Goal: Task Accomplishment & Management: Use online tool/utility

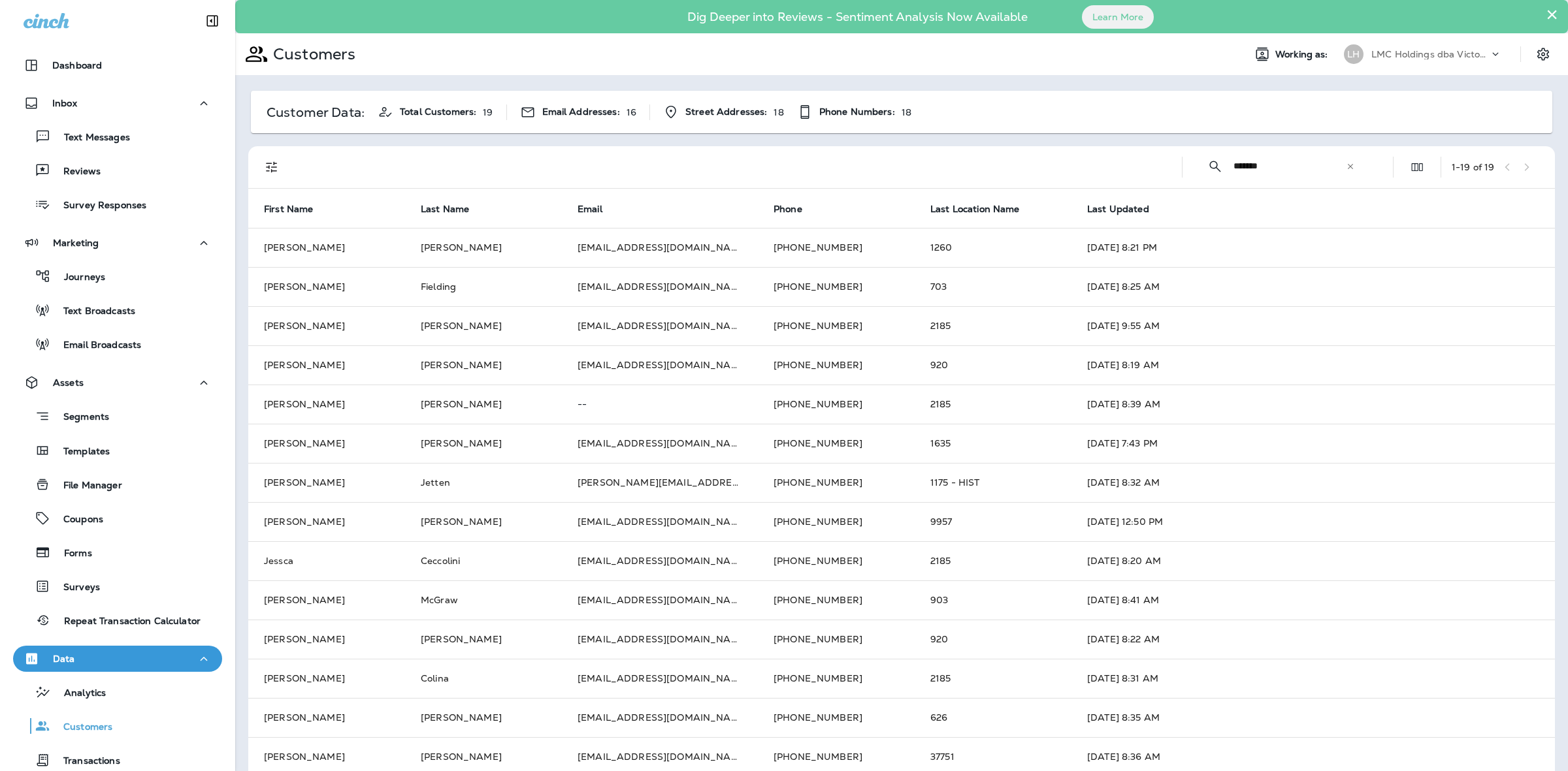
scroll to position [5, 0]
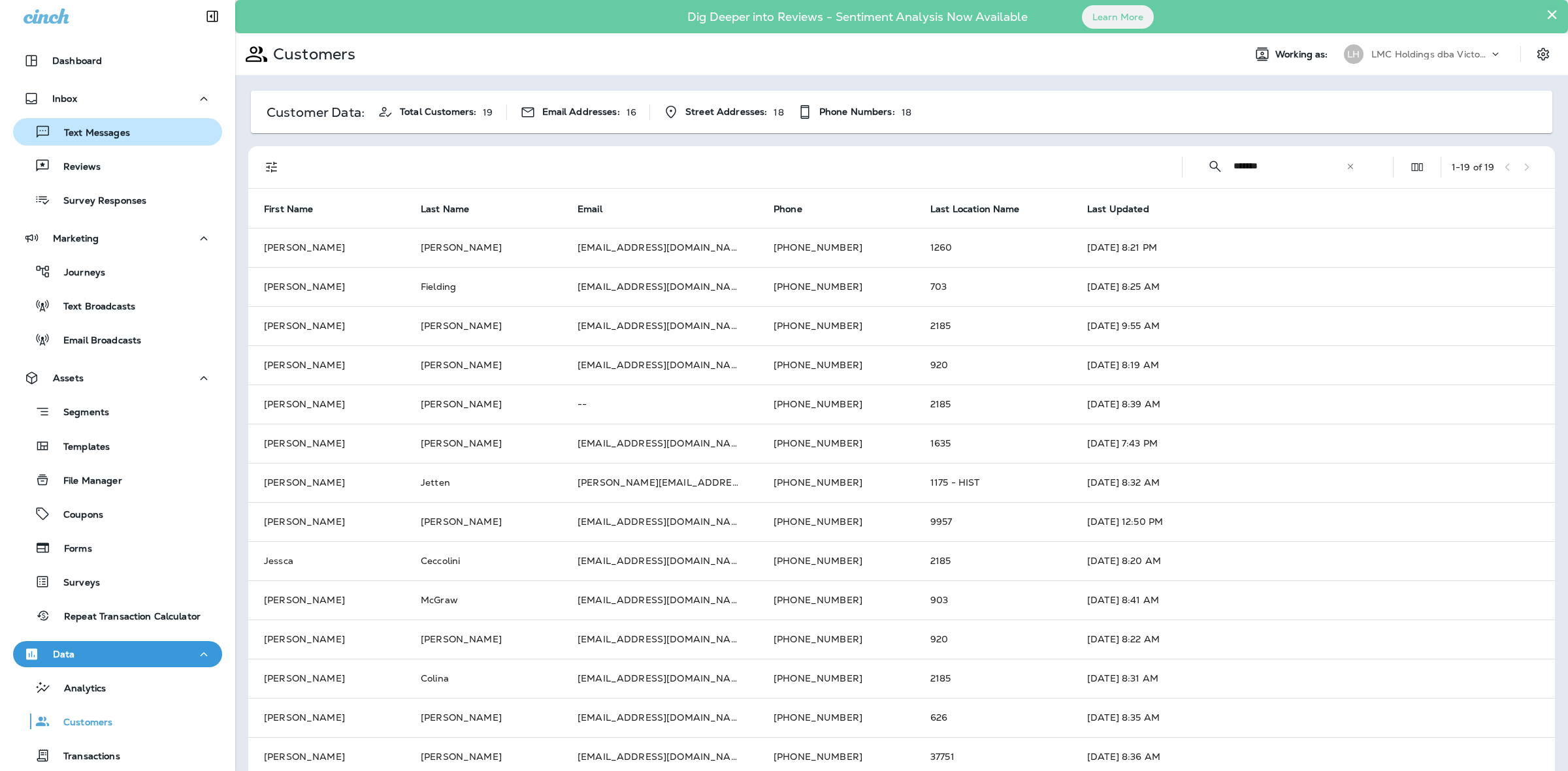
click at [96, 138] on p "Text Messages" at bounding box center [90, 134] width 79 height 13
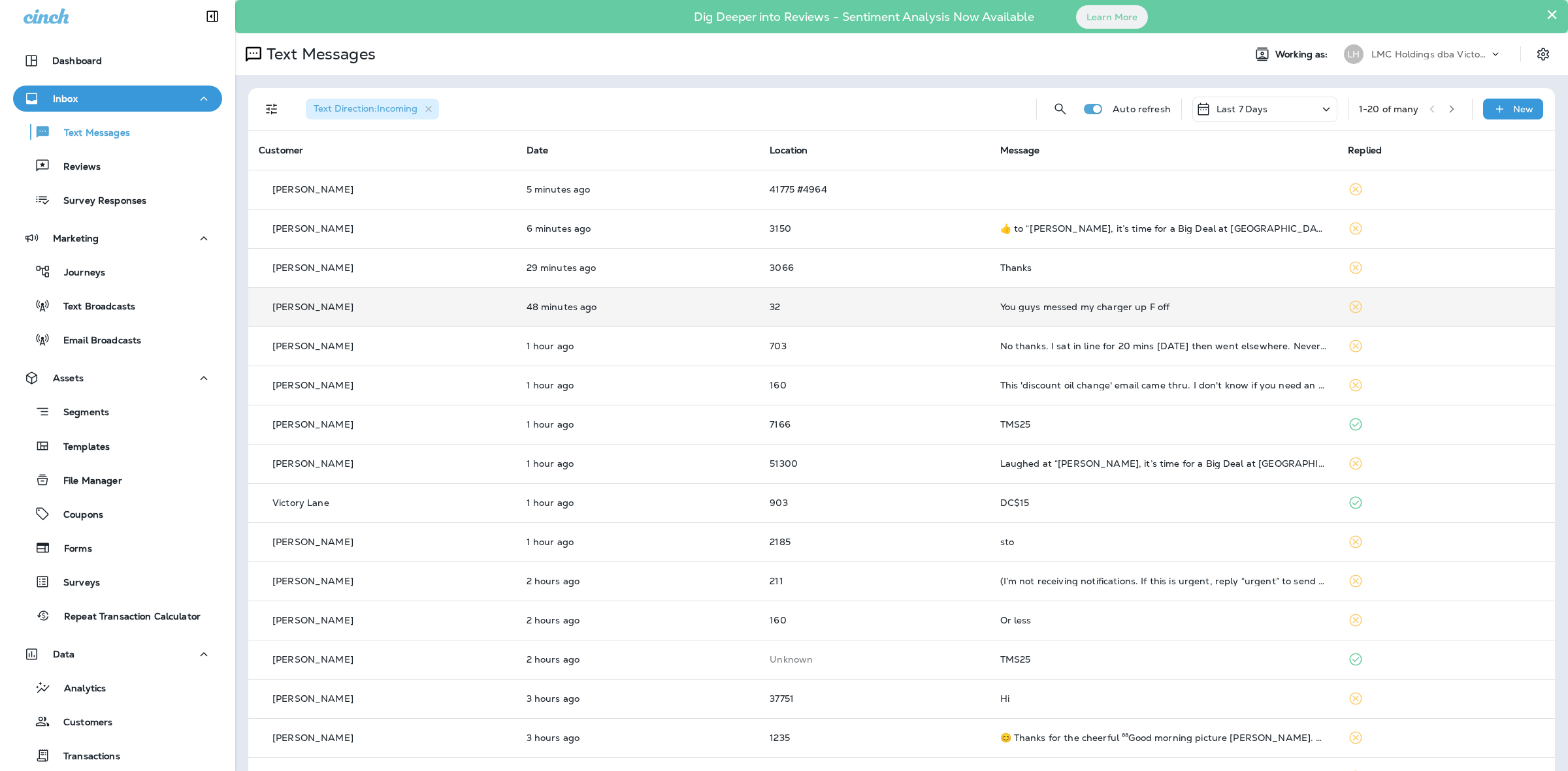
click at [892, 310] on p "32" at bounding box center [874, 307] width 209 height 10
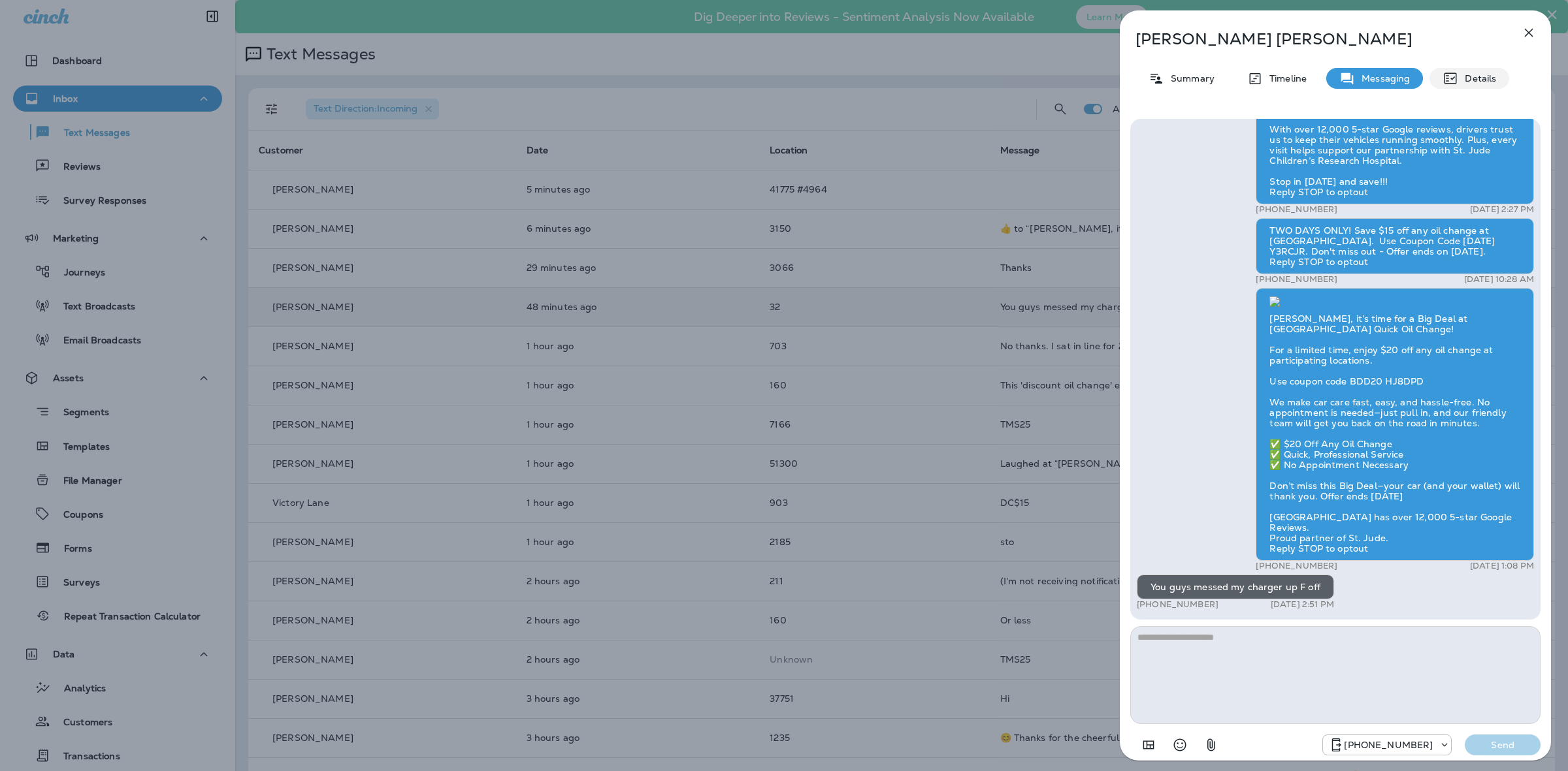
click at [1484, 79] on p "Details" at bounding box center [1477, 78] width 38 height 10
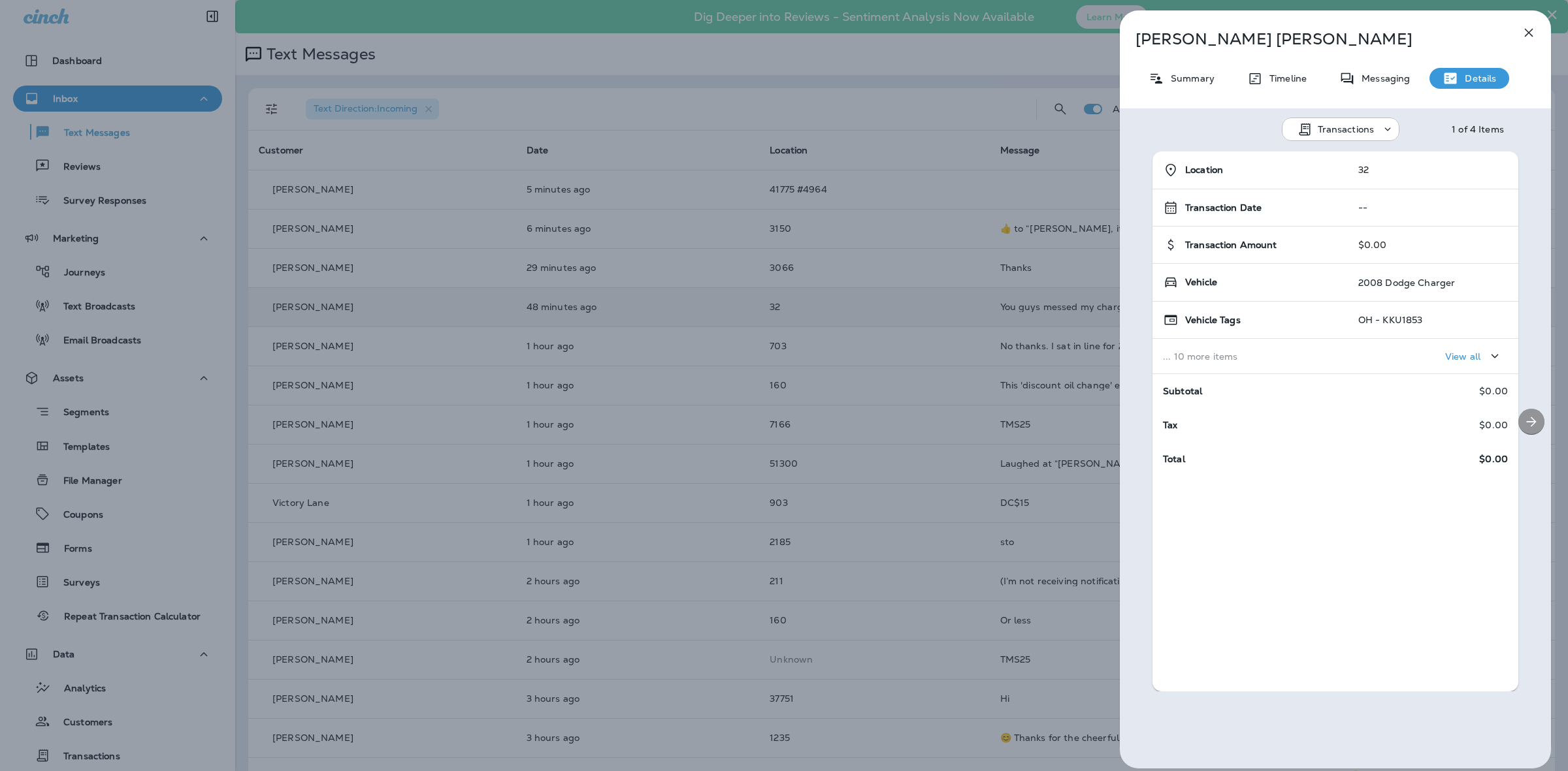
click at [1523, 423] on icon "Next" at bounding box center [1531, 422] width 15 height 15
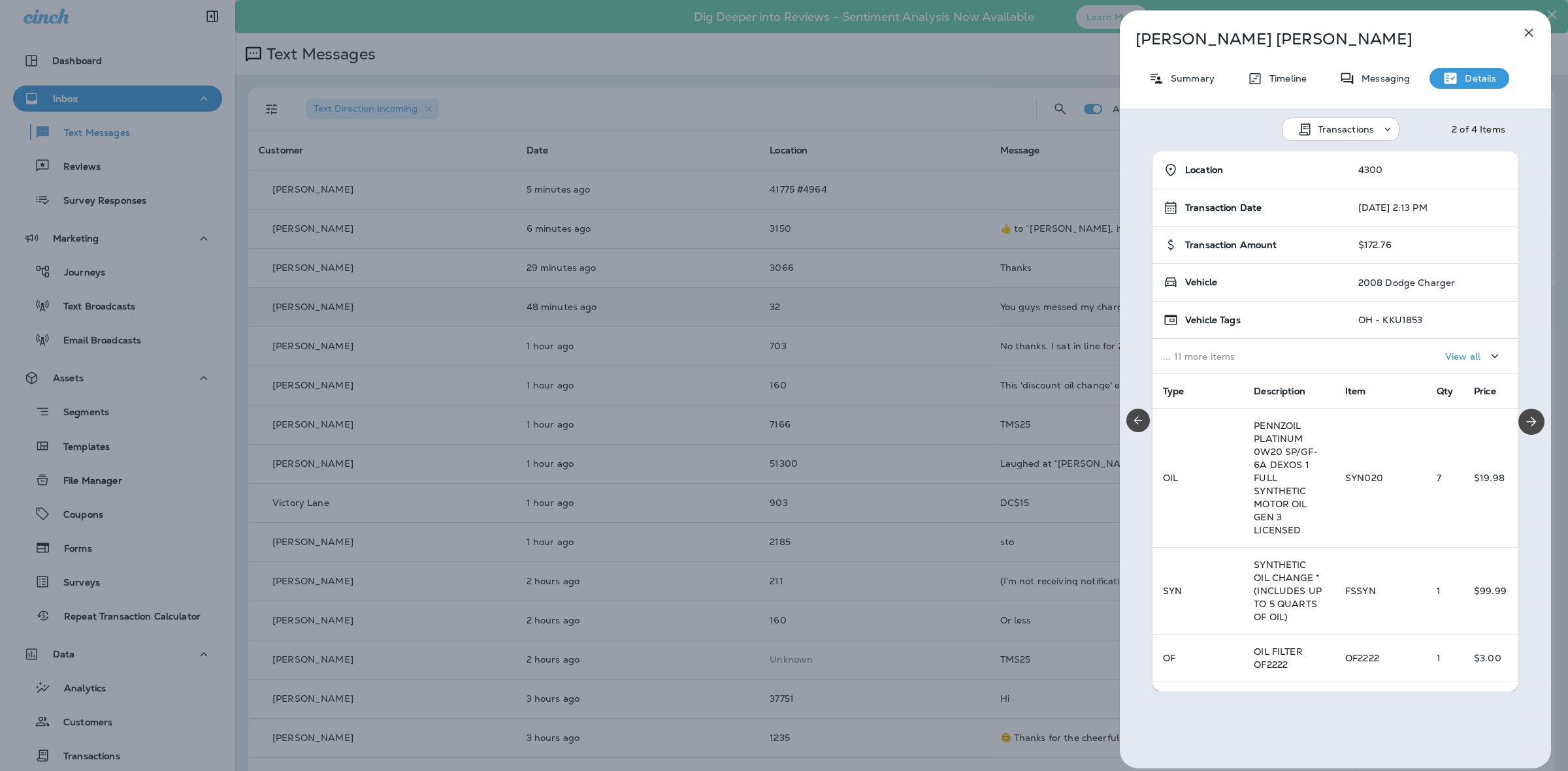
click at [1140, 427] on button "Previous" at bounding box center [1138, 421] width 24 height 24
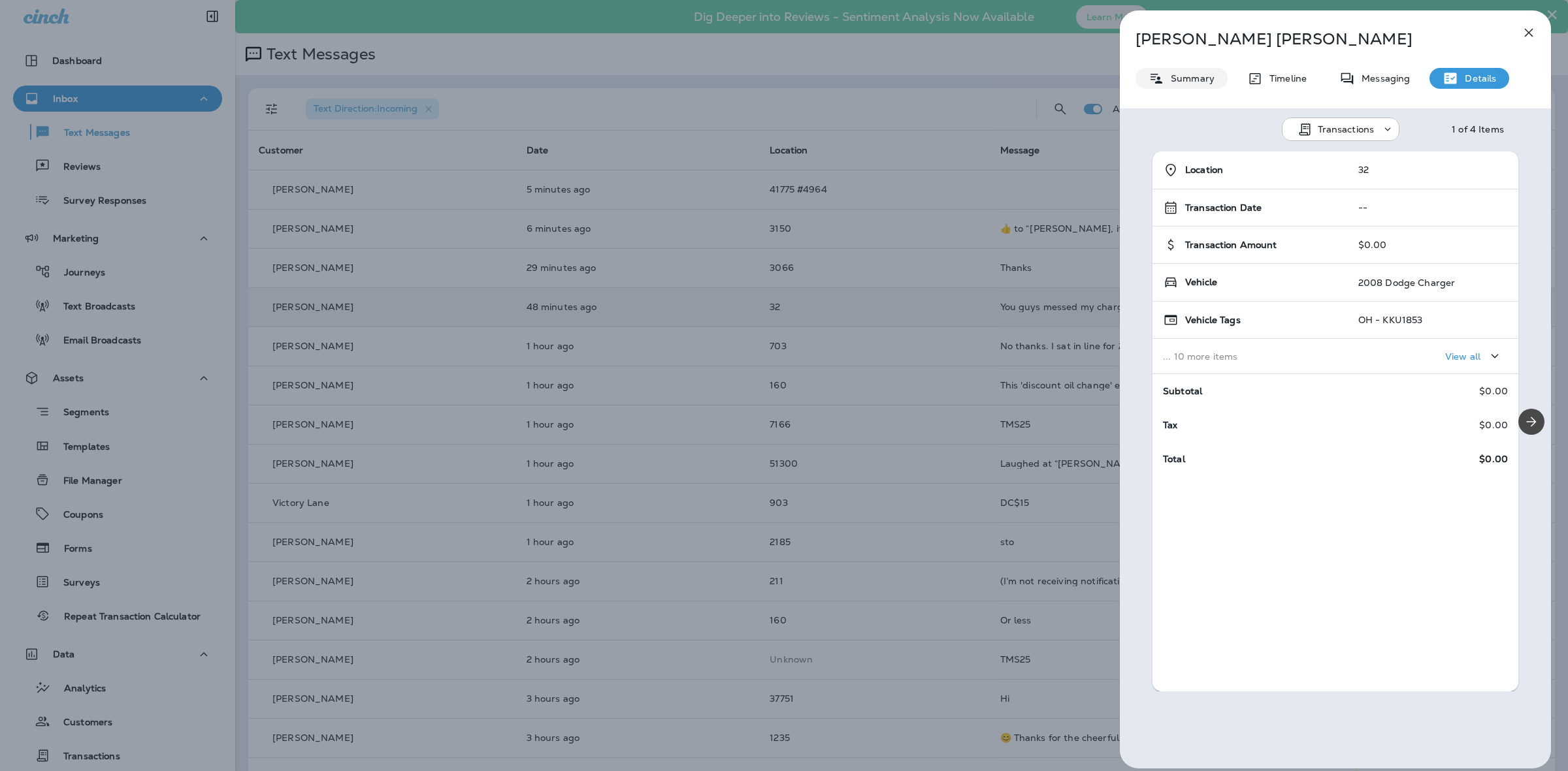
click at [1180, 75] on p "Summary" at bounding box center [1189, 78] width 50 height 10
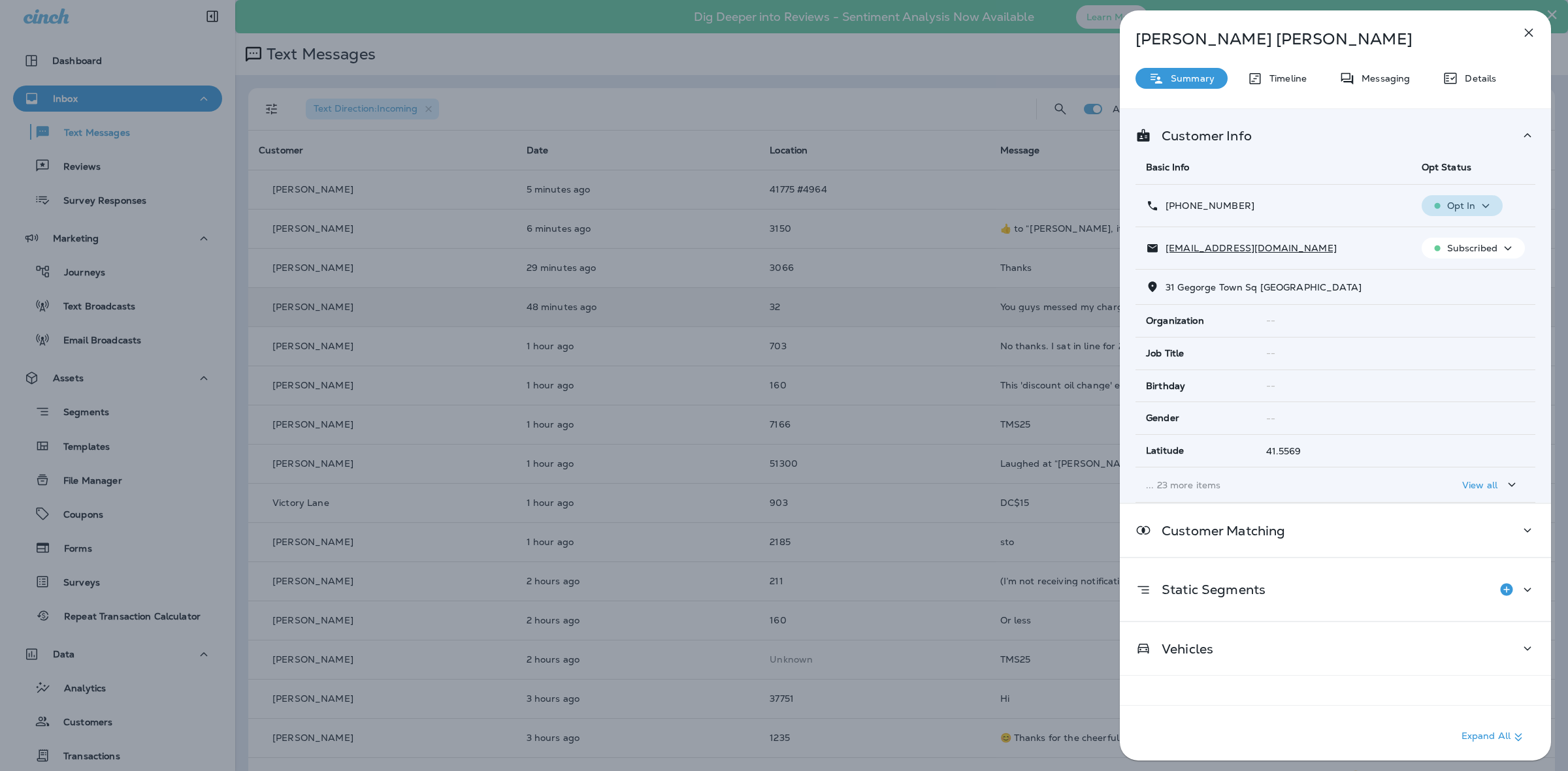
click at [1477, 199] on icon "button" at bounding box center [1485, 206] width 15 height 16
click at [1459, 235] on p "Opt out" at bounding box center [1452, 237] width 36 height 10
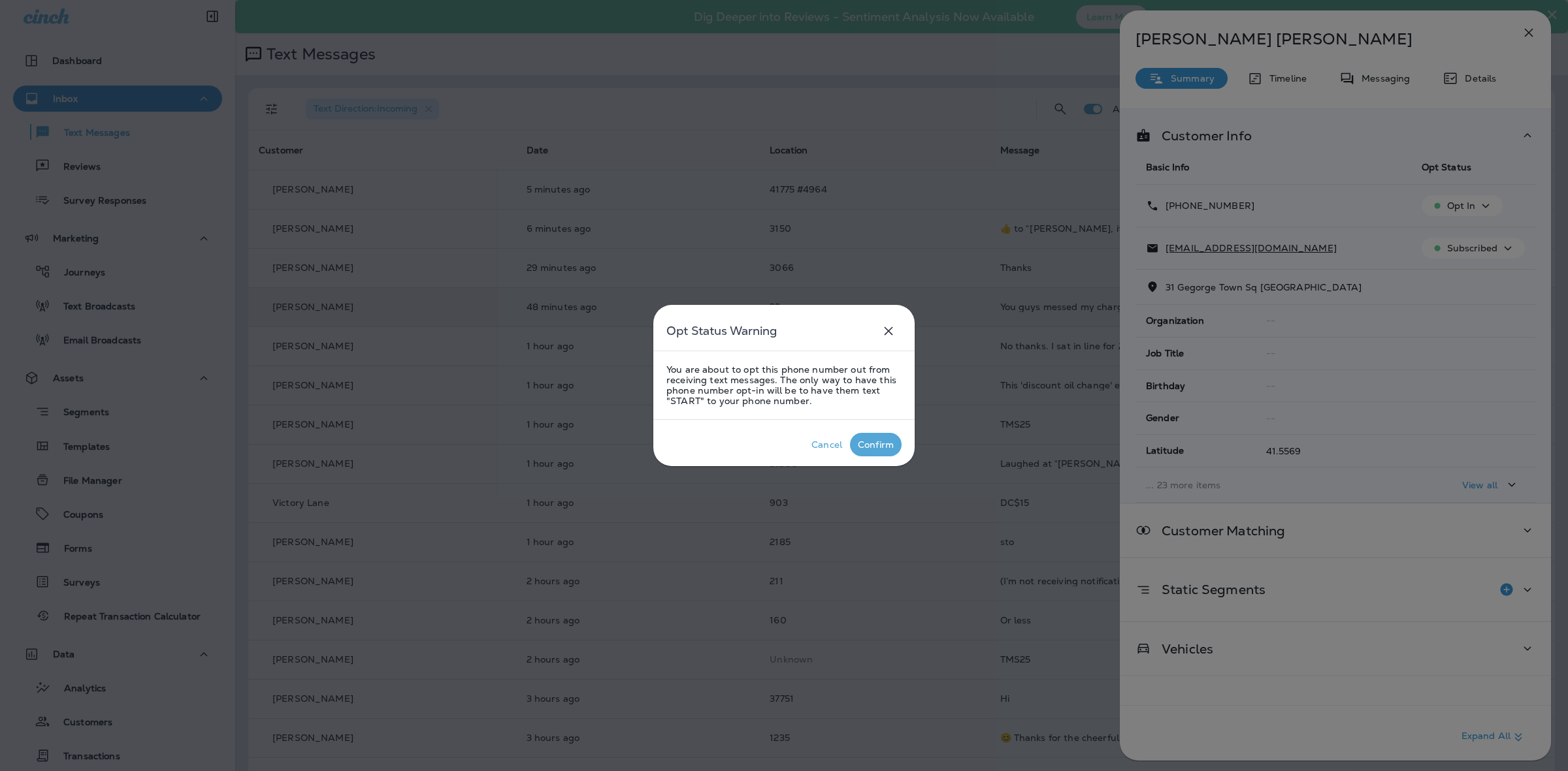
click at [870, 445] on div "Confirm" at bounding box center [876, 445] width 36 height 10
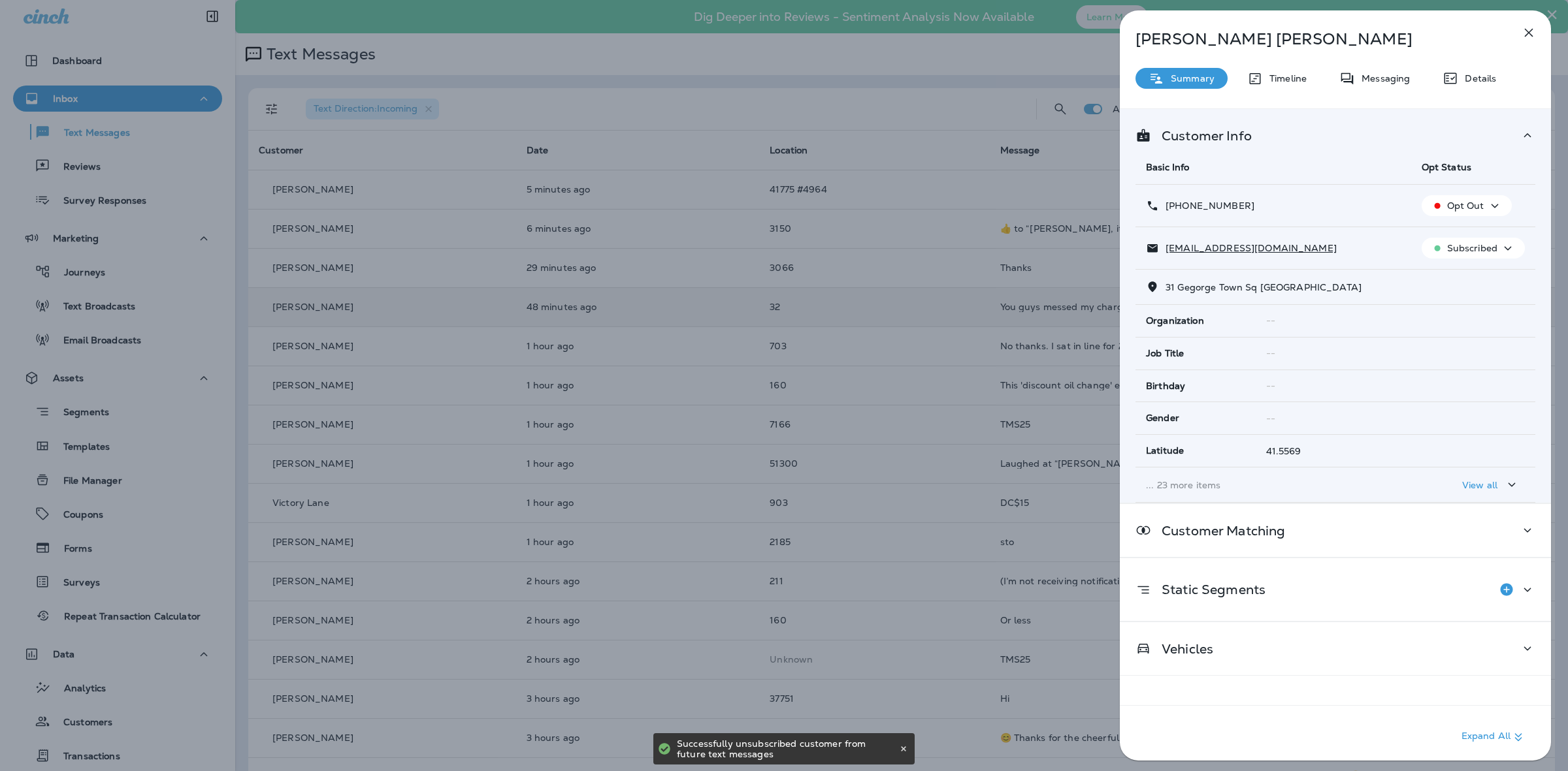
click at [1535, 37] on icon "button" at bounding box center [1528, 33] width 15 height 15
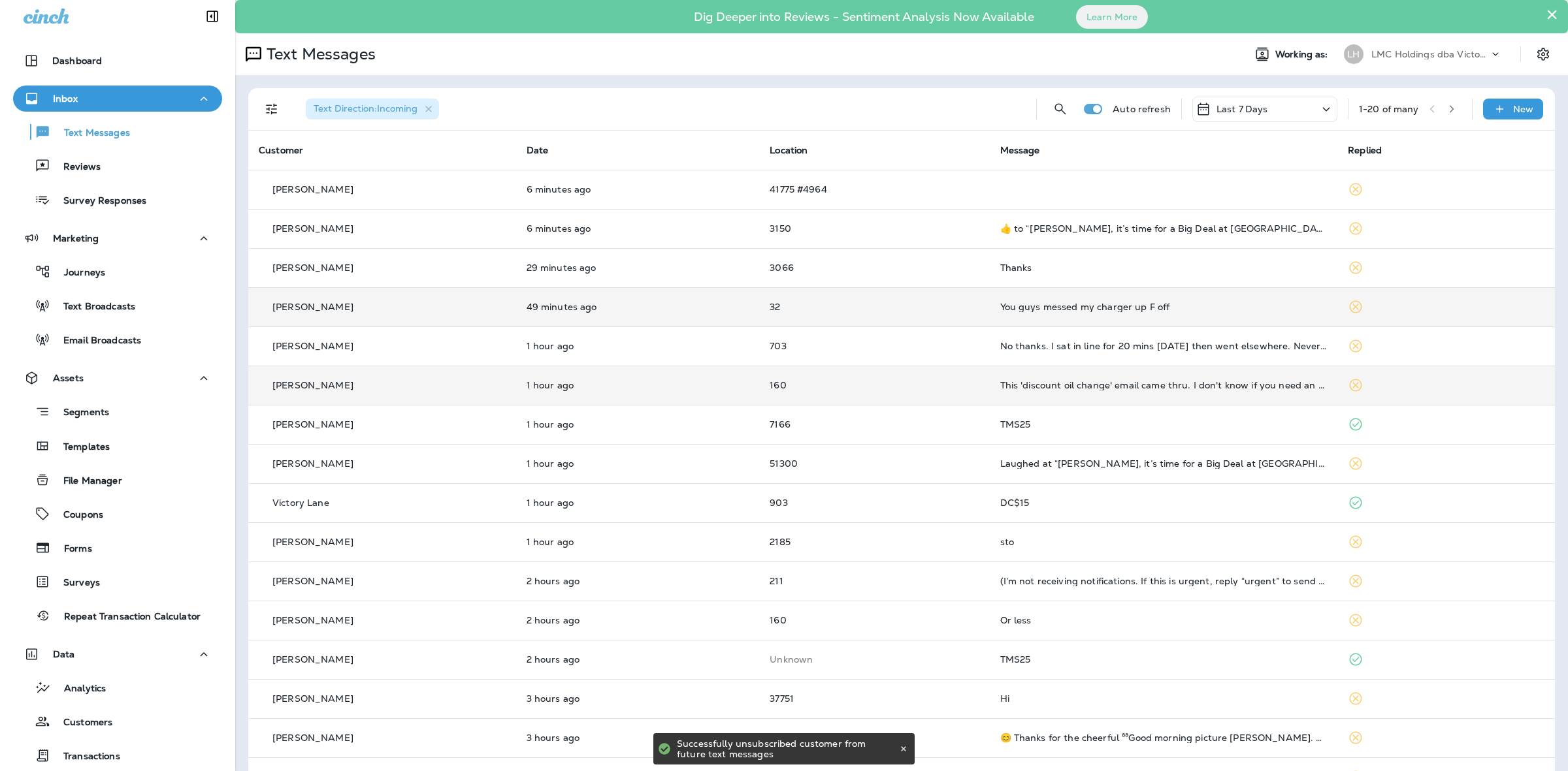
click at [1117, 393] on td "This 'discount oil change' email came thru. I don't know if you need an oil cha…" at bounding box center [1163, 386] width 348 height 39
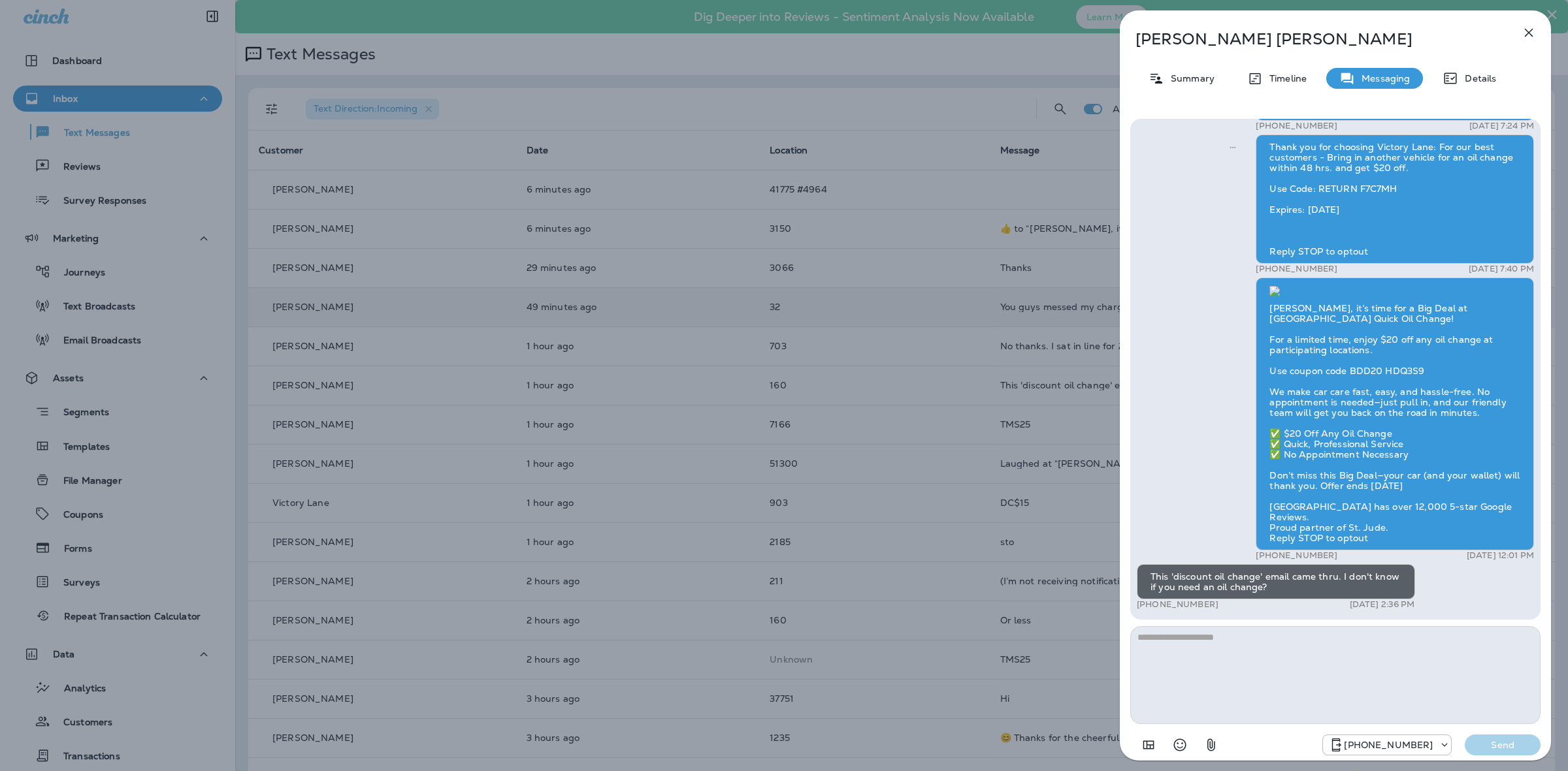
click at [1518, 25] on button "button" at bounding box center [1528, 32] width 26 height 26
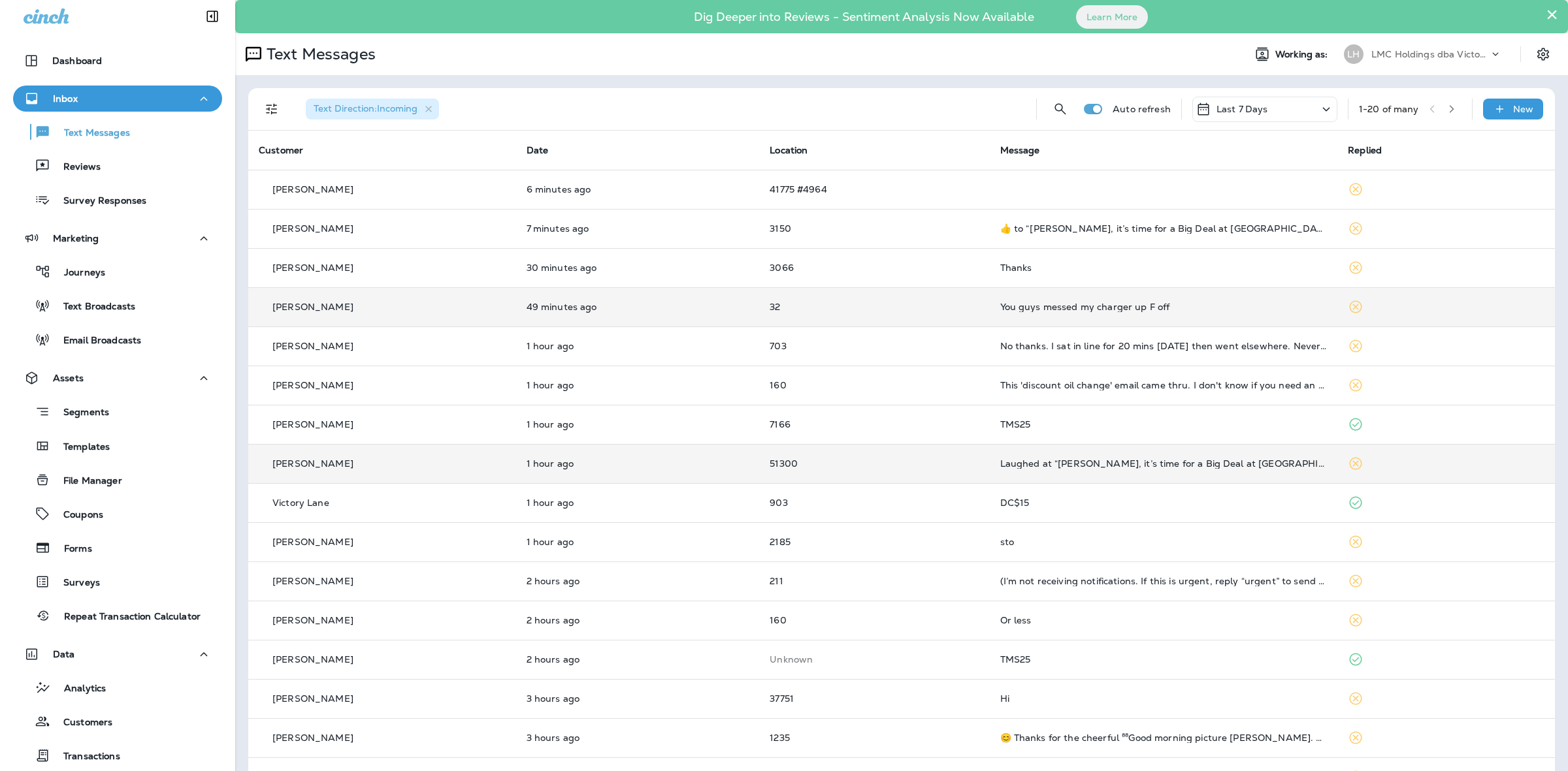
click at [1159, 454] on td "Laughed at “[PERSON_NAME], it’s time for a Big Deal at [GEOGRAPHIC_DATA] Quick …" at bounding box center [1163, 464] width 348 height 39
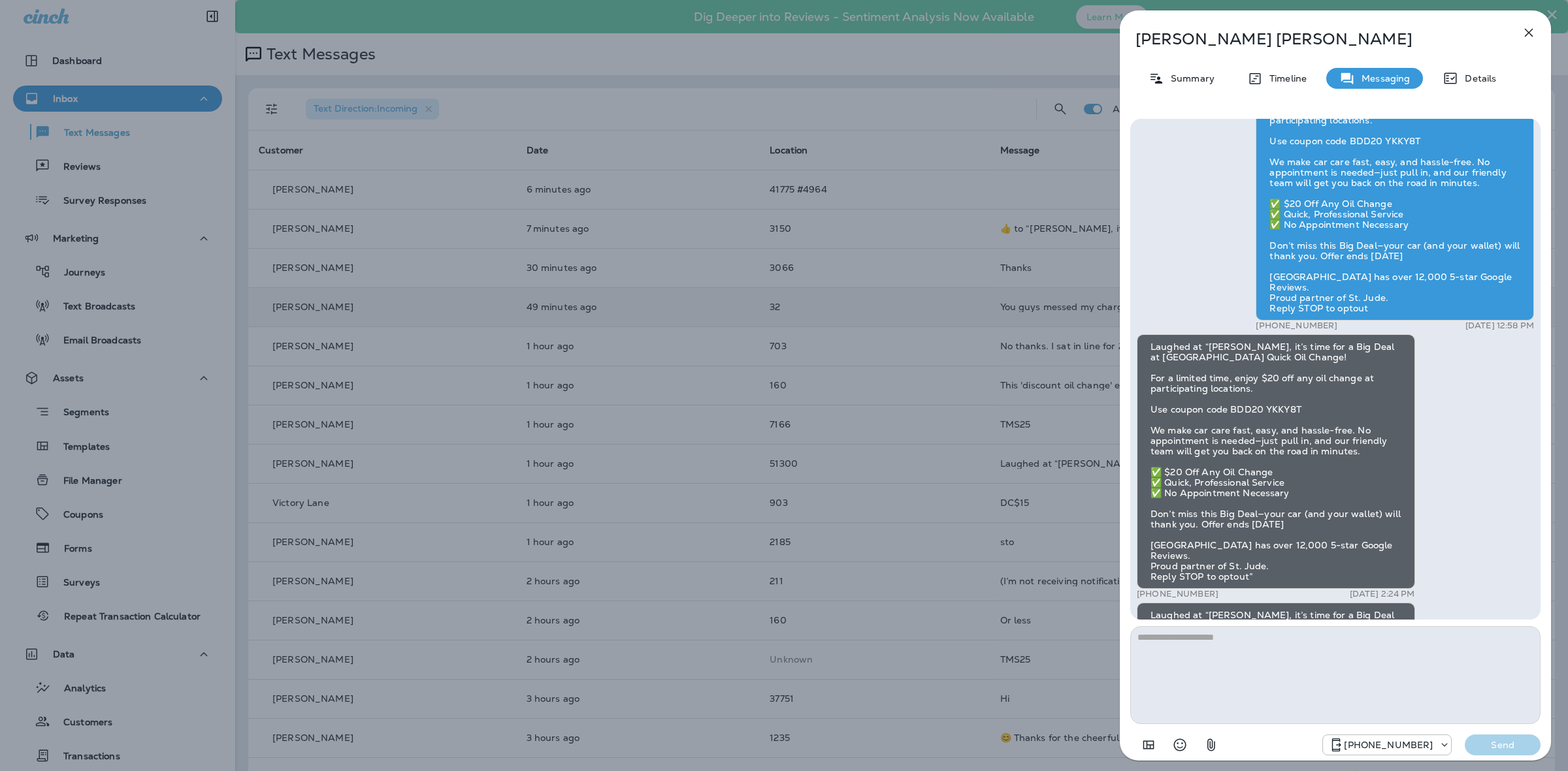
scroll to position [-164, 0]
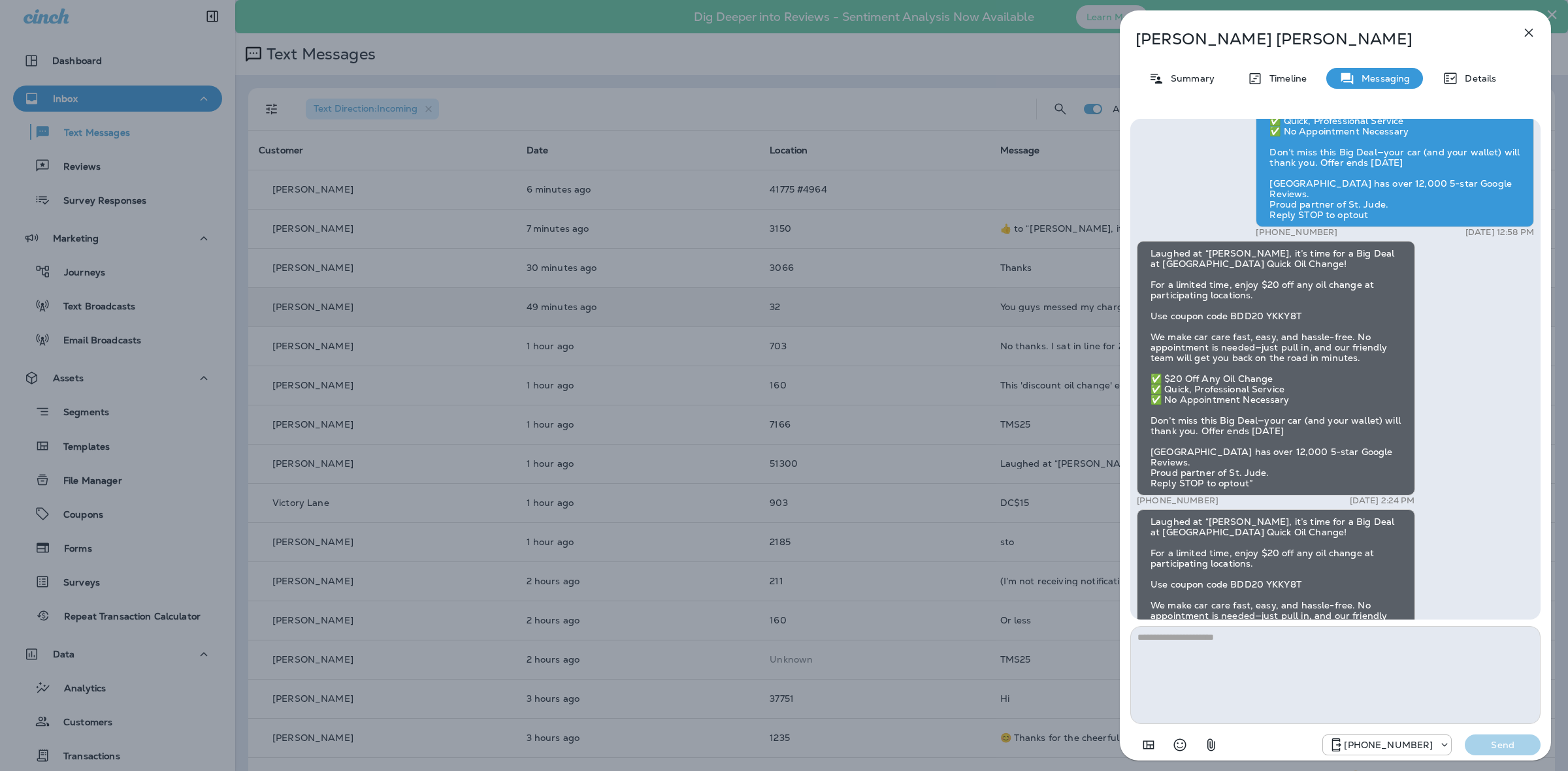
click at [1527, 25] on icon "button" at bounding box center [1528, 33] width 15 height 15
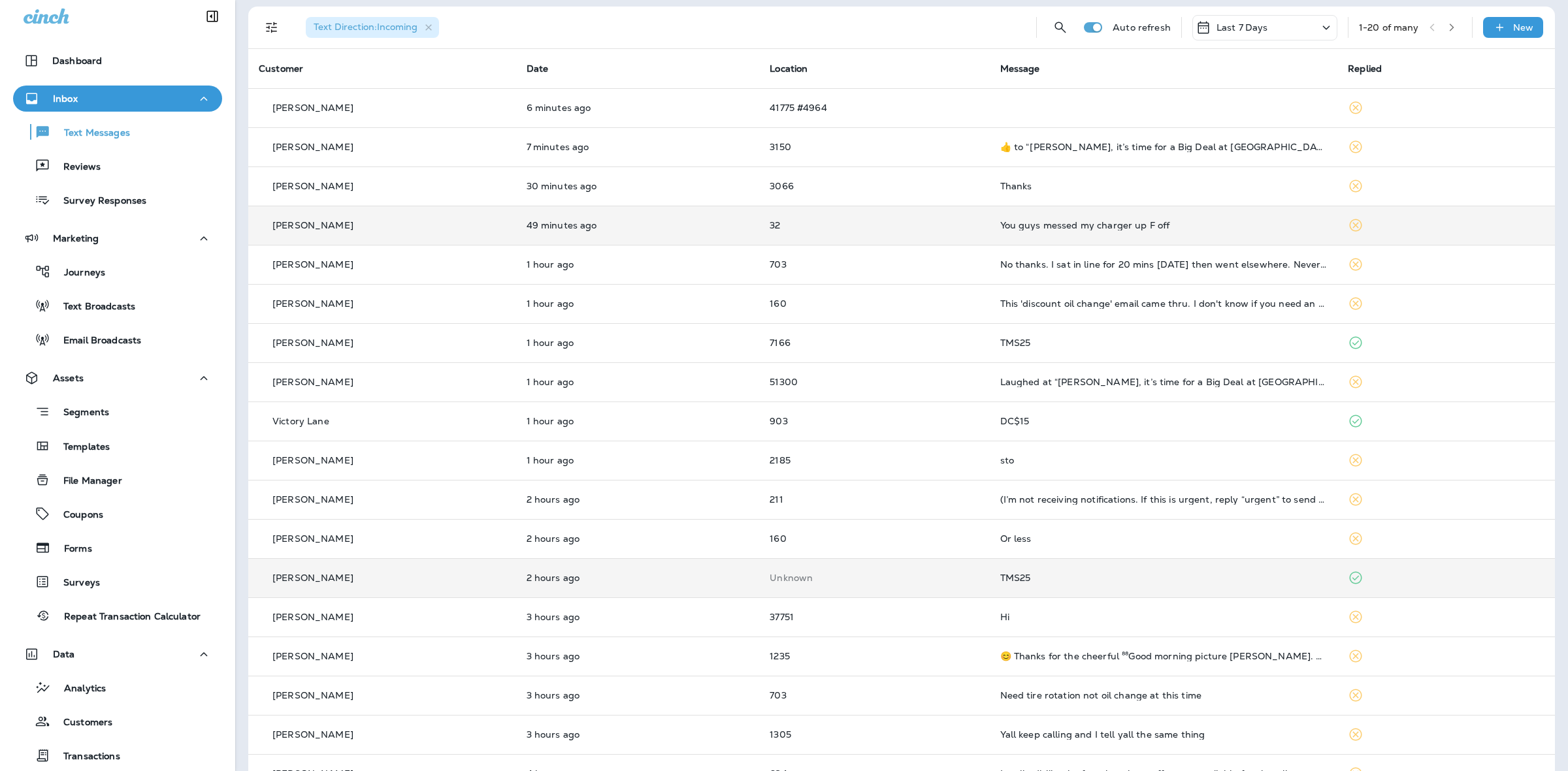
scroll to position [163, 0]
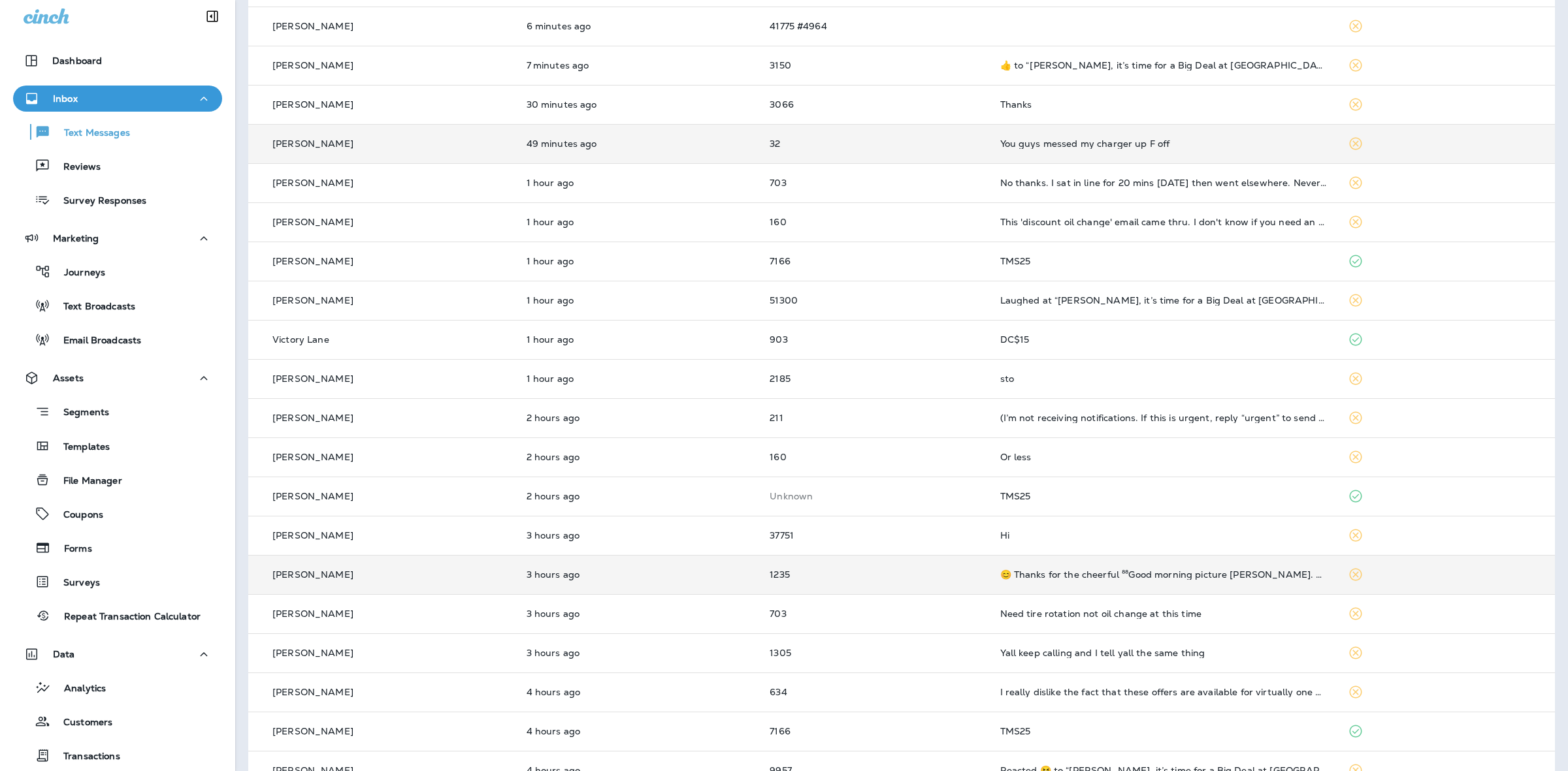
click at [1119, 585] on td "😊 Thanks for the cheerful ⁸⁸Good morning picture [PERSON_NAME]. Have a 👍 great …" at bounding box center [1163, 574] width 348 height 39
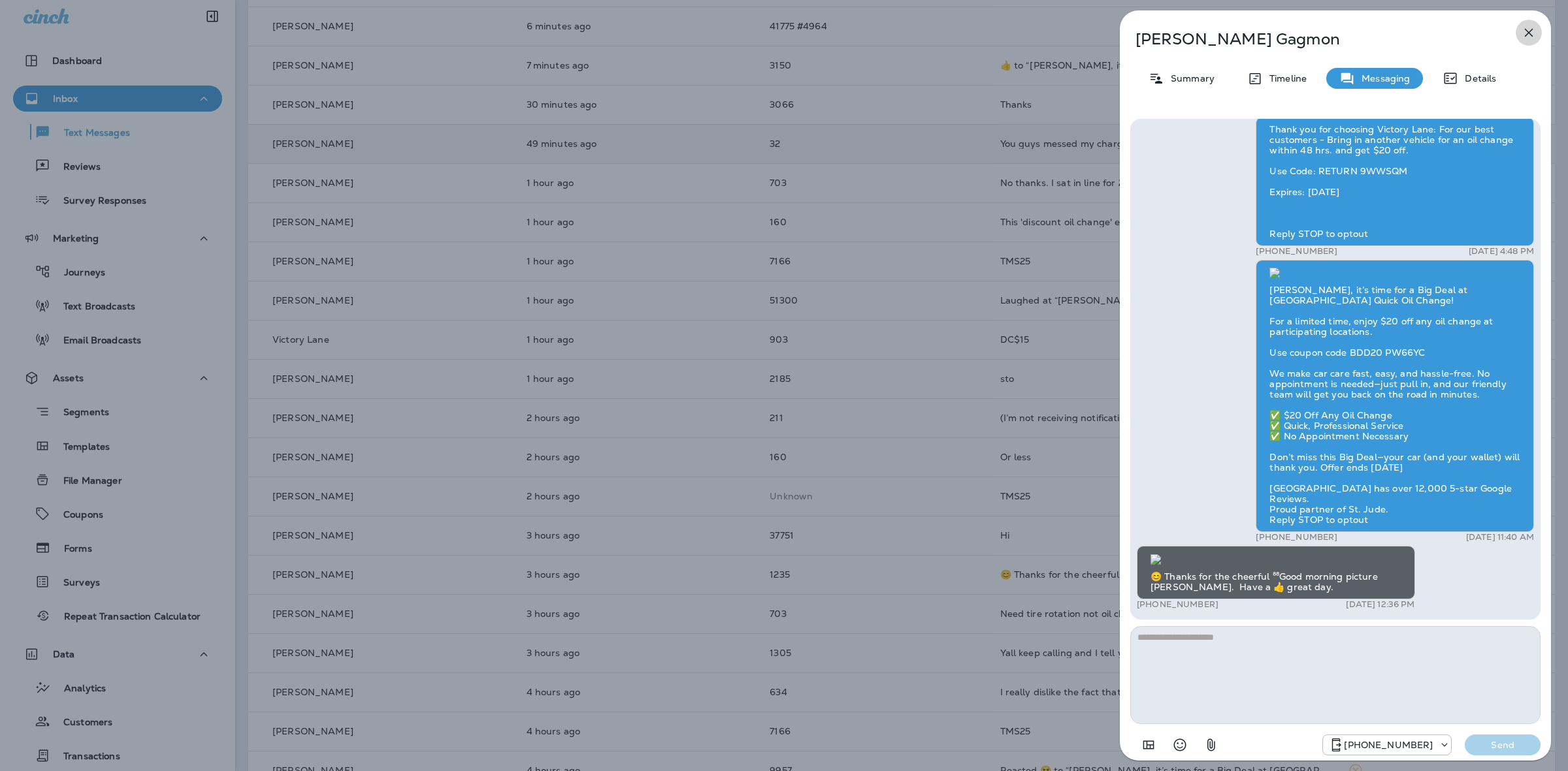
click at [1538, 39] on button "button" at bounding box center [1528, 32] width 26 height 26
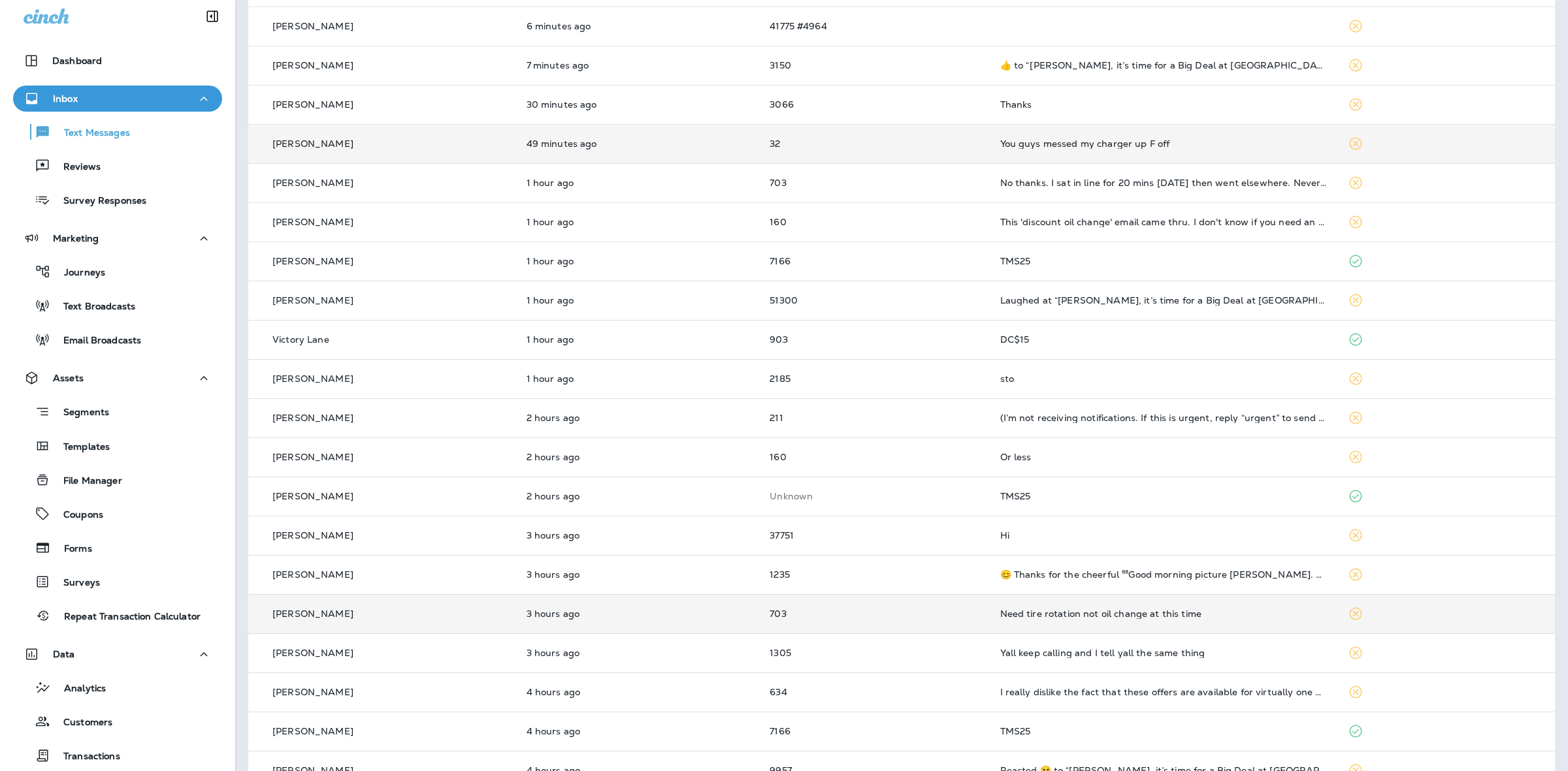
click at [1146, 627] on td "Need tire rotation not oil change at this time" at bounding box center [1163, 614] width 348 height 39
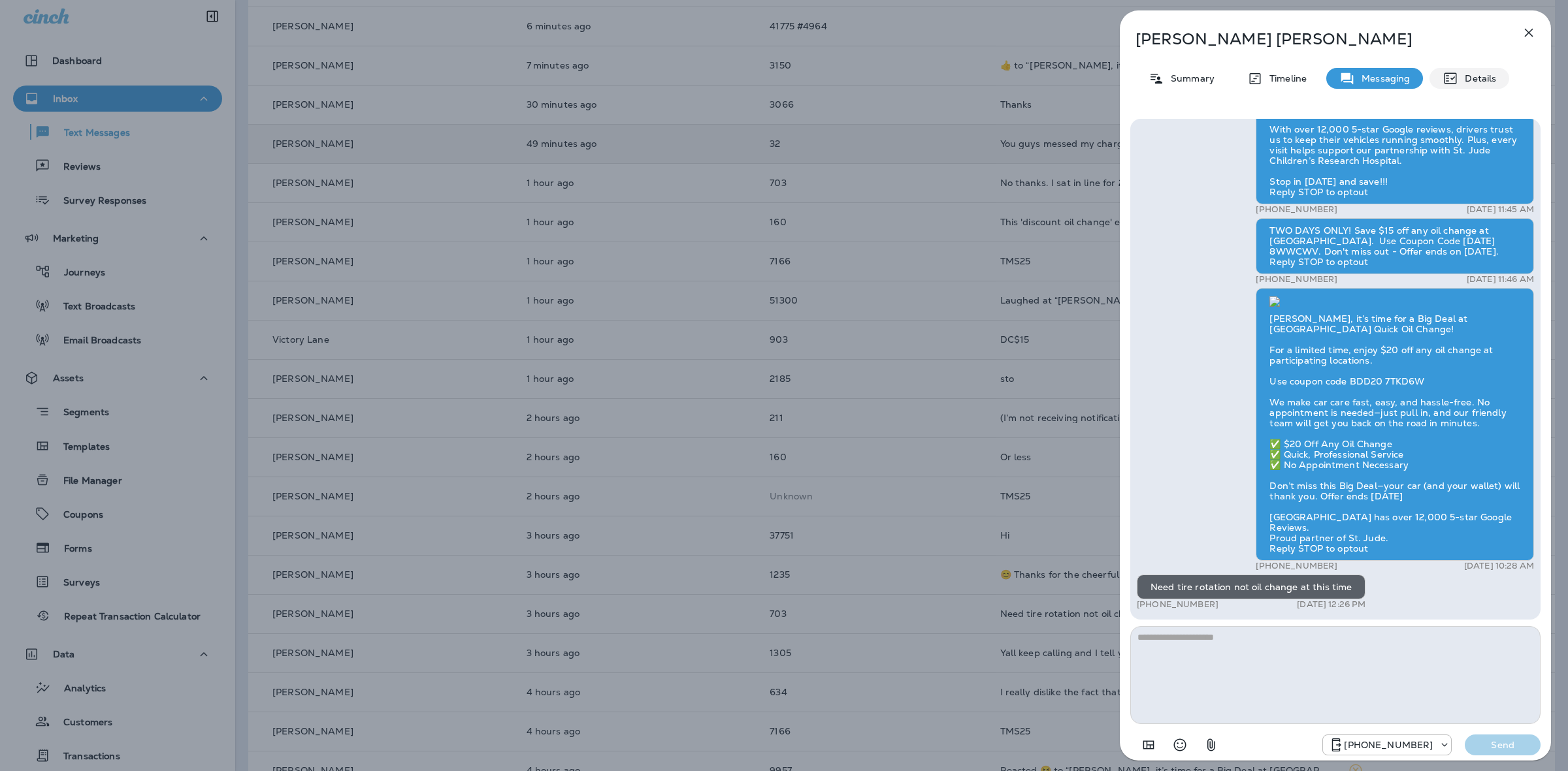
click at [1486, 83] on p "Details" at bounding box center [1477, 78] width 38 height 10
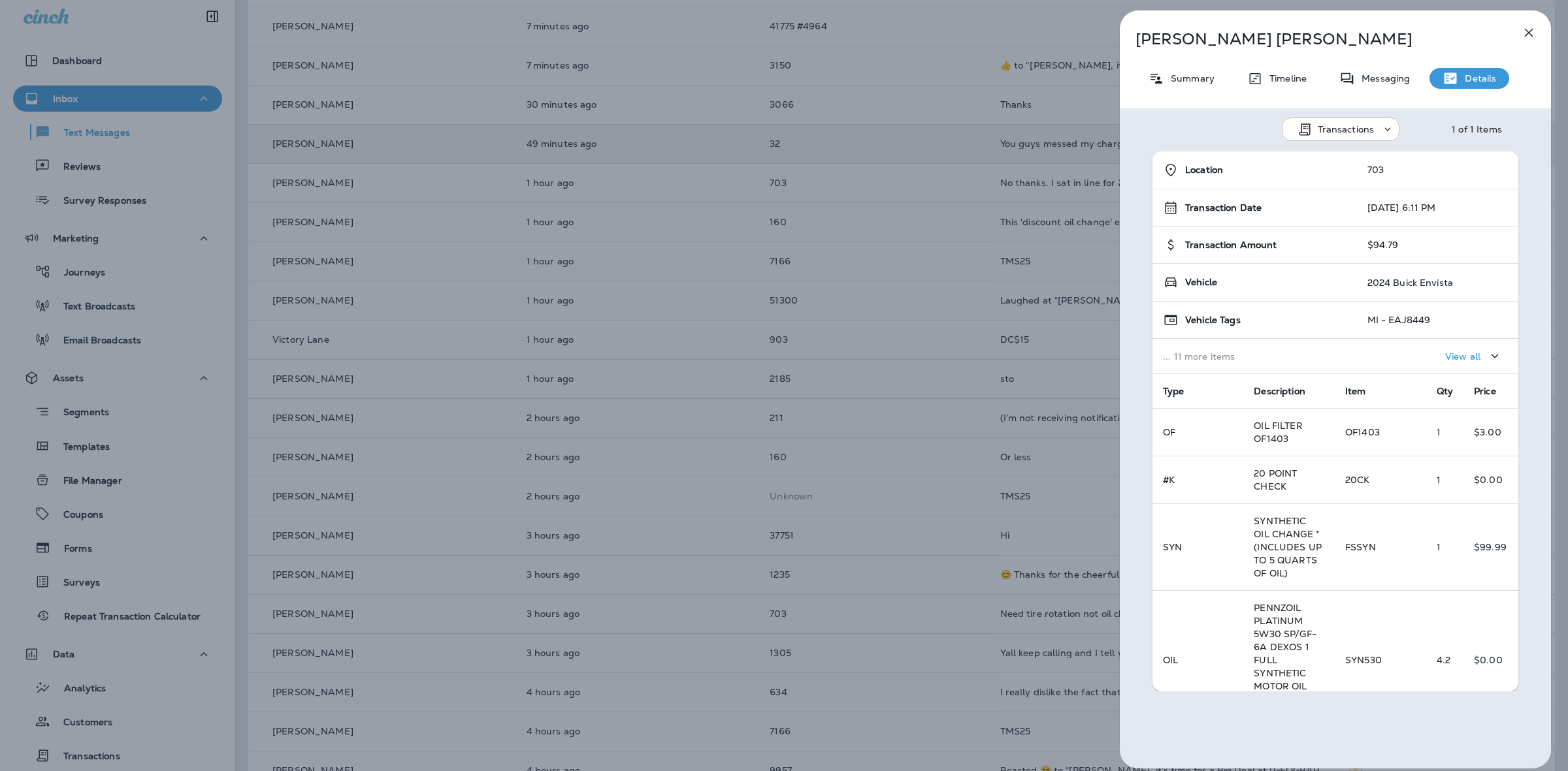
click at [1523, 22] on button "button" at bounding box center [1528, 32] width 26 height 26
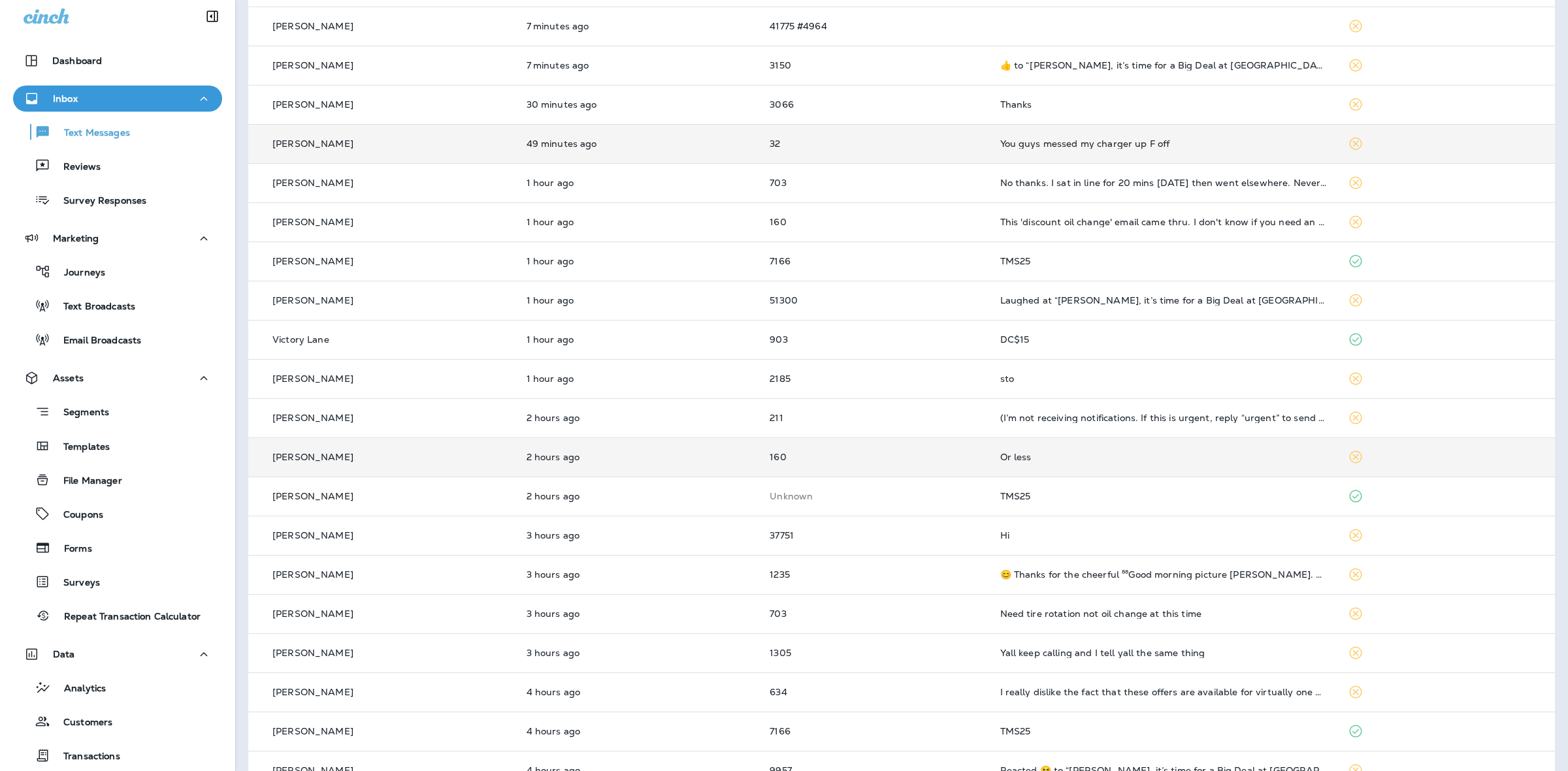
click at [1099, 441] on td "Or less" at bounding box center [1163, 457] width 348 height 39
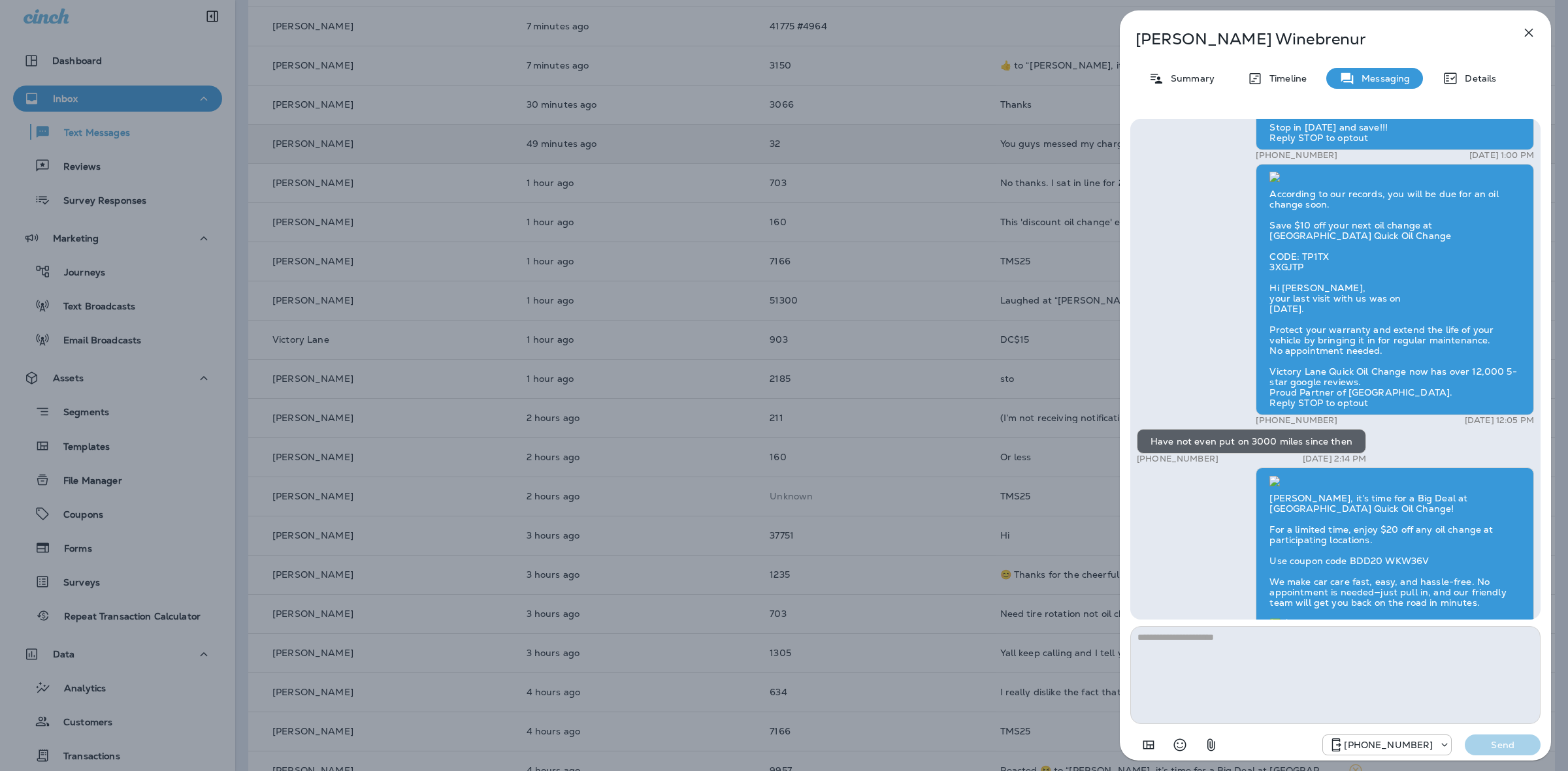
scroll to position [-245, 0]
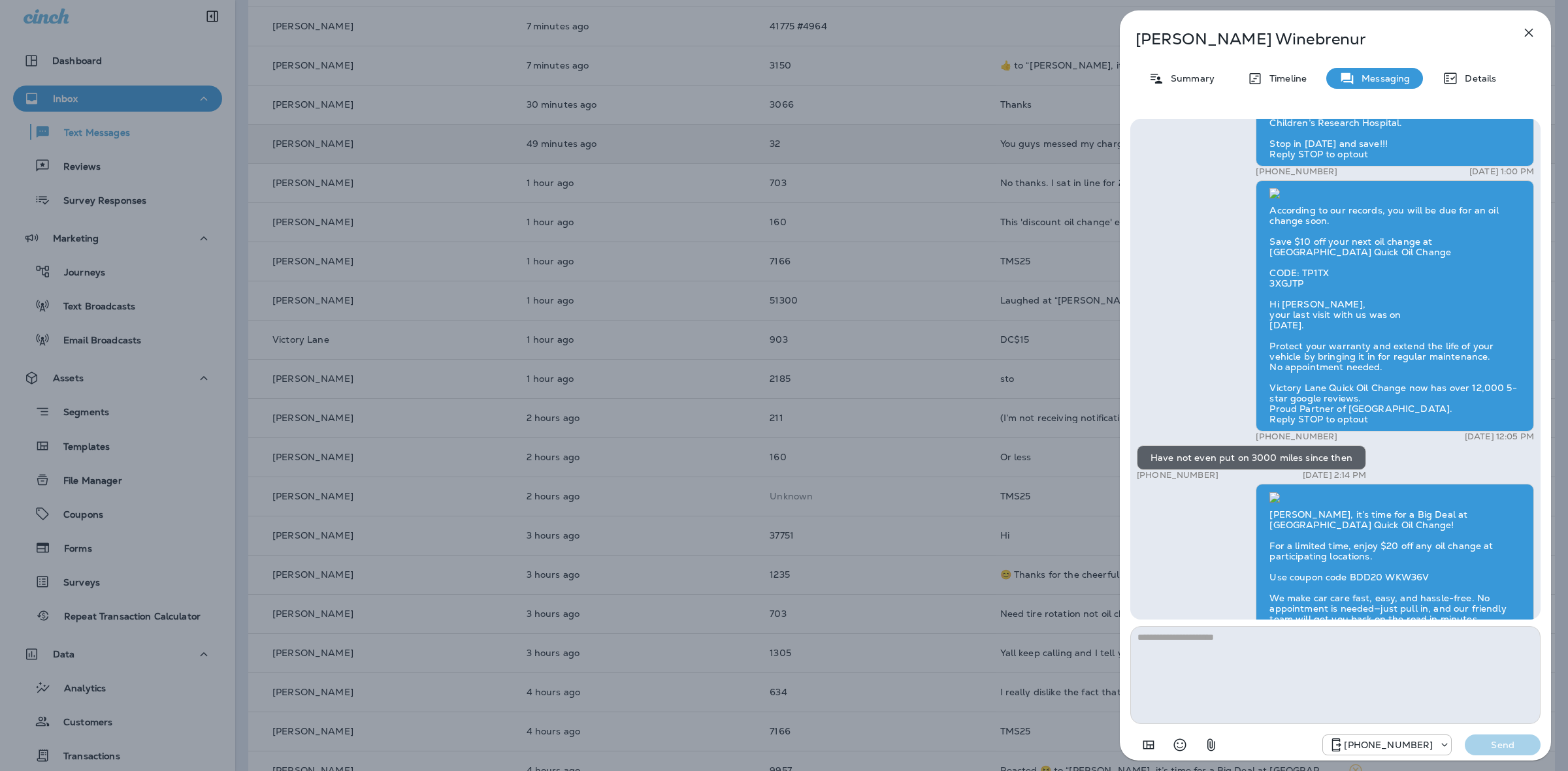
click at [1536, 31] on icon "button" at bounding box center [1528, 33] width 15 height 15
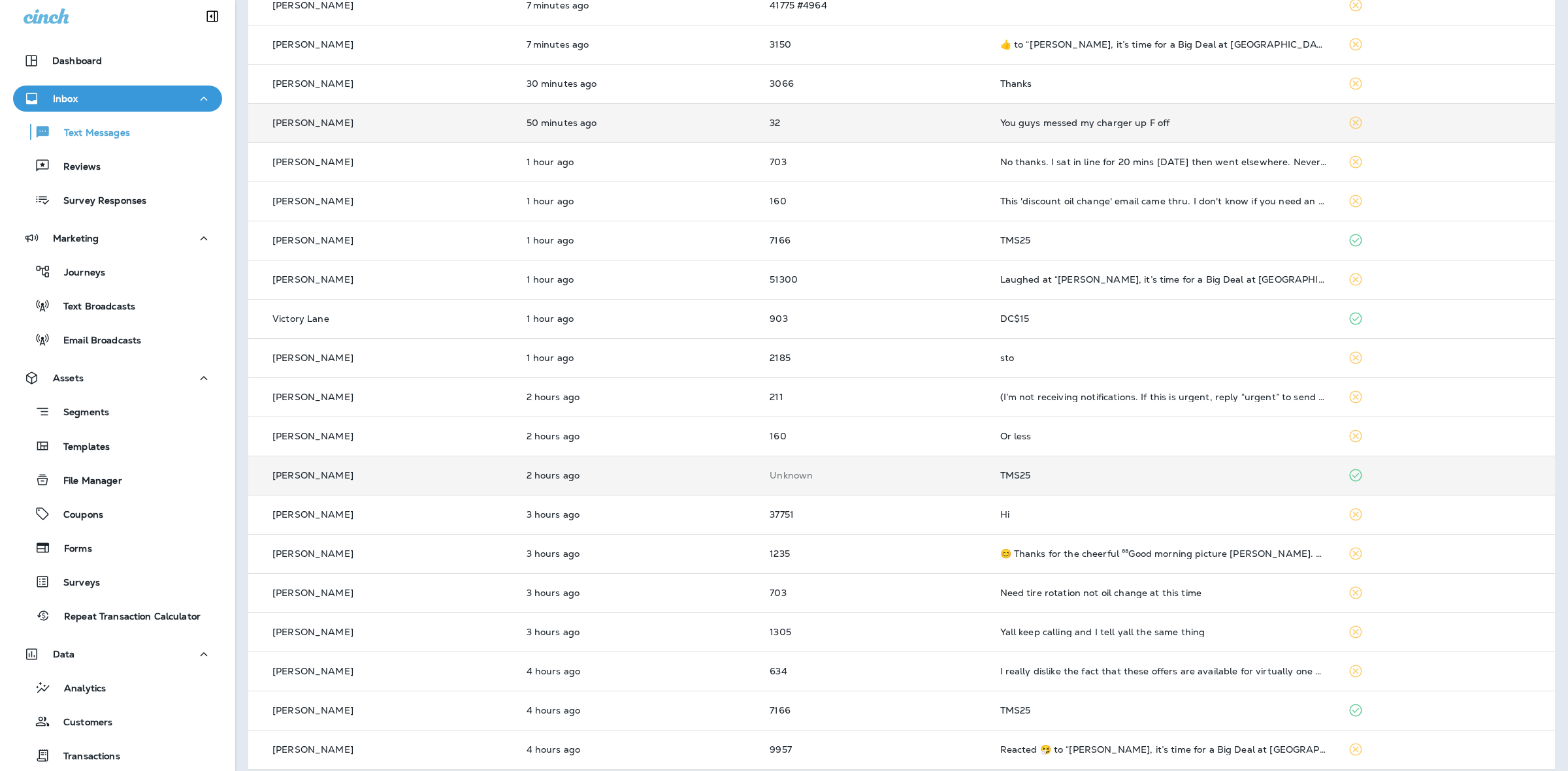
scroll to position [196, 0]
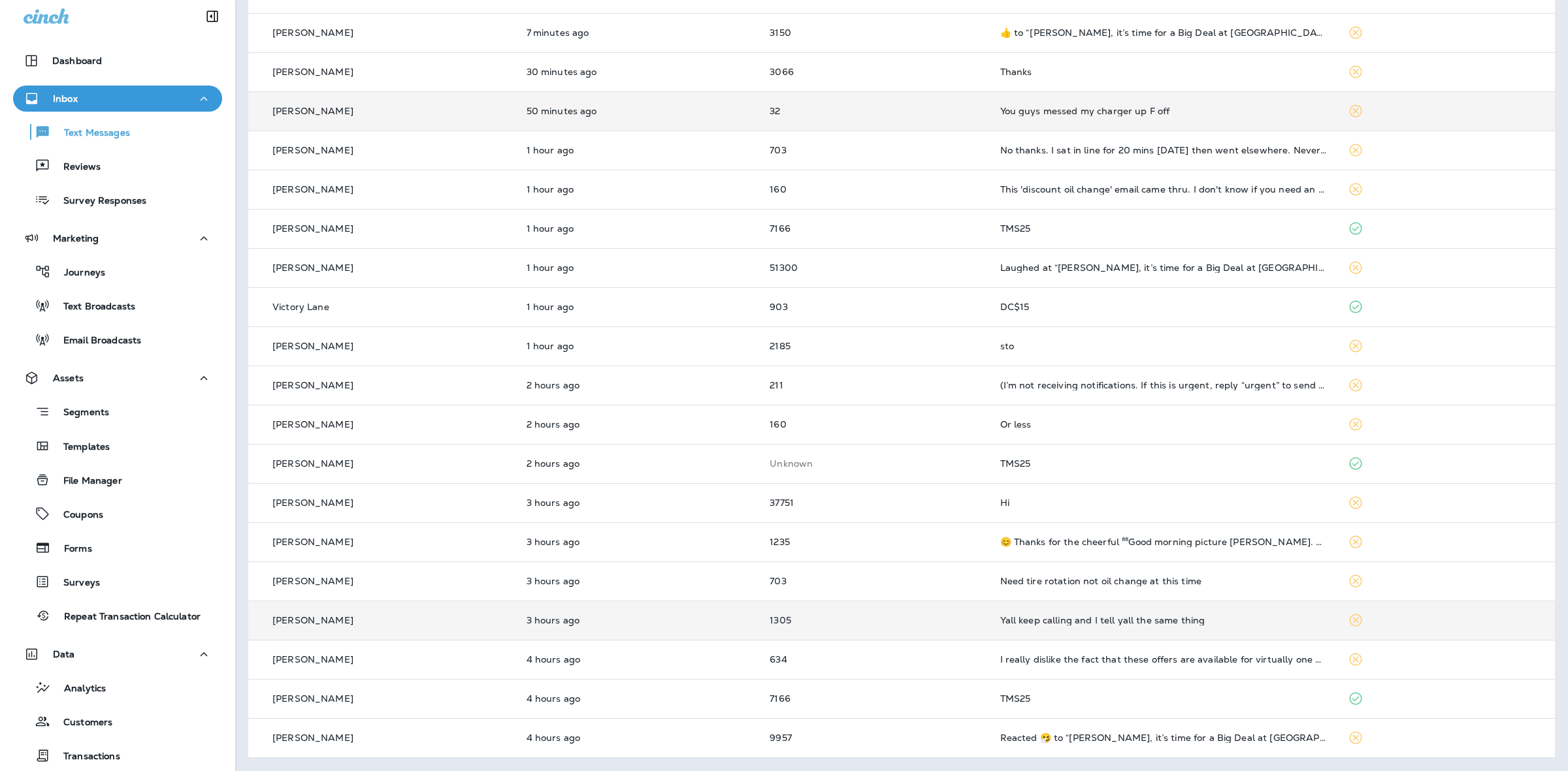
click at [1192, 626] on td "Yall keep calling and I tell yall the same thing" at bounding box center [1163, 620] width 348 height 39
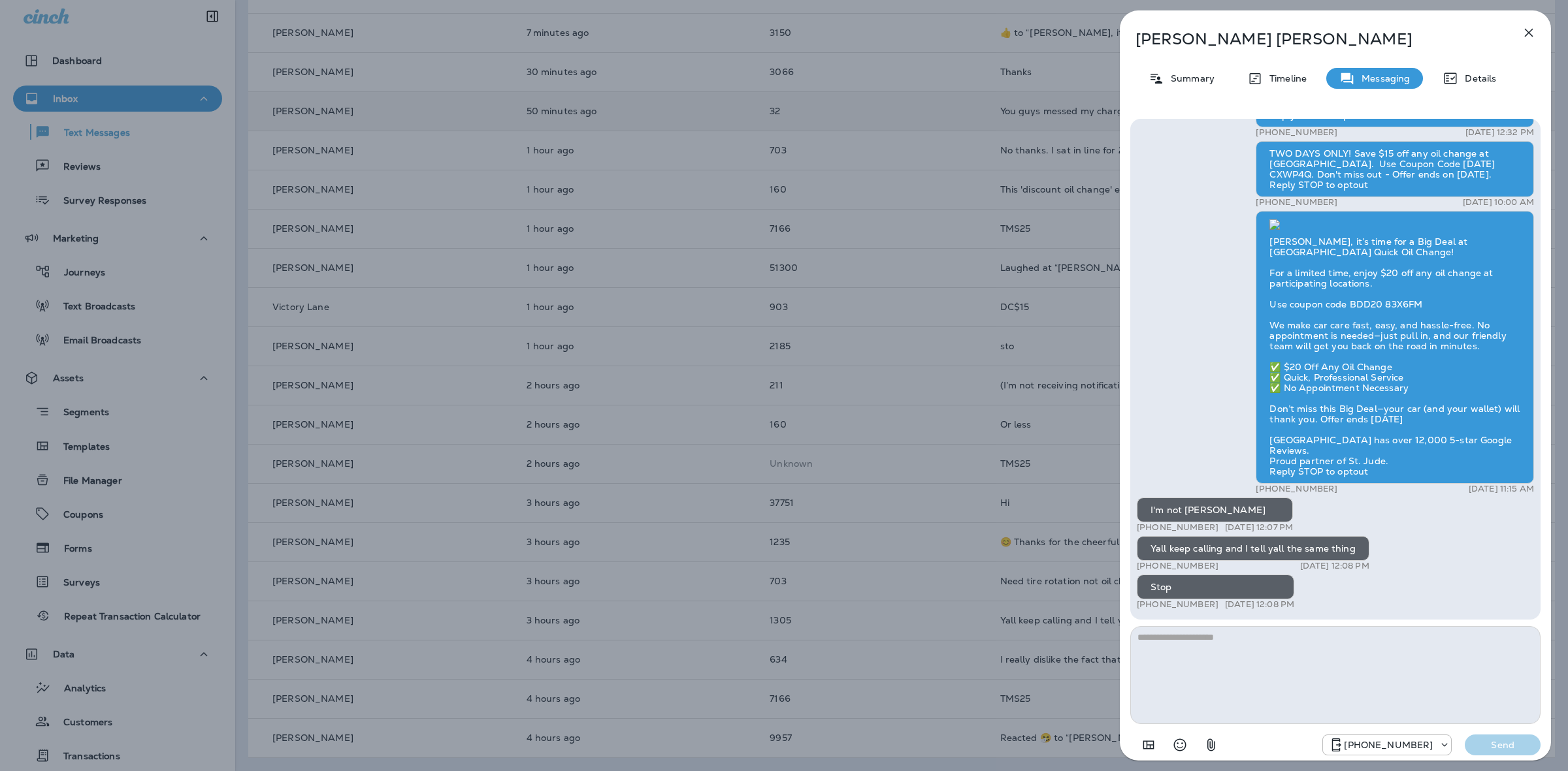
click at [1535, 30] on icon "button" at bounding box center [1528, 33] width 15 height 15
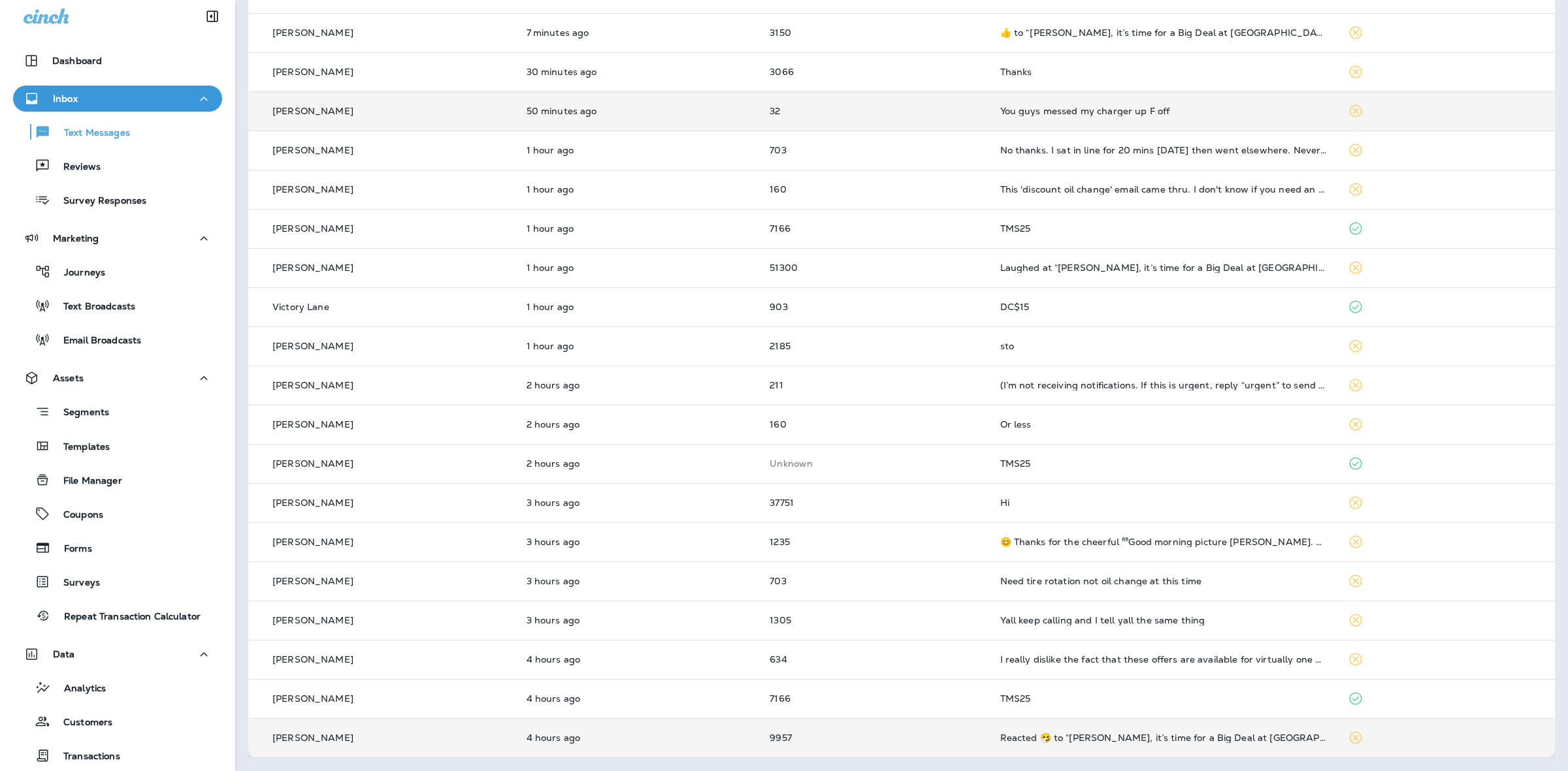
click at [1106, 719] on td "Reacted 🤧 to “[PERSON_NAME], it’s time for a Big Deal at [GEOGRAPHIC_DATA] Quic…" at bounding box center [1163, 738] width 348 height 39
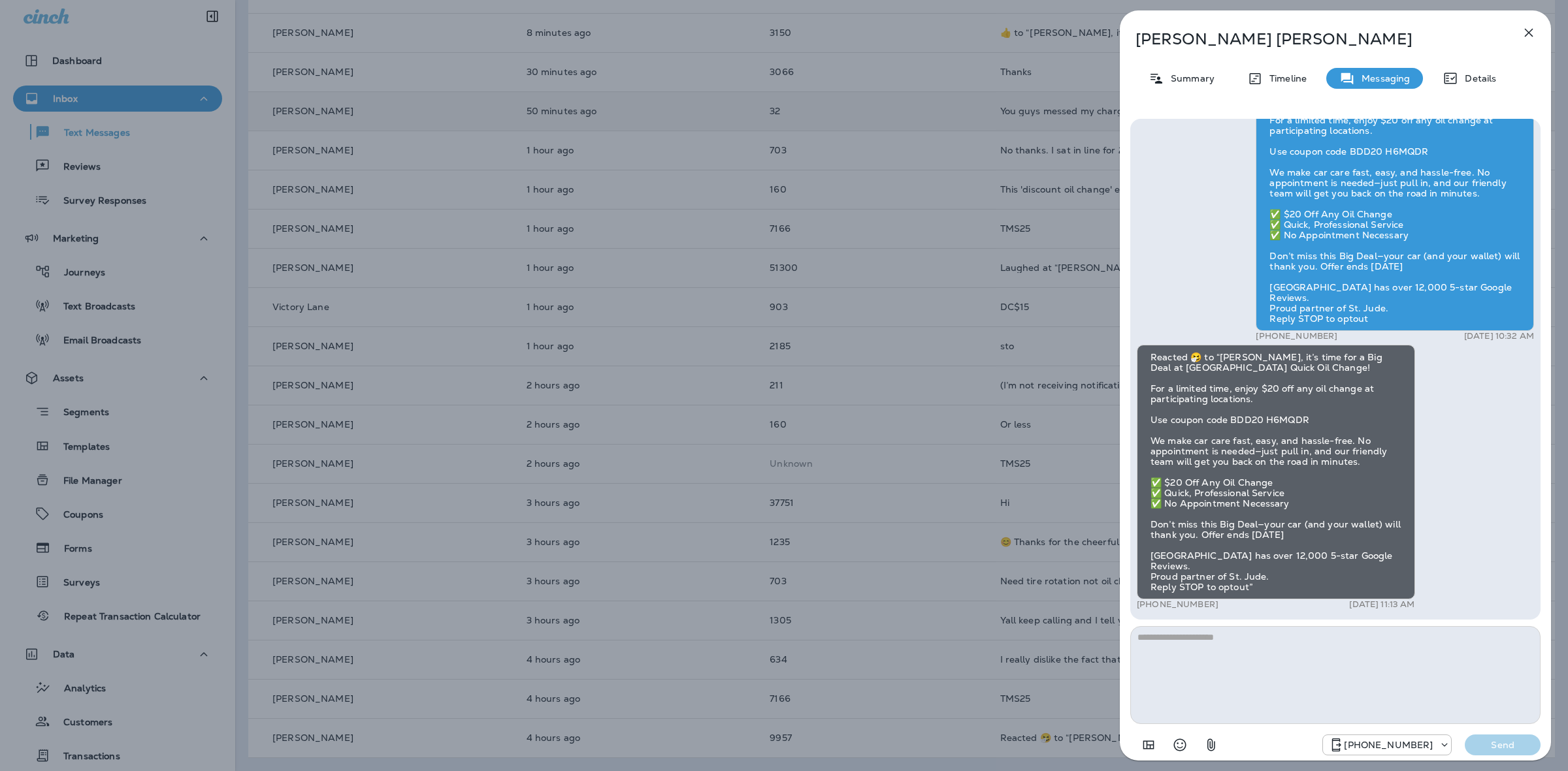
click at [1524, 26] on icon "button" at bounding box center [1528, 33] width 15 height 15
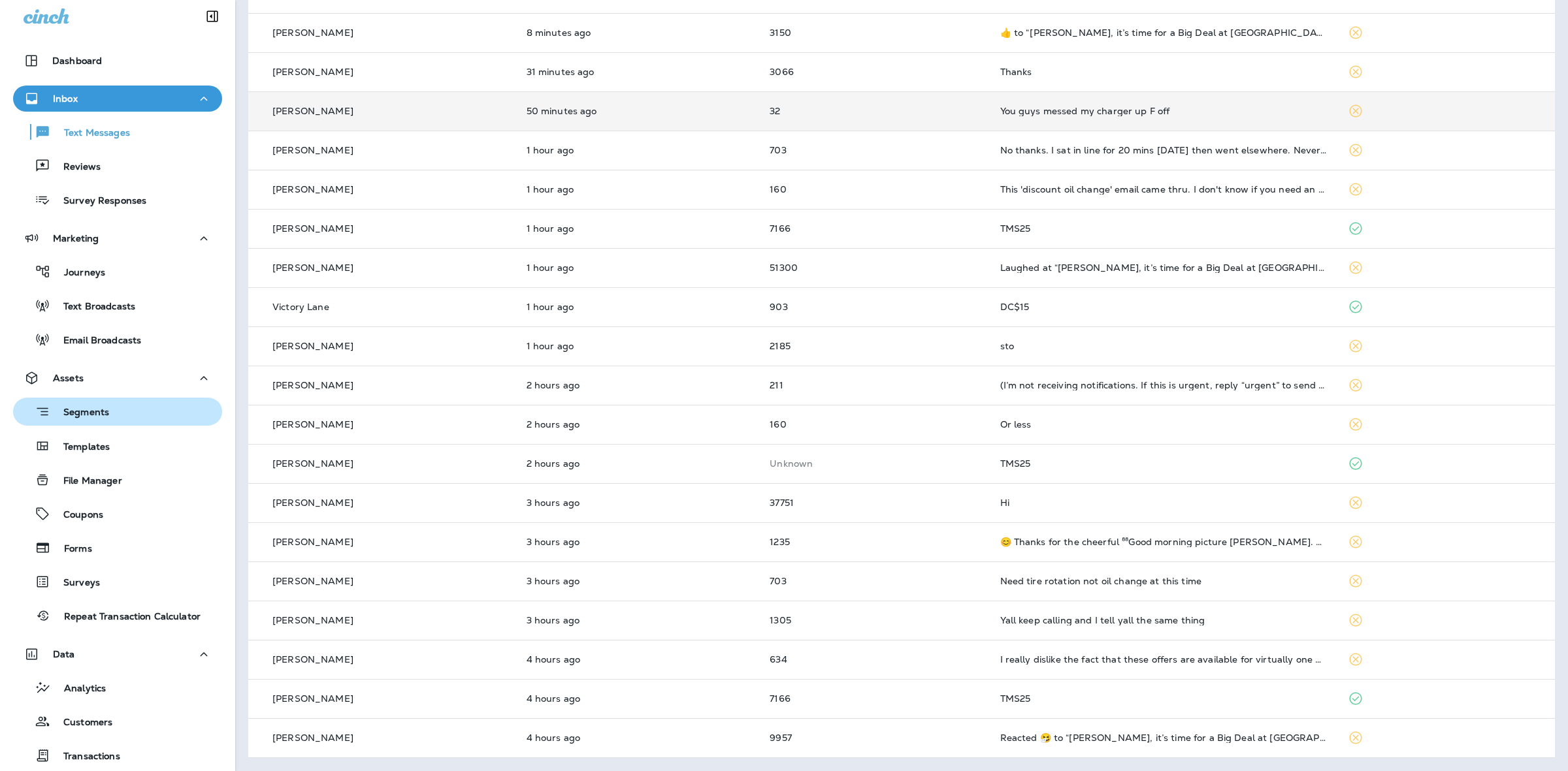
click at [132, 404] on div "Segments" at bounding box center [117, 411] width 199 height 20
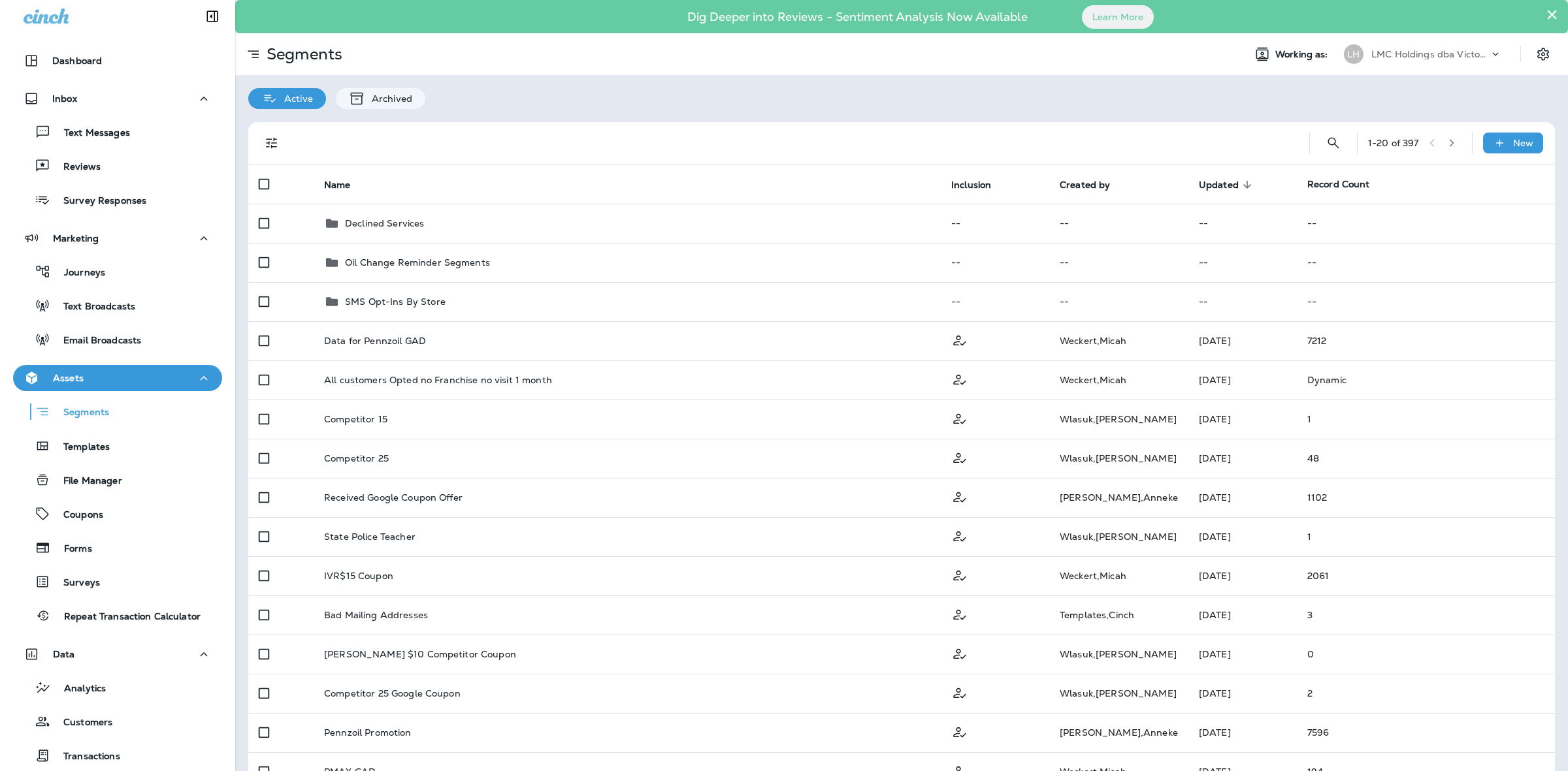
click at [1493, 128] on div "1 - 20 of 397 New" at bounding box center [904, 143] width 1291 height 42
click at [1513, 139] on p "New" at bounding box center [1523, 143] width 20 height 10
click at [1459, 171] on p "New Segment" at bounding box center [1462, 174] width 70 height 10
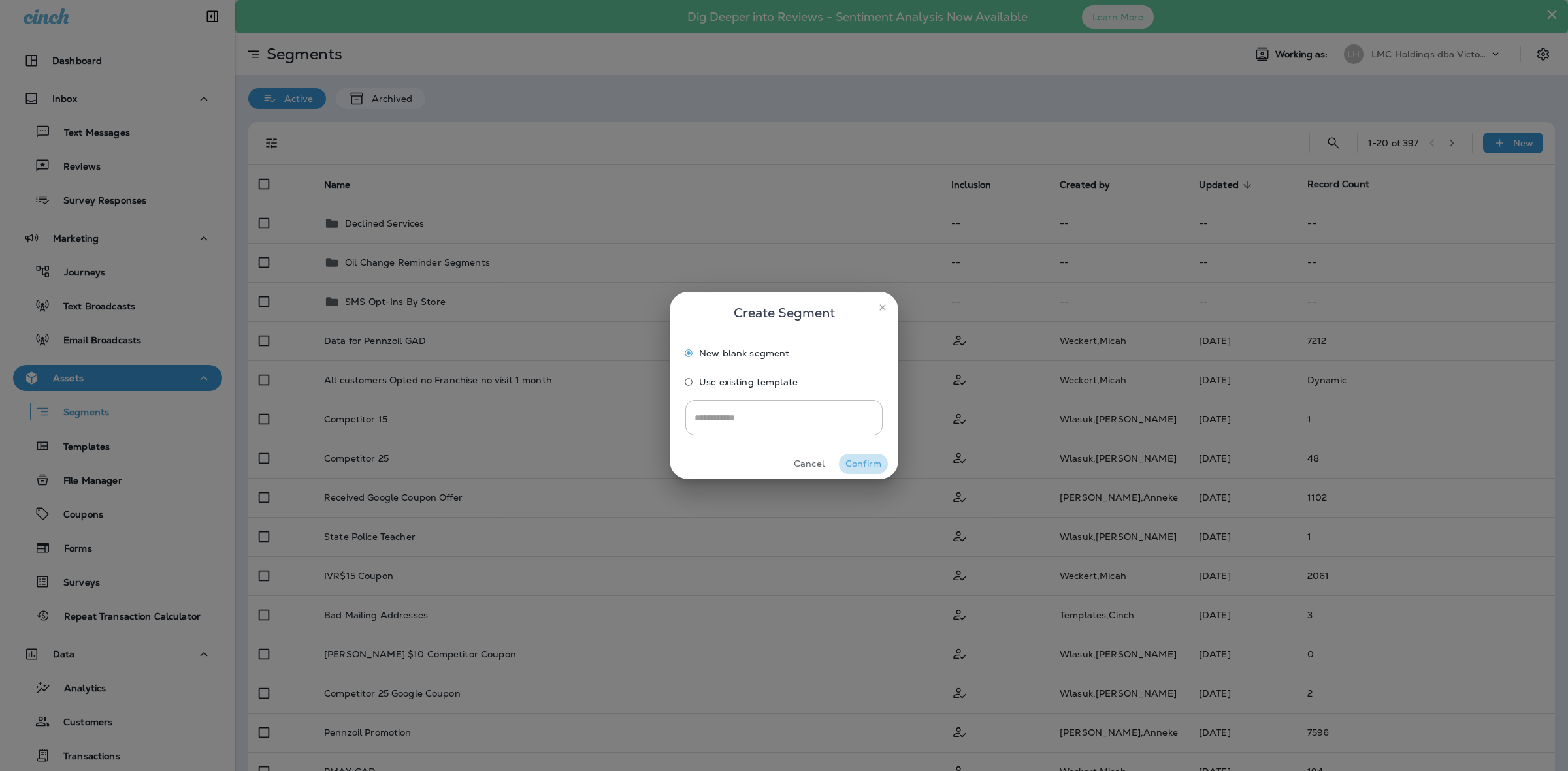
click at [853, 465] on button "Confirm" at bounding box center [863, 464] width 49 height 20
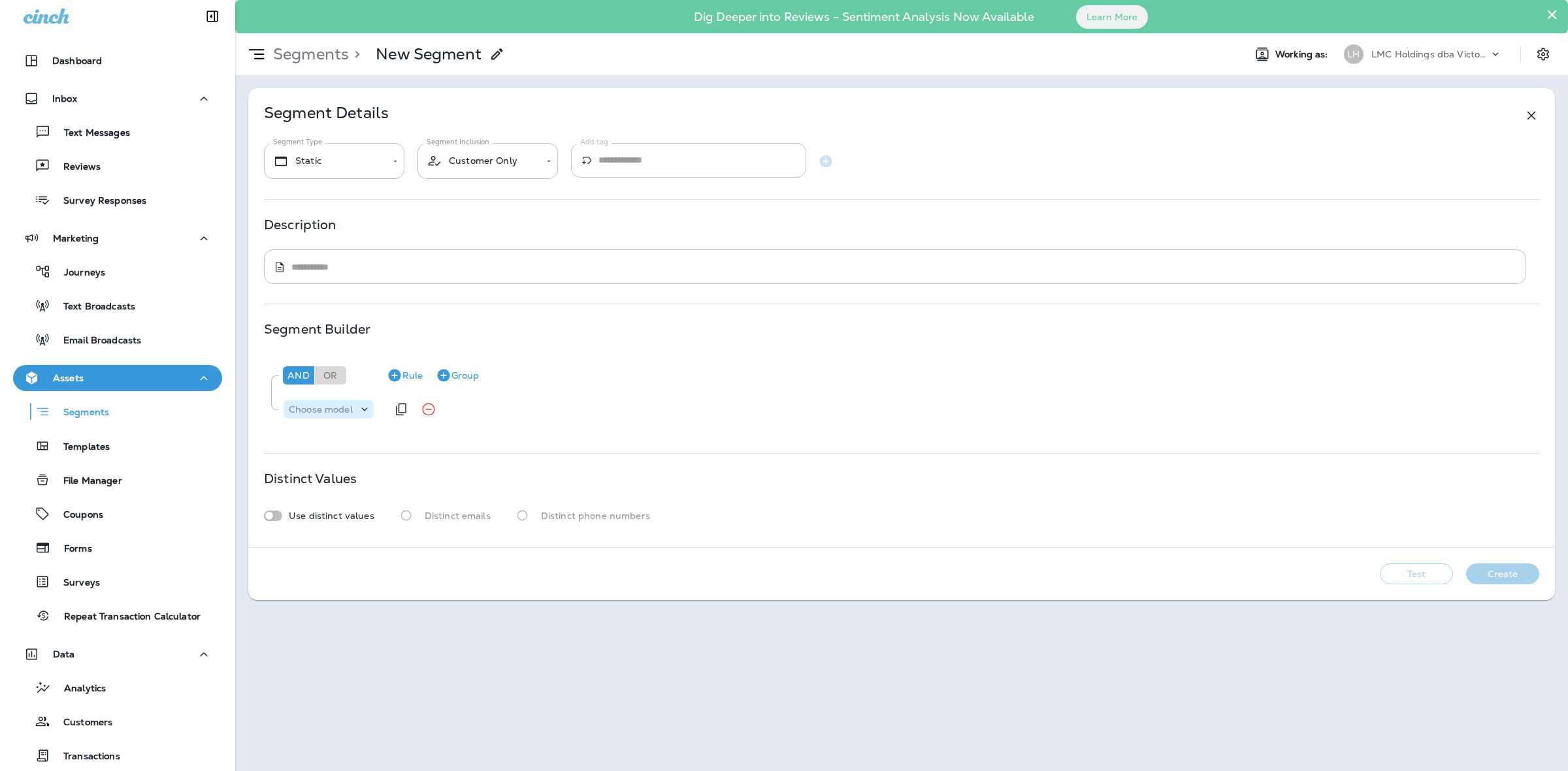
click at [328, 409] on p "Choose model" at bounding box center [321, 409] width 64 height 10
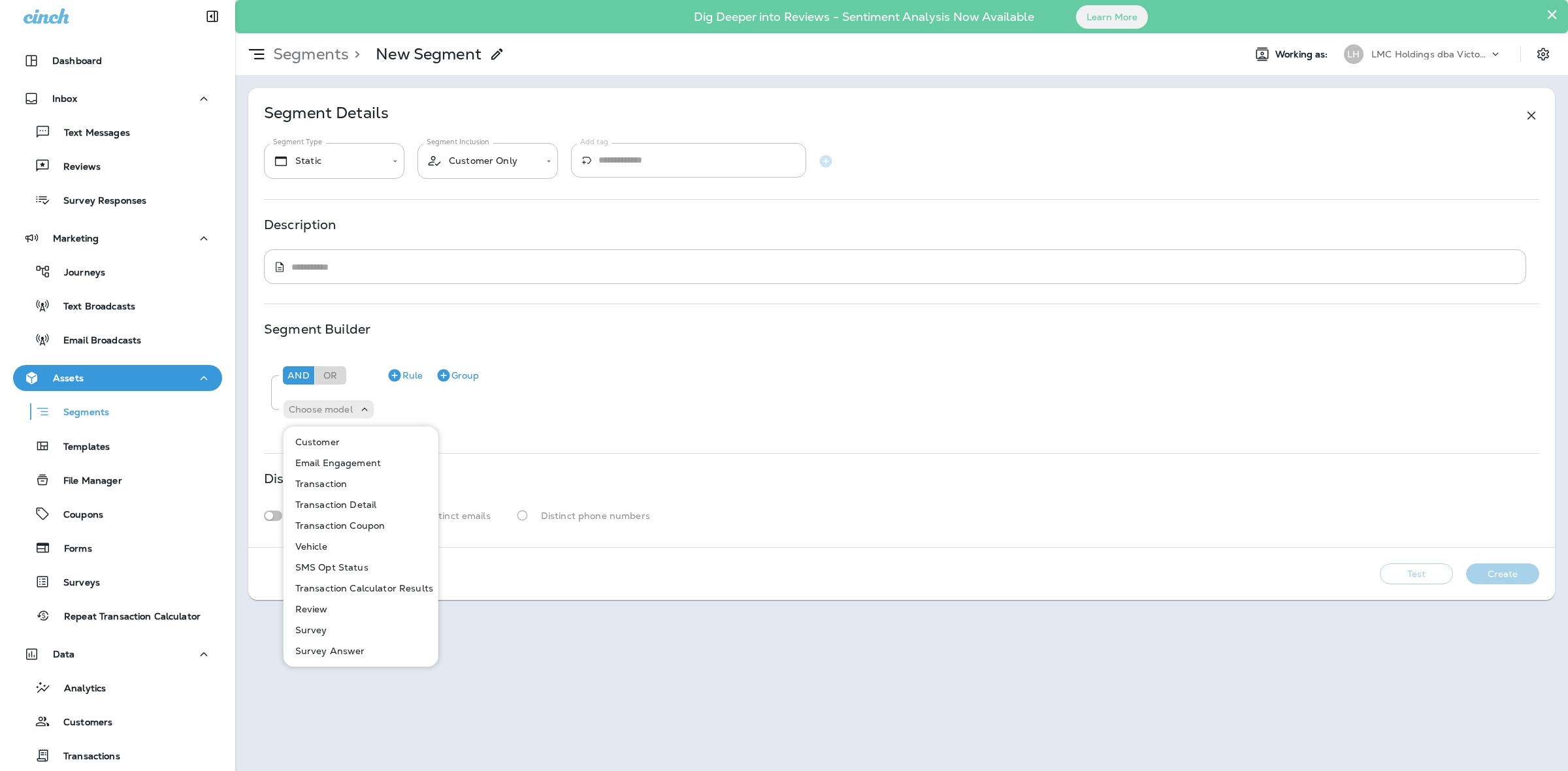
click at [353, 523] on p "Transaction Coupon" at bounding box center [337, 526] width 96 height 10
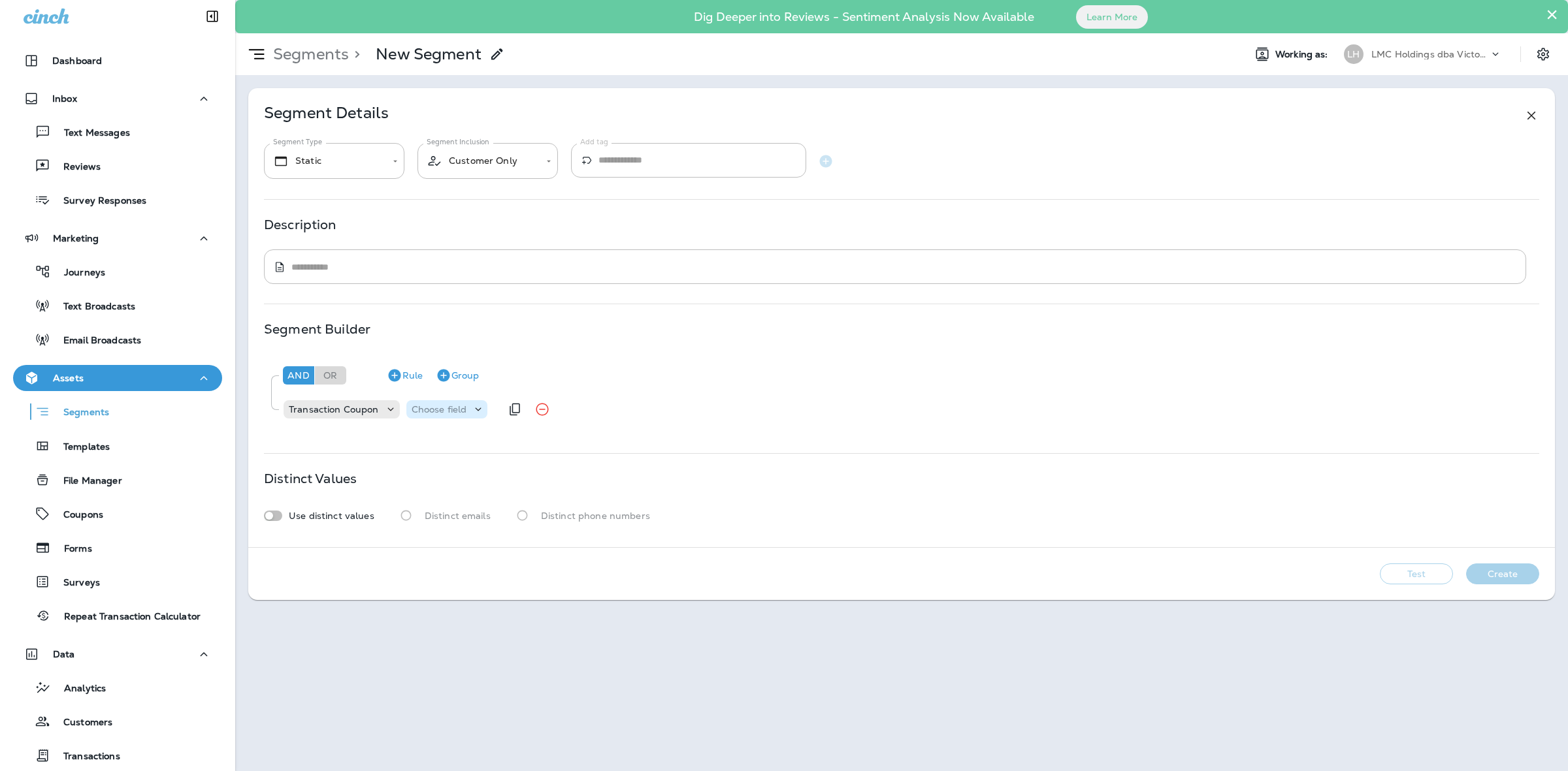
click at [436, 399] on div "Transaction Coupon Choose field" at bounding box center [391, 409] width 218 height 26
click at [436, 400] on div "Choose field" at bounding box center [447, 409] width 82 height 18
click at [450, 444] on button "Code" at bounding box center [454, 442] width 96 height 21
click at [485, 413] on p "Choose operator" at bounding box center [505, 409] width 75 height 10
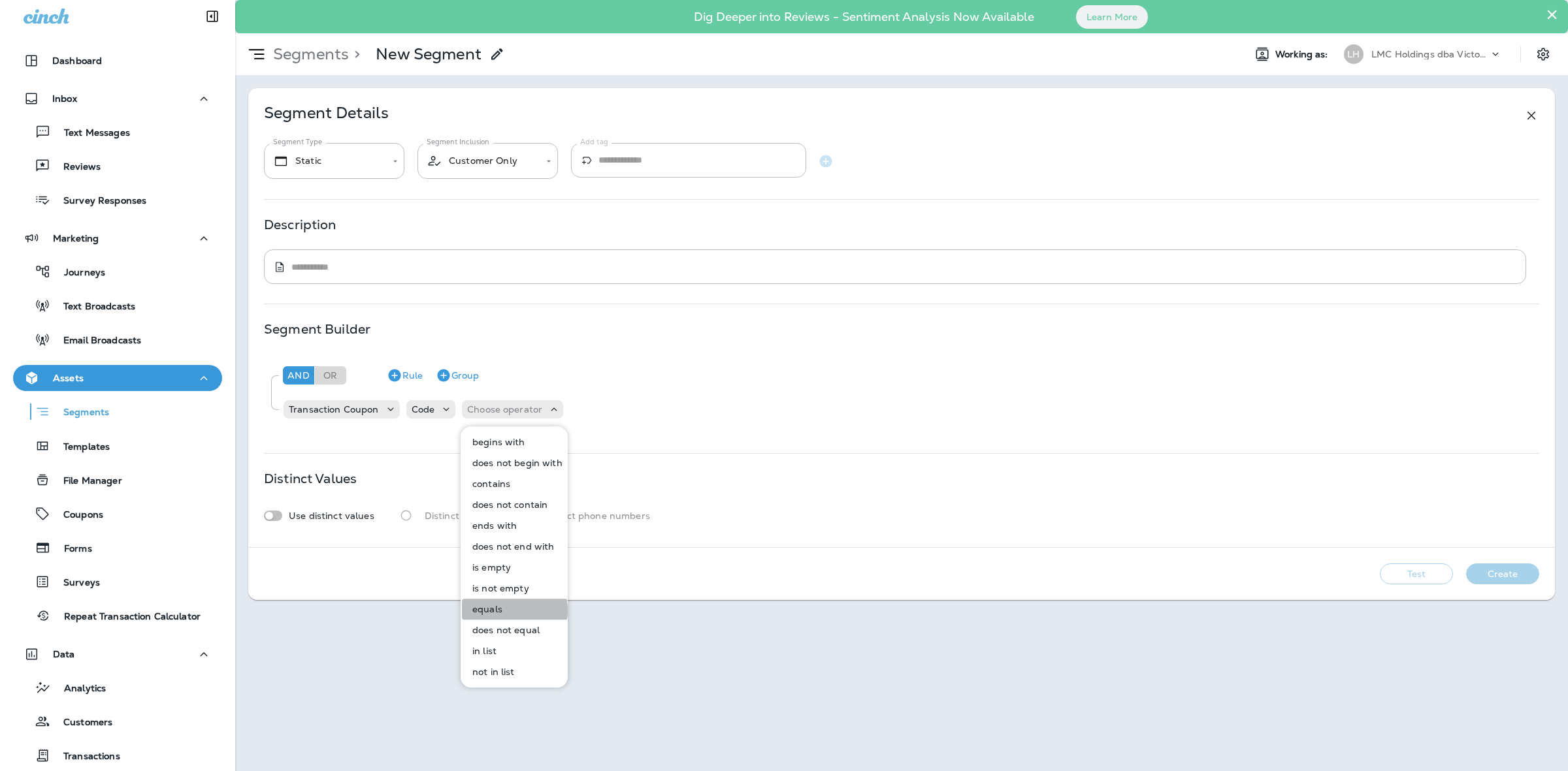
drag, startPoint x: 490, startPoint y: 611, endPoint x: 497, endPoint y: 583, distance: 28.9
click at [491, 609] on p "equals" at bounding box center [485, 609] width 36 height 10
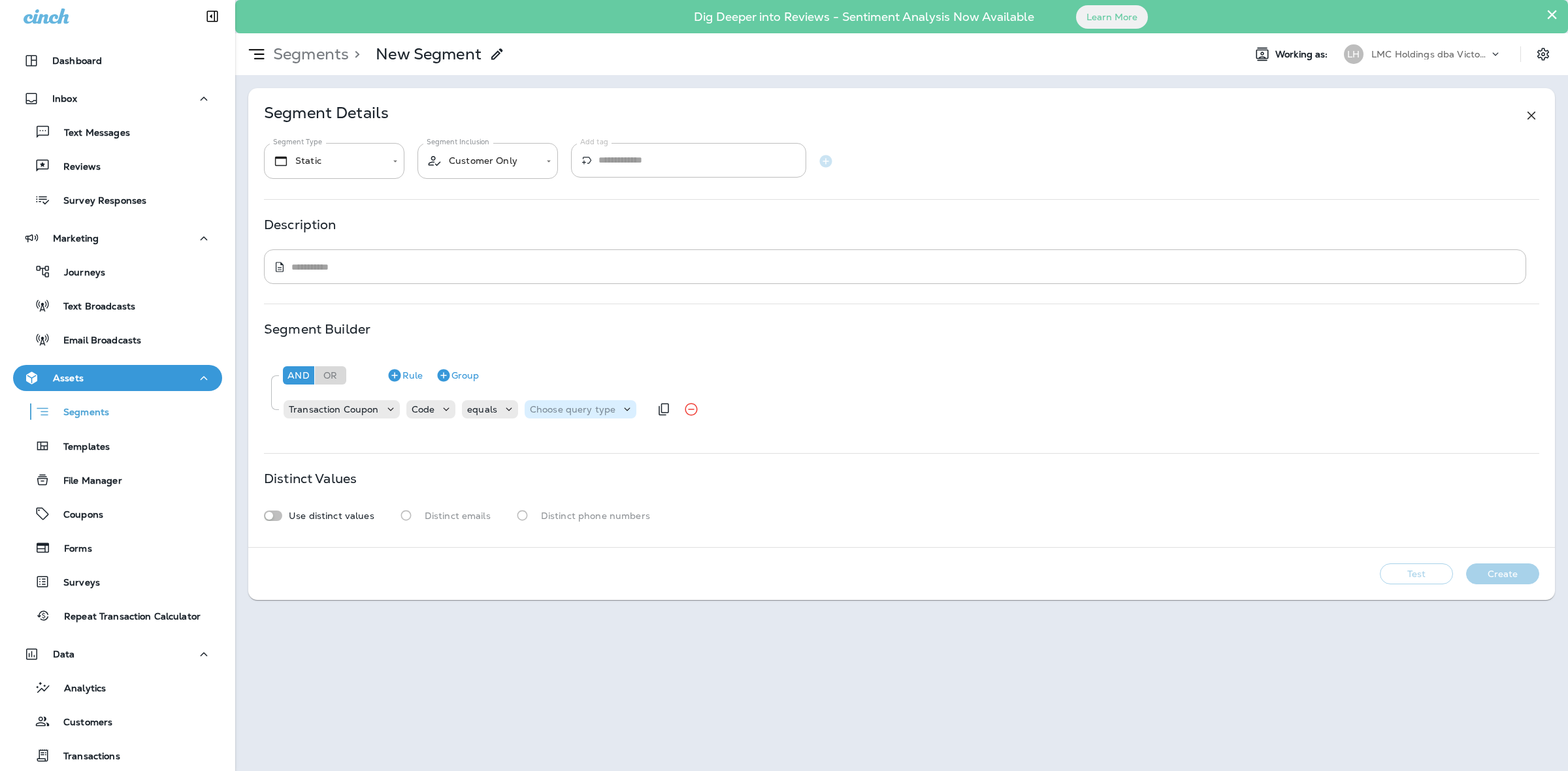
drag, startPoint x: 564, startPoint y: 399, endPoint x: 558, endPoint y: 409, distance: 11.7
click at [563, 402] on div "Choose query type" at bounding box center [580, 409] width 112 height 18
click at [556, 436] on button "Text" at bounding box center [561, 442] width 75 height 21
click at [604, 415] on input "text" at bounding box center [660, 409] width 130 height 17
type input "*****"
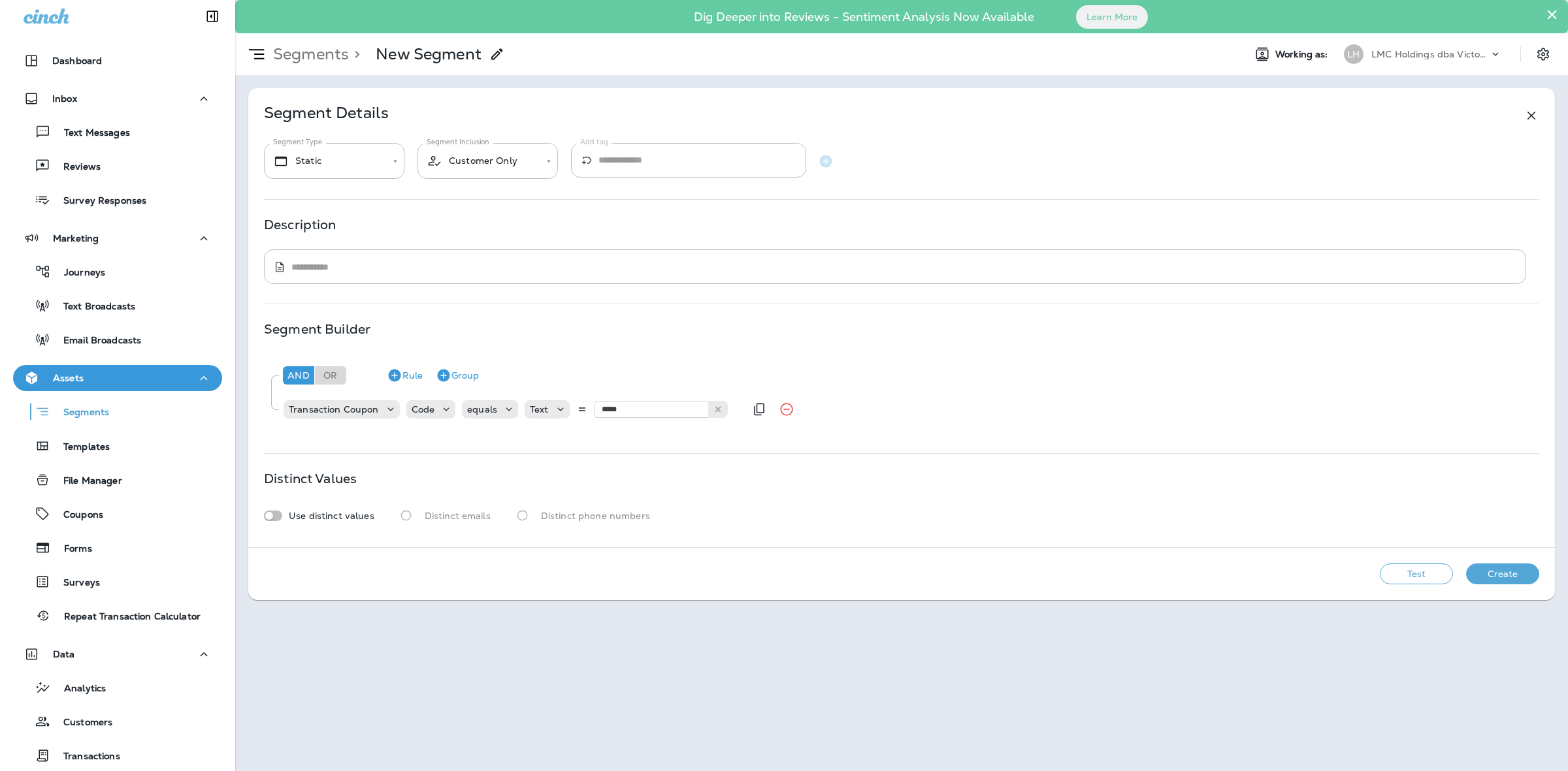
click at [617, 429] on div "And Or Rule Group Transaction Coupon Code equals Text ***** BDD20" at bounding box center [901, 394] width 1275 height 79
click at [1402, 570] on button "Test" at bounding box center [1416, 574] width 73 height 21
click at [1332, 573] on button "View Sample" at bounding box center [1323, 574] width 86 height 21
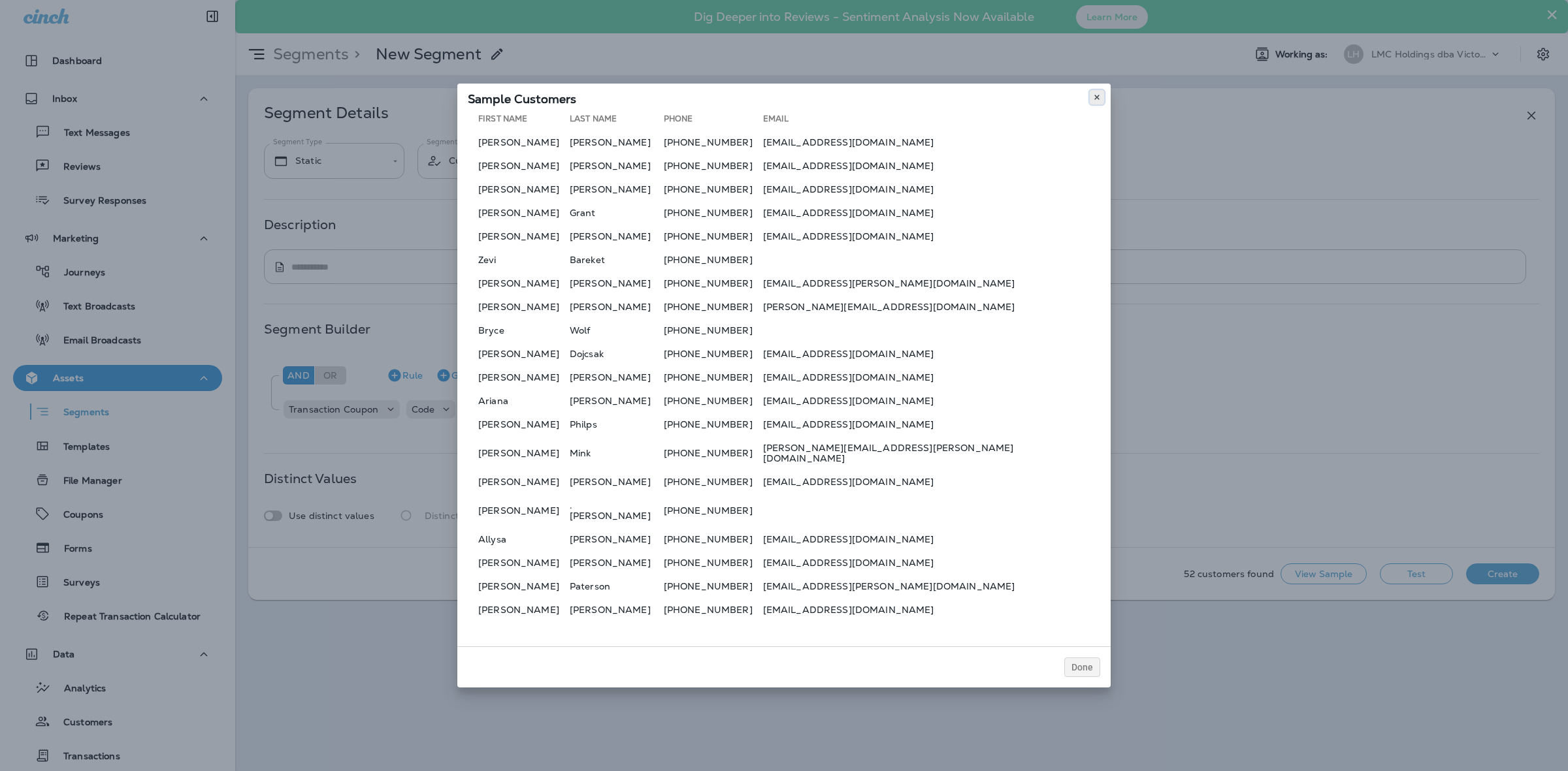
click at [1093, 101] on icon at bounding box center [1096, 97] width 8 height 8
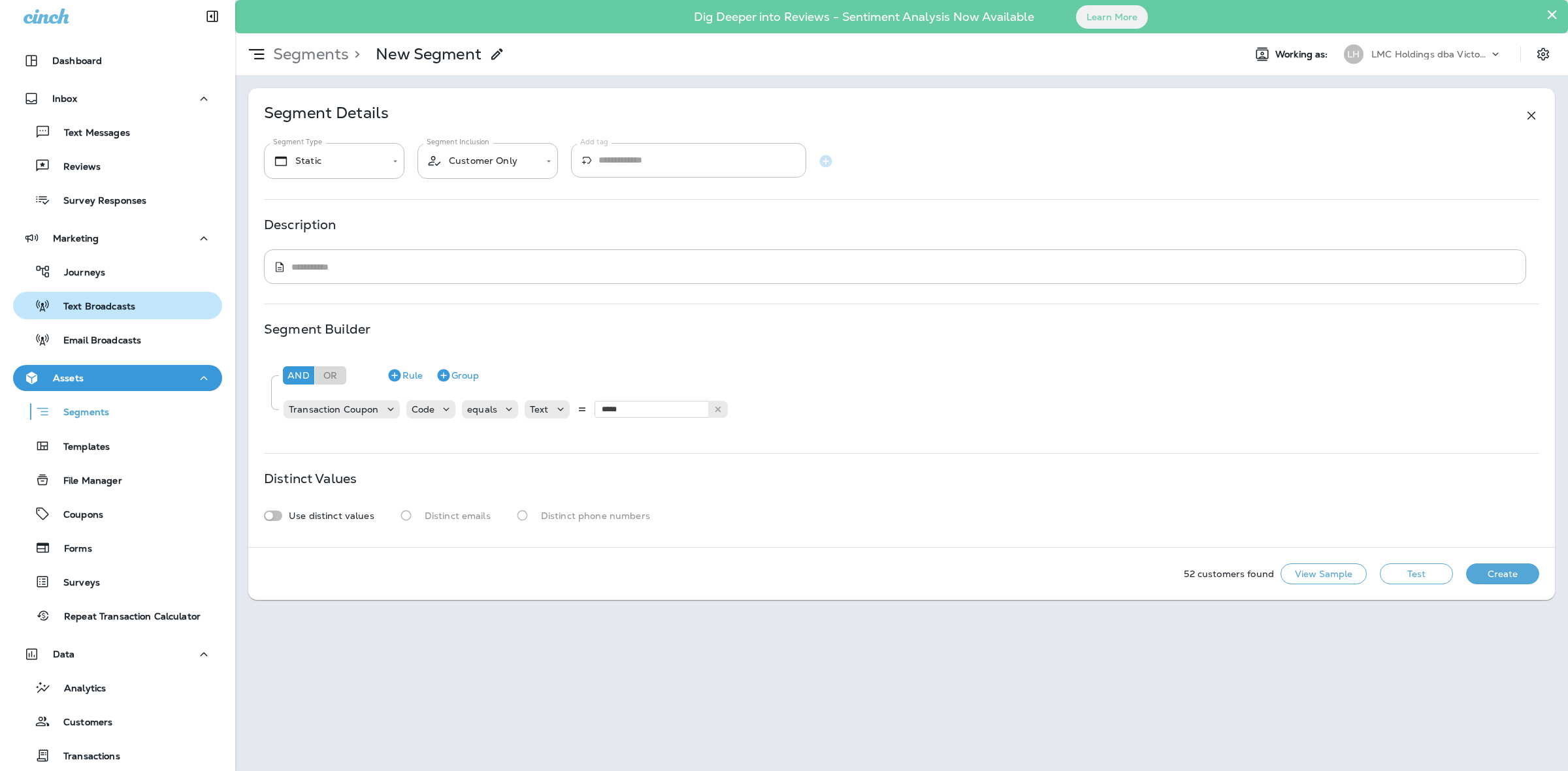
click at [119, 292] on button "Text Broadcasts" at bounding box center [118, 305] width 209 height 27
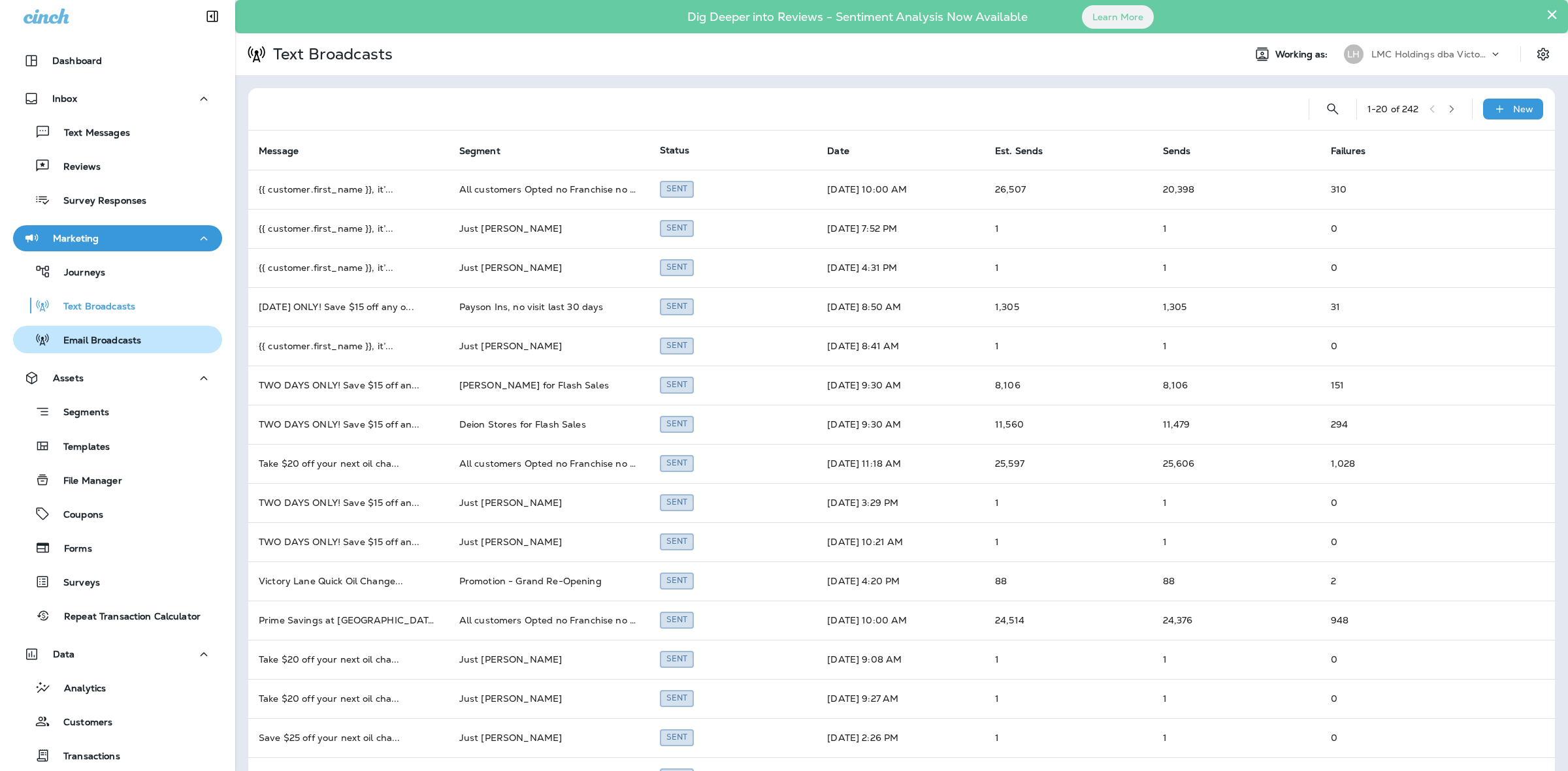
click at [135, 347] on div "Email Broadcasts" at bounding box center [79, 339] width 123 height 20
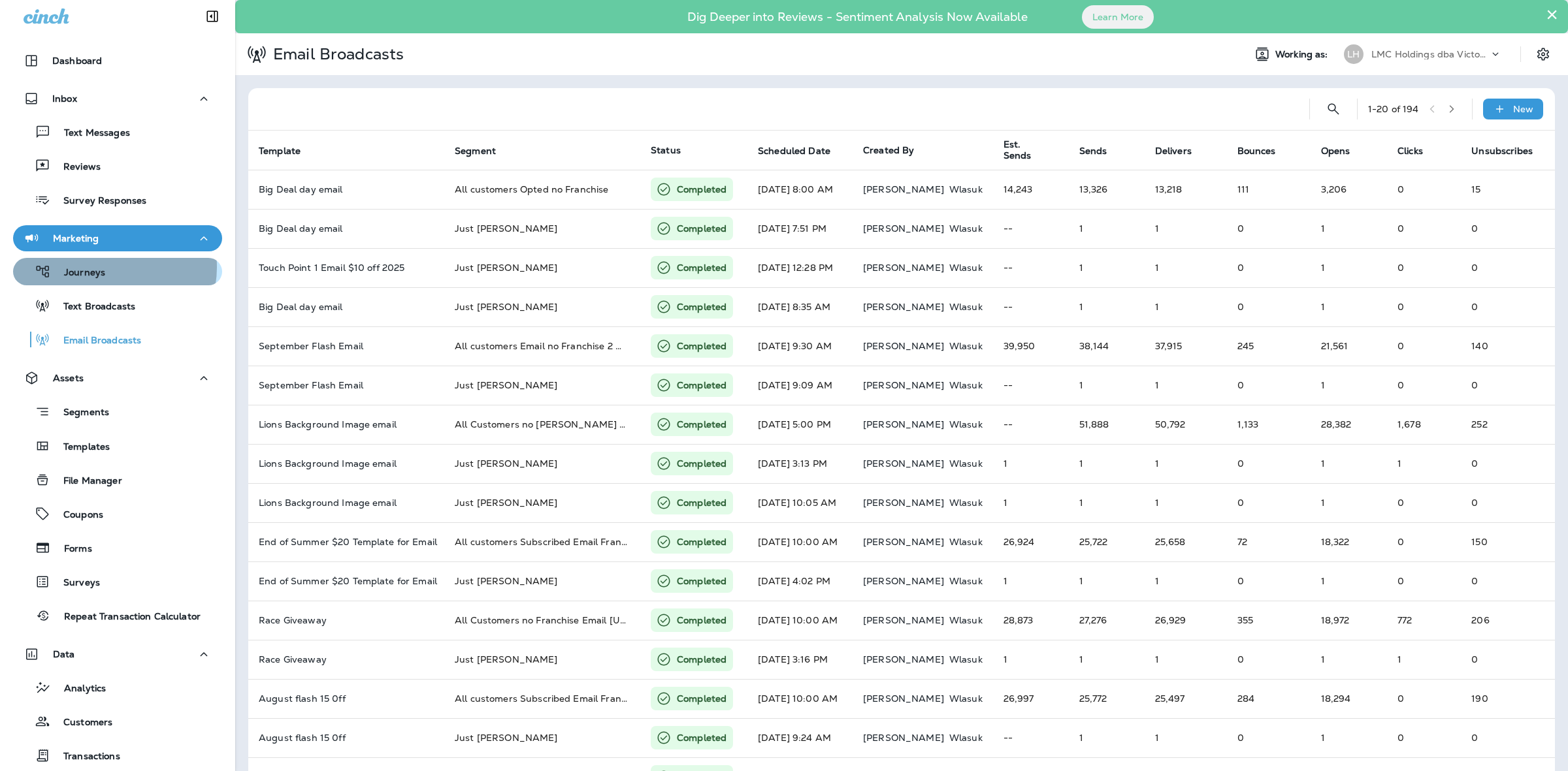
click at [109, 266] on div "Journeys" at bounding box center [117, 272] width 199 height 20
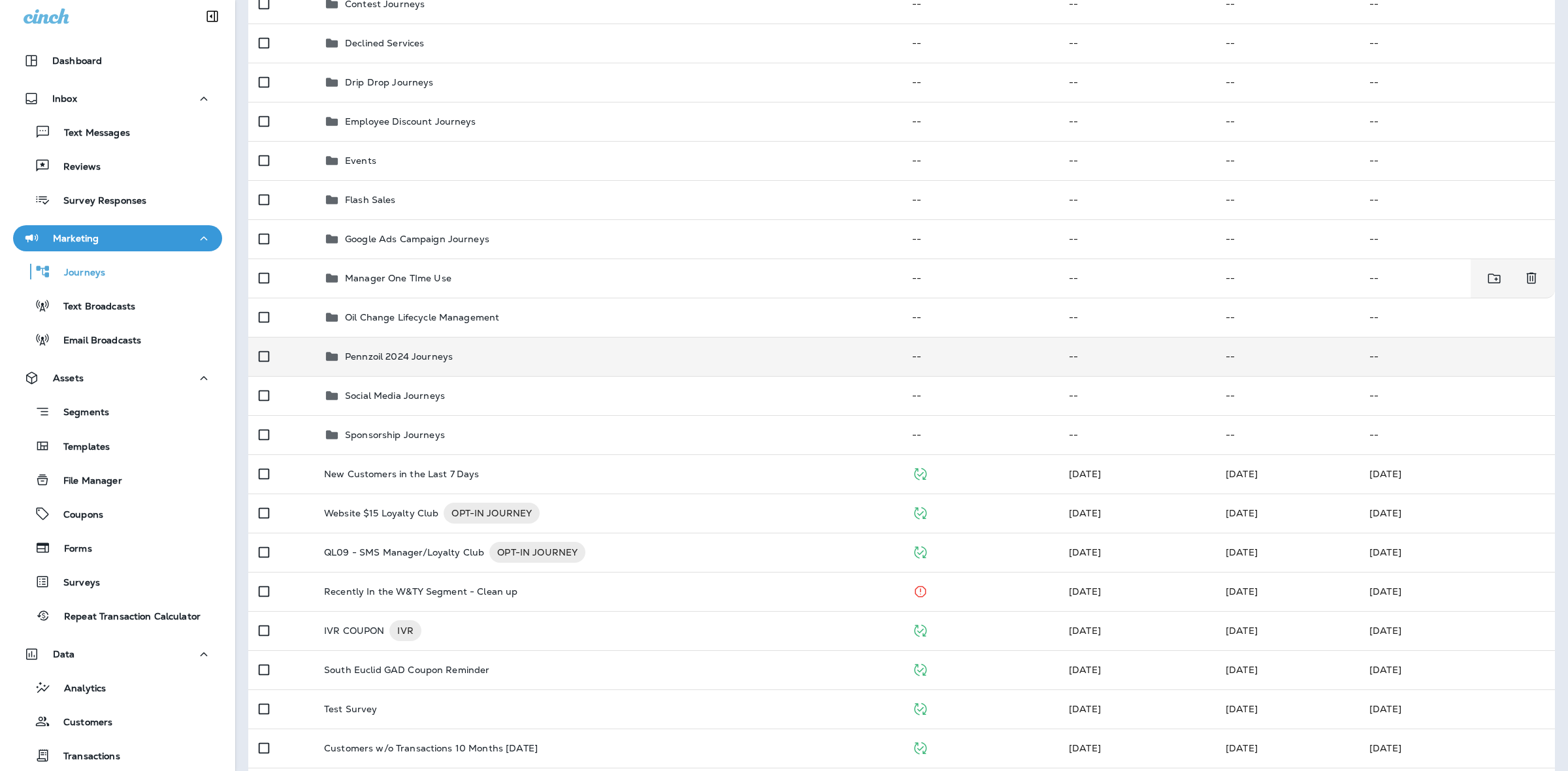
scroll to position [245, 0]
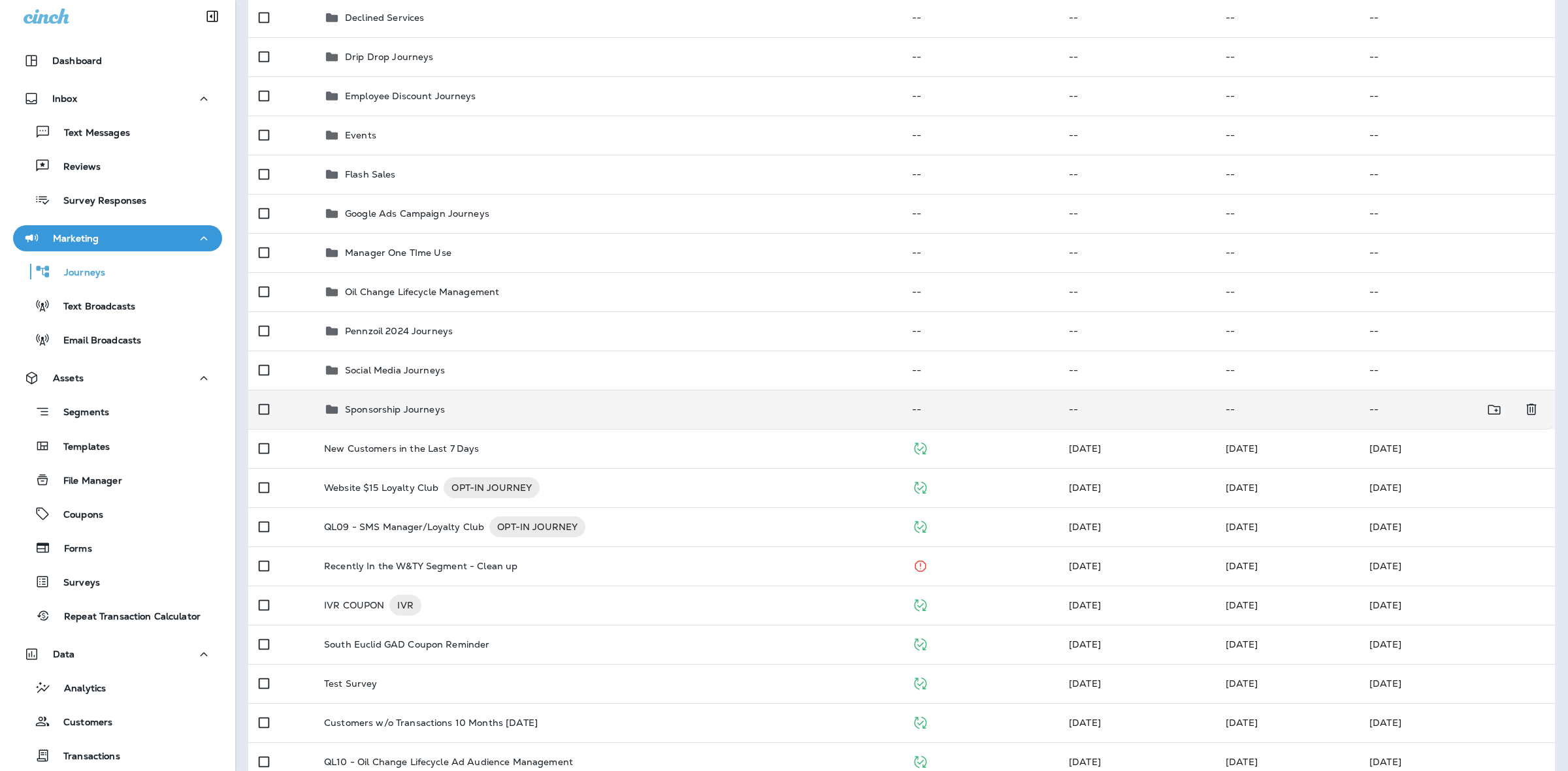
click at [446, 399] on td "Sponsorship Journeys" at bounding box center [607, 409] width 588 height 39
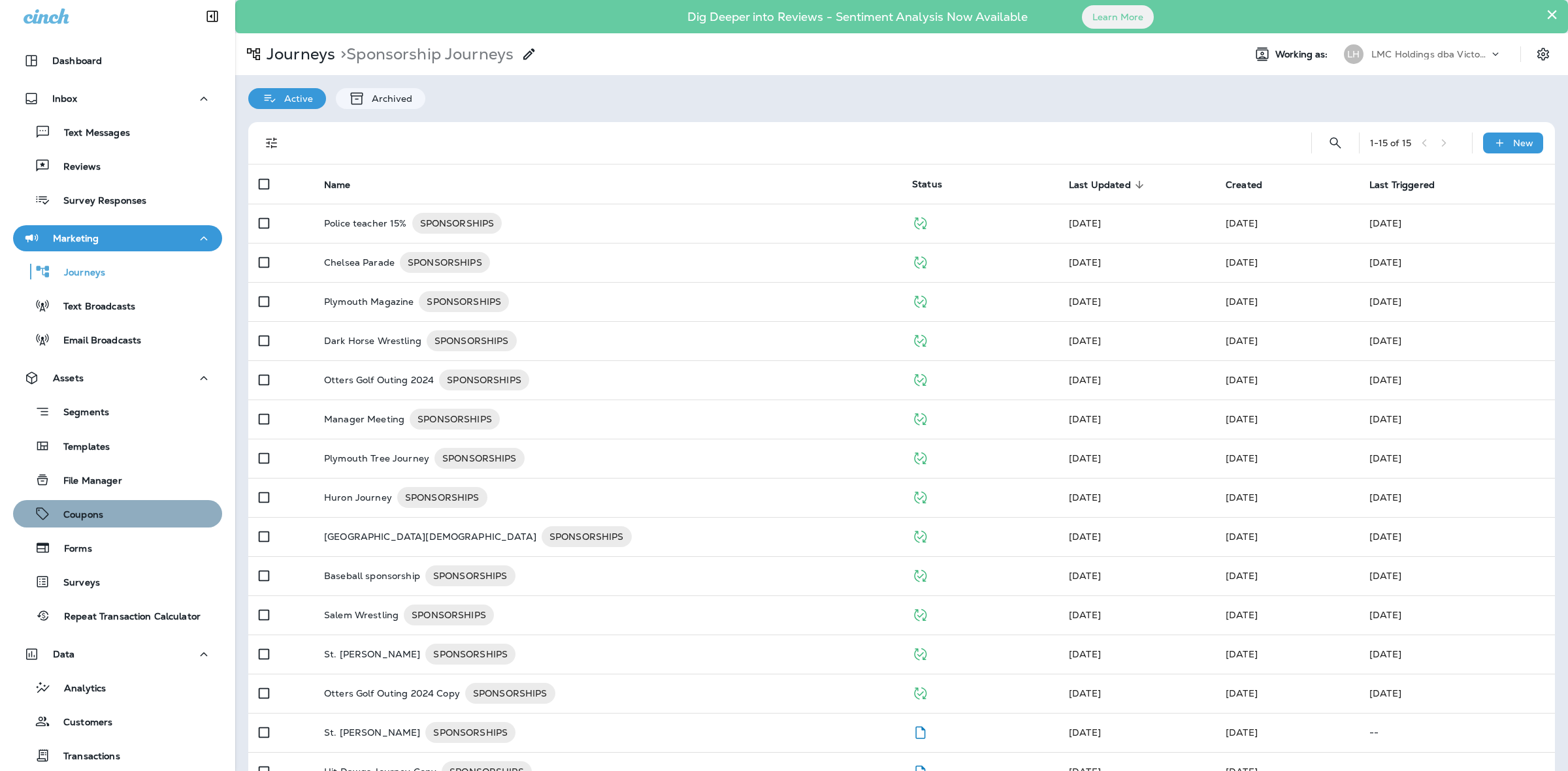
click at [119, 504] on div "Coupons" at bounding box center [117, 514] width 199 height 20
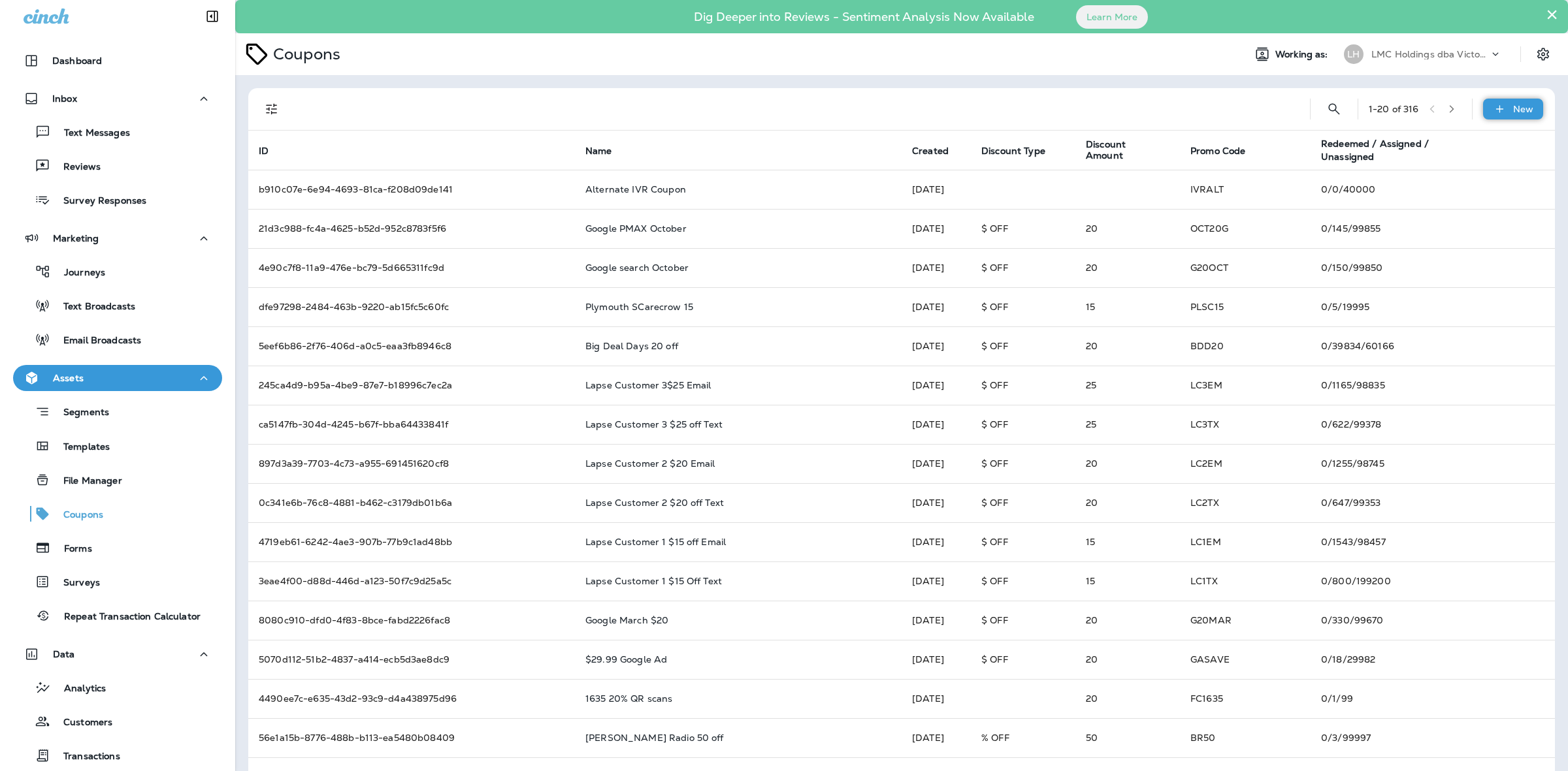
click at [1513, 113] on p "New" at bounding box center [1523, 109] width 20 height 10
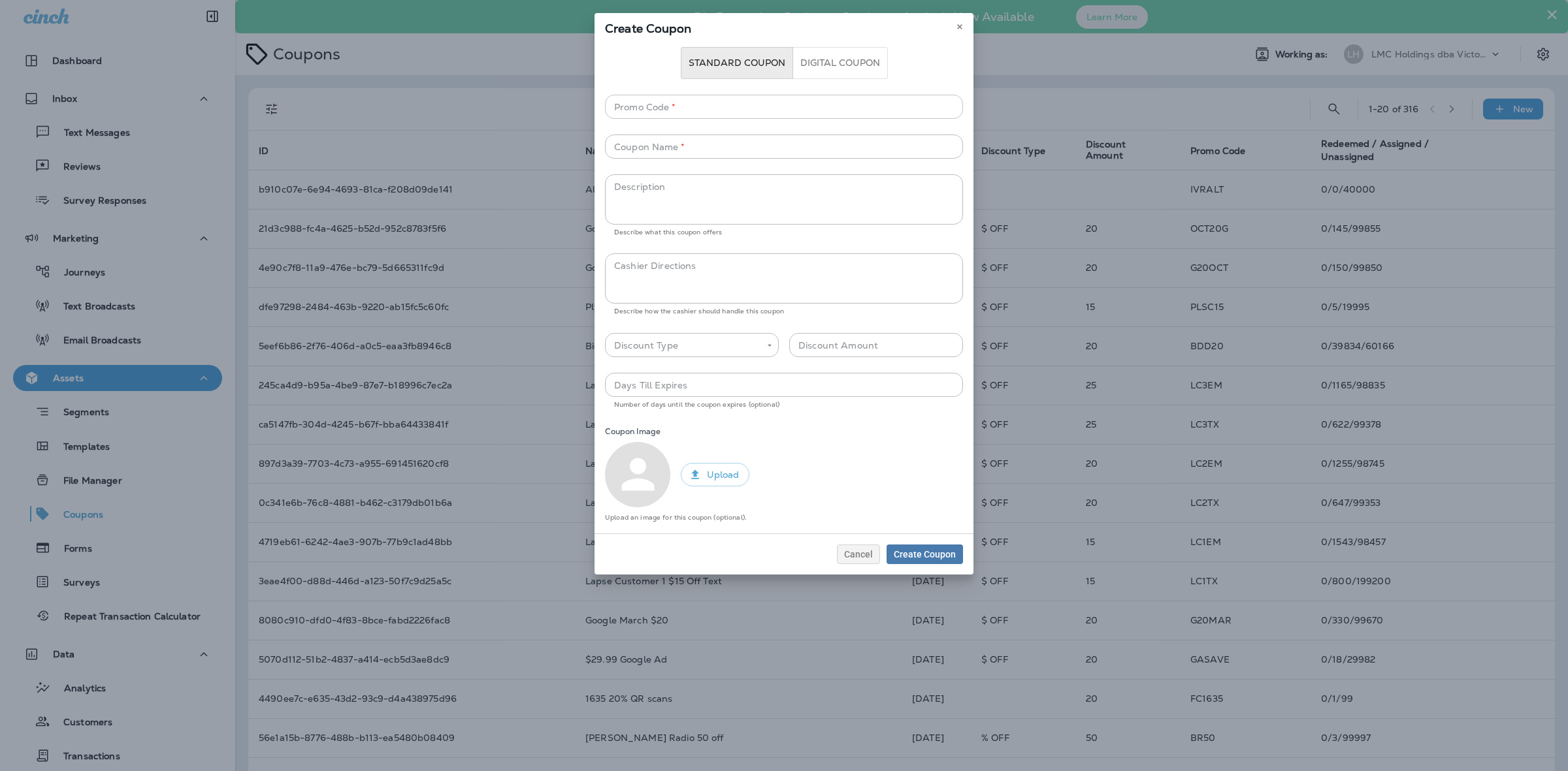
click at [740, 97] on input "Promo Code   *" at bounding box center [784, 107] width 358 height 24
type input "*"
type input "******"
click at [703, 146] on input "Coupon Name   *" at bounding box center [784, 146] width 358 height 24
type input "*"
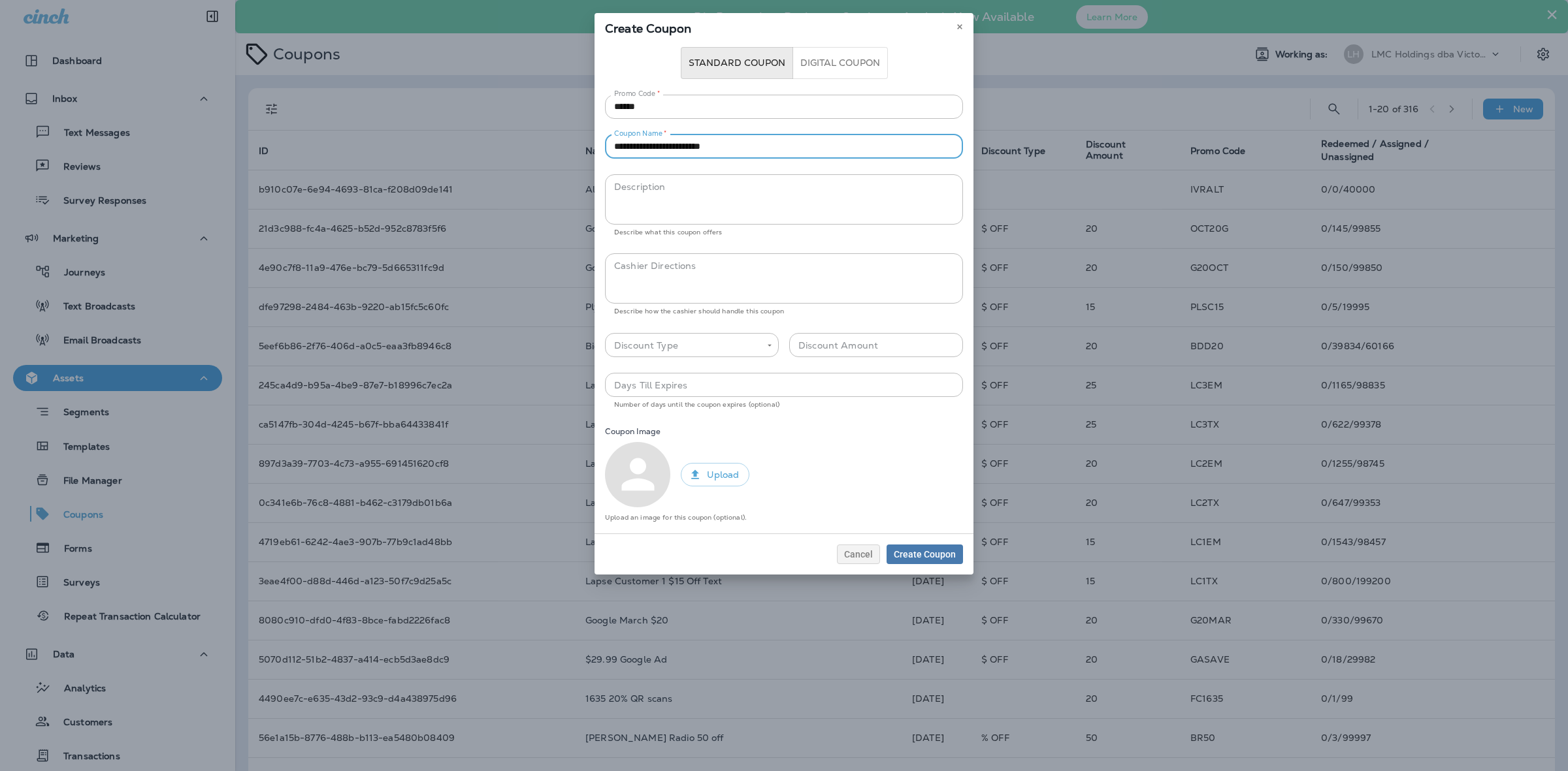
click at [693, 144] on input "**********" at bounding box center [784, 146] width 358 height 24
type input "**********"
click at [710, 0] on body "Dashboard Inbox Text Messages Reviews Survey Responses Marketing Journeys Text …" at bounding box center [784, 0] width 1568 height 0
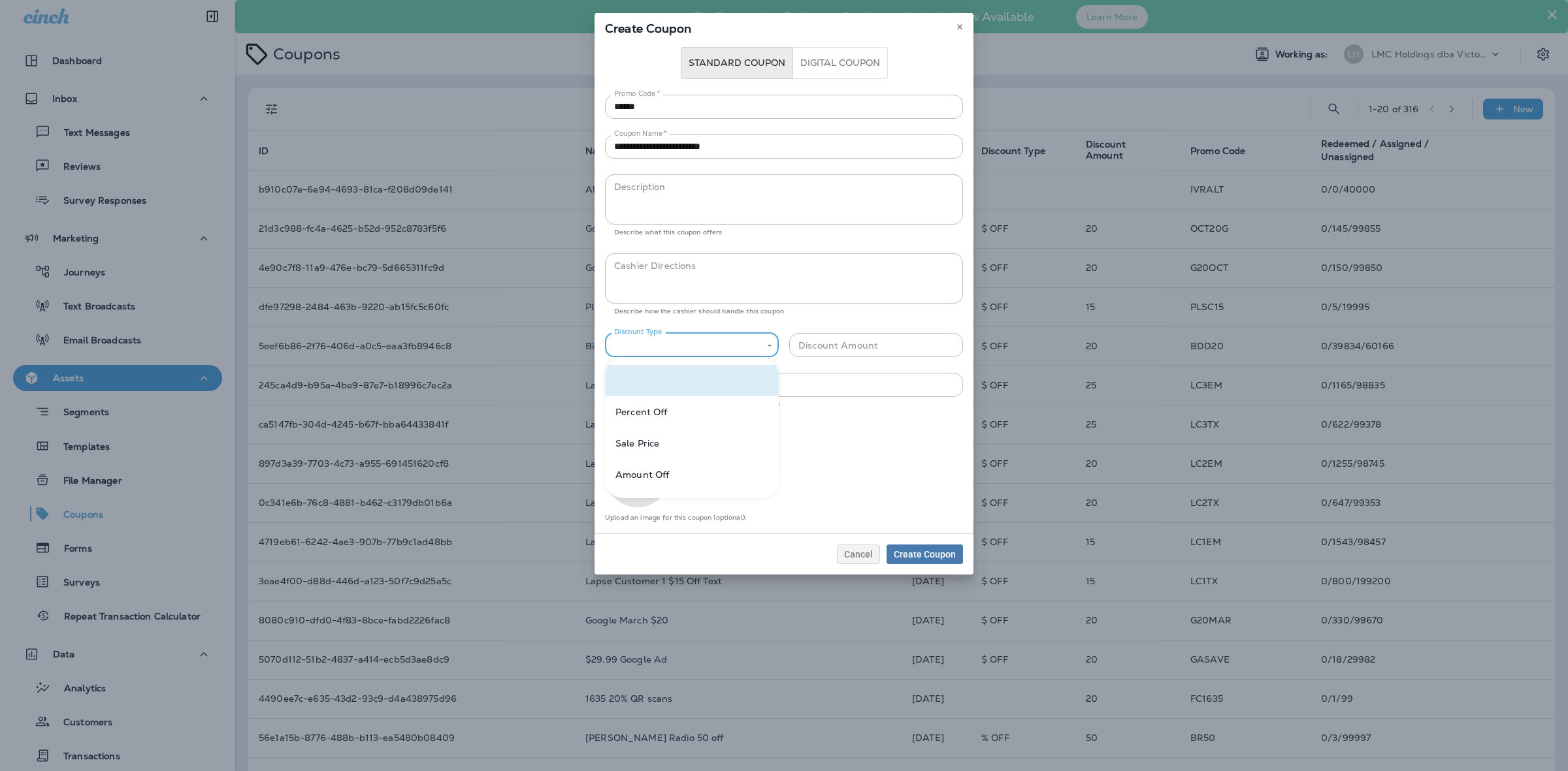
click at [676, 467] on li "Amount Off" at bounding box center [692, 475] width 174 height 31
type input "**********"
click at [870, 339] on input "Discount Amount" at bounding box center [886, 345] width 153 height 24
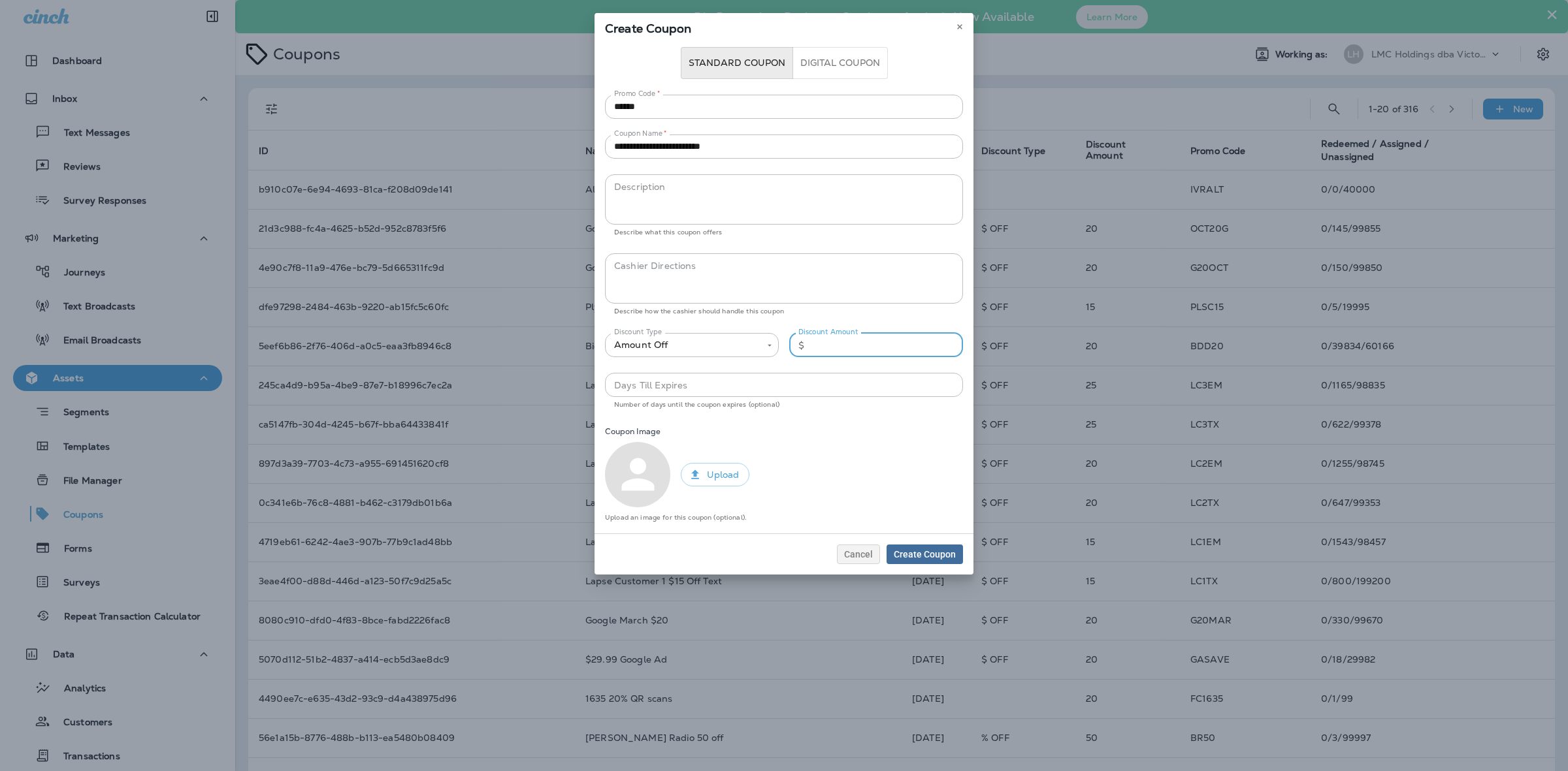
type input "**"
click at [913, 550] on span "Create Coupon" at bounding box center [924, 554] width 62 height 9
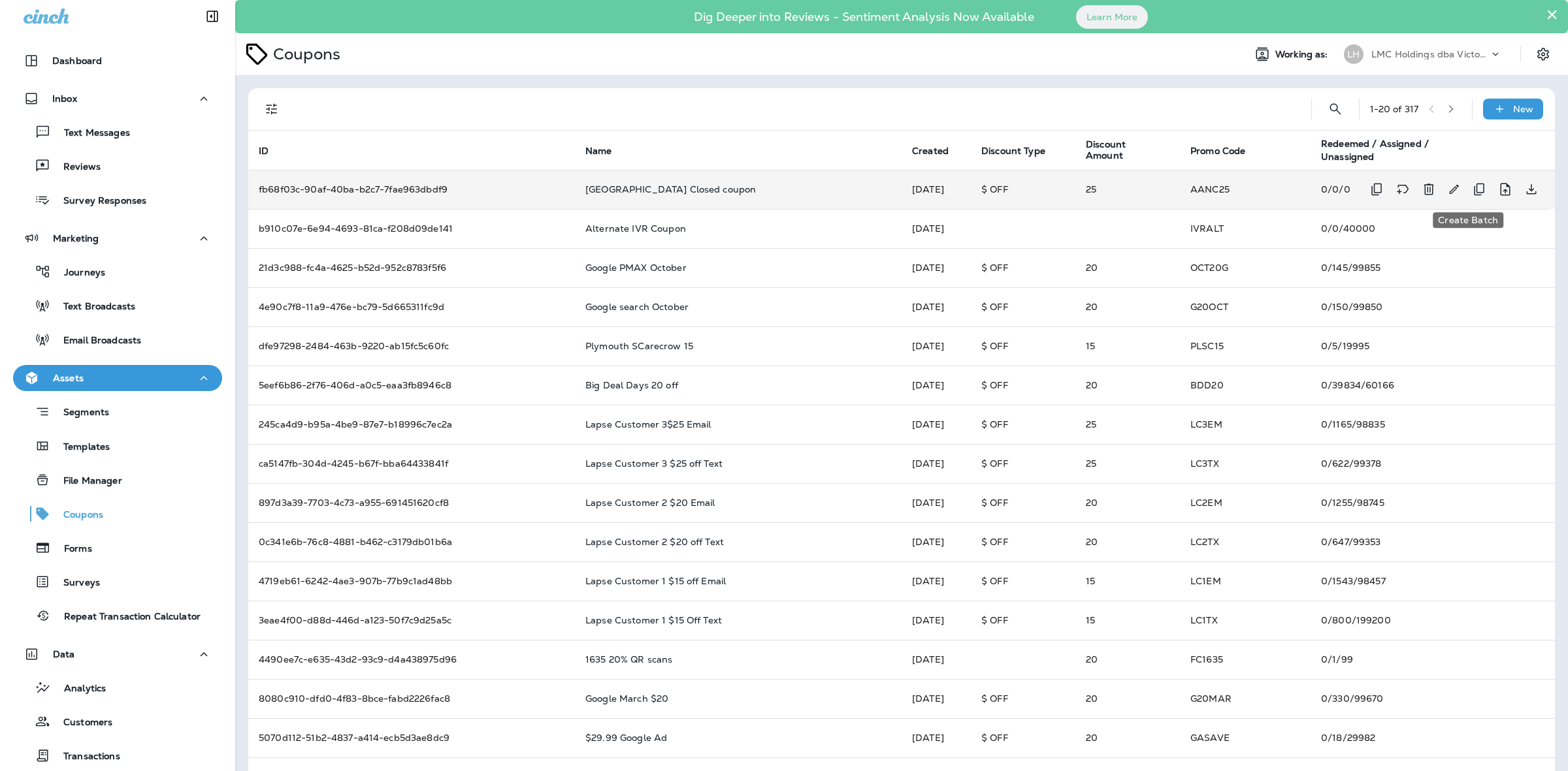
click at [1471, 185] on icon "Create Batch" at bounding box center [1479, 189] width 15 height 15
select select "**********"
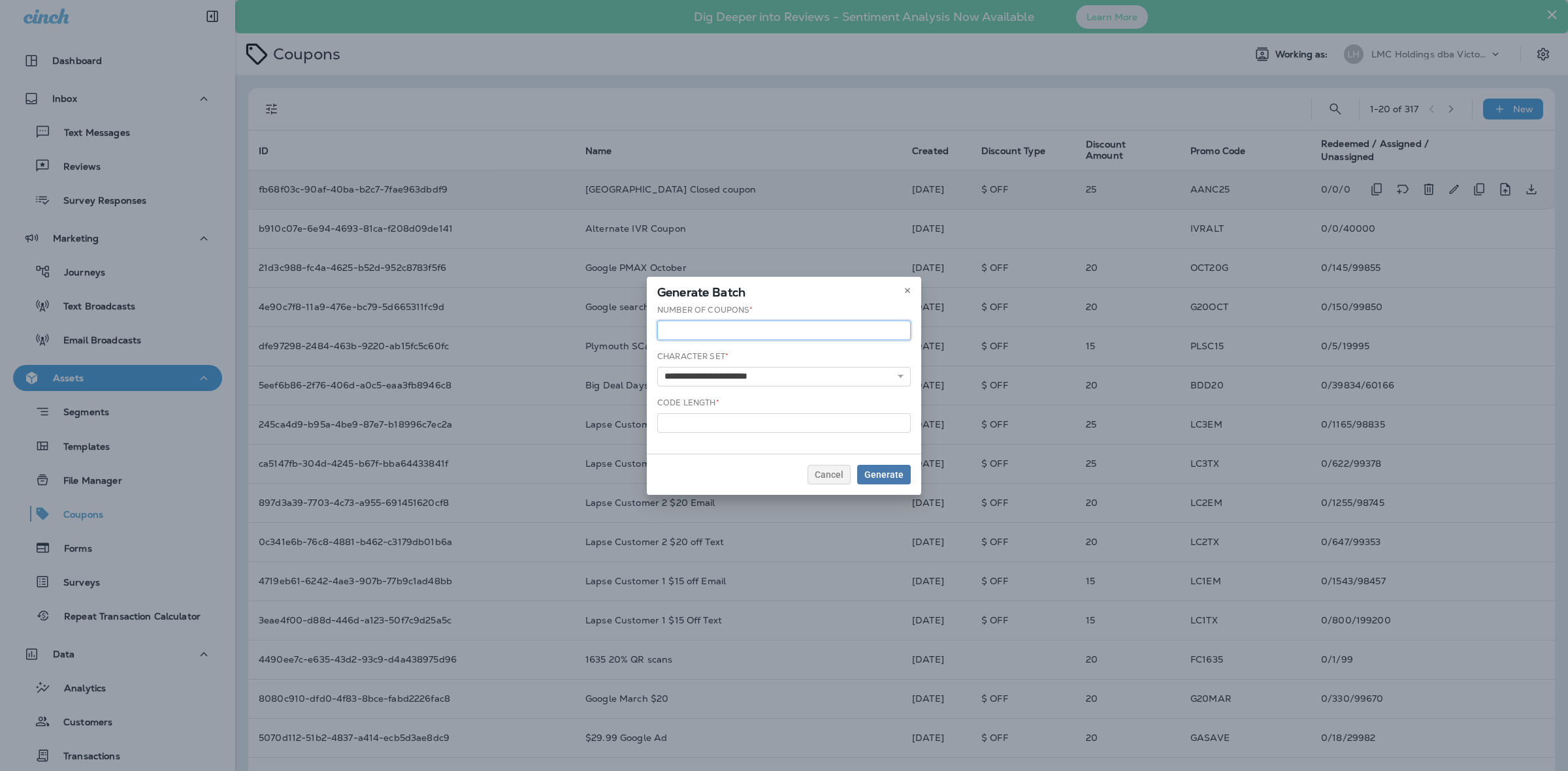
click at [766, 323] on input "***" at bounding box center [784, 330] width 254 height 20
type input "*"
type input "*****"
drag, startPoint x: 669, startPoint y: 425, endPoint x: 650, endPoint y: 413, distance: 22.5
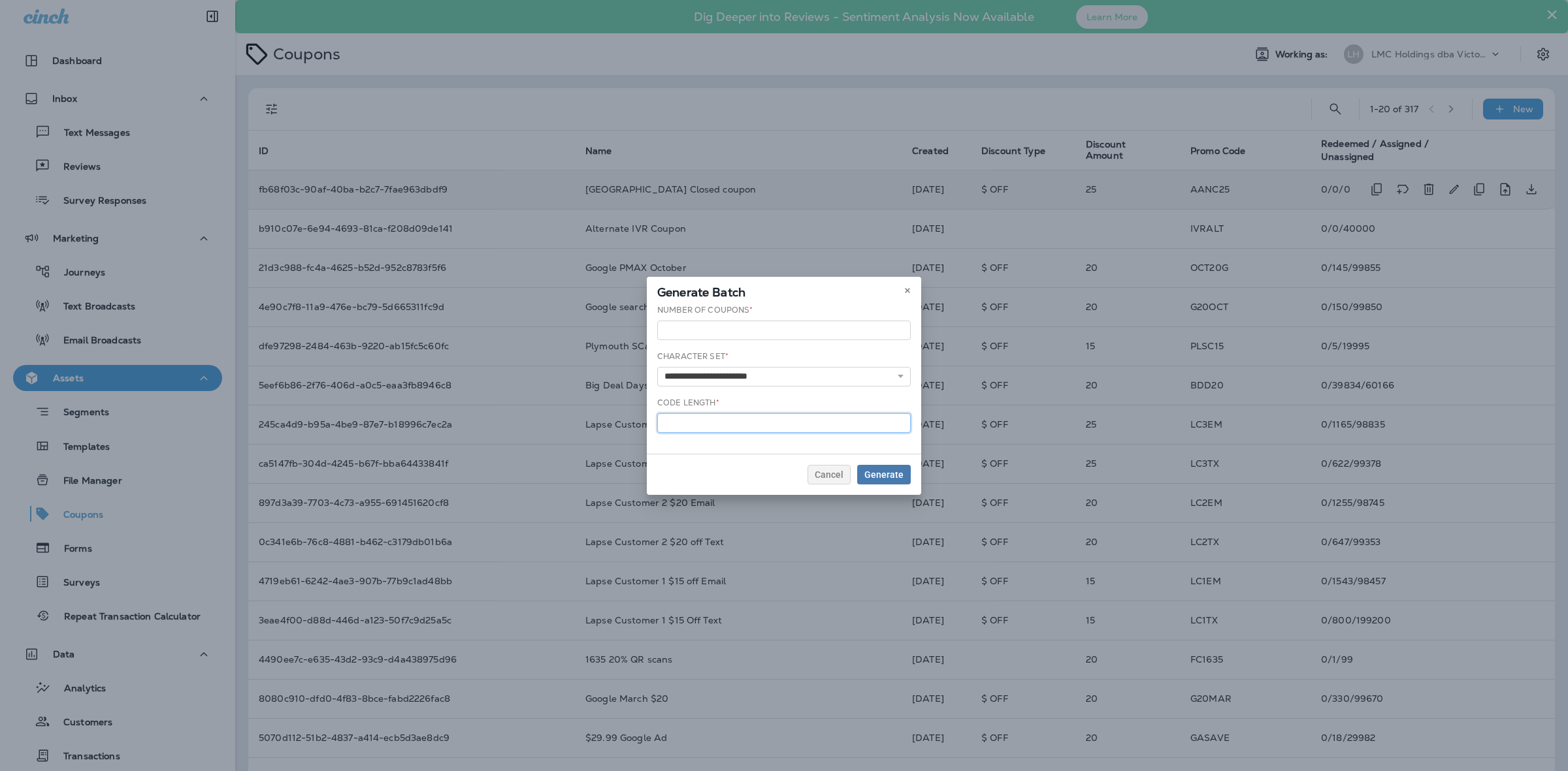
click at [650, 419] on div "**********" at bounding box center [784, 379] width 275 height 150
type input "*"
click at [895, 475] on div "Generate" at bounding box center [884, 475] width 39 height 9
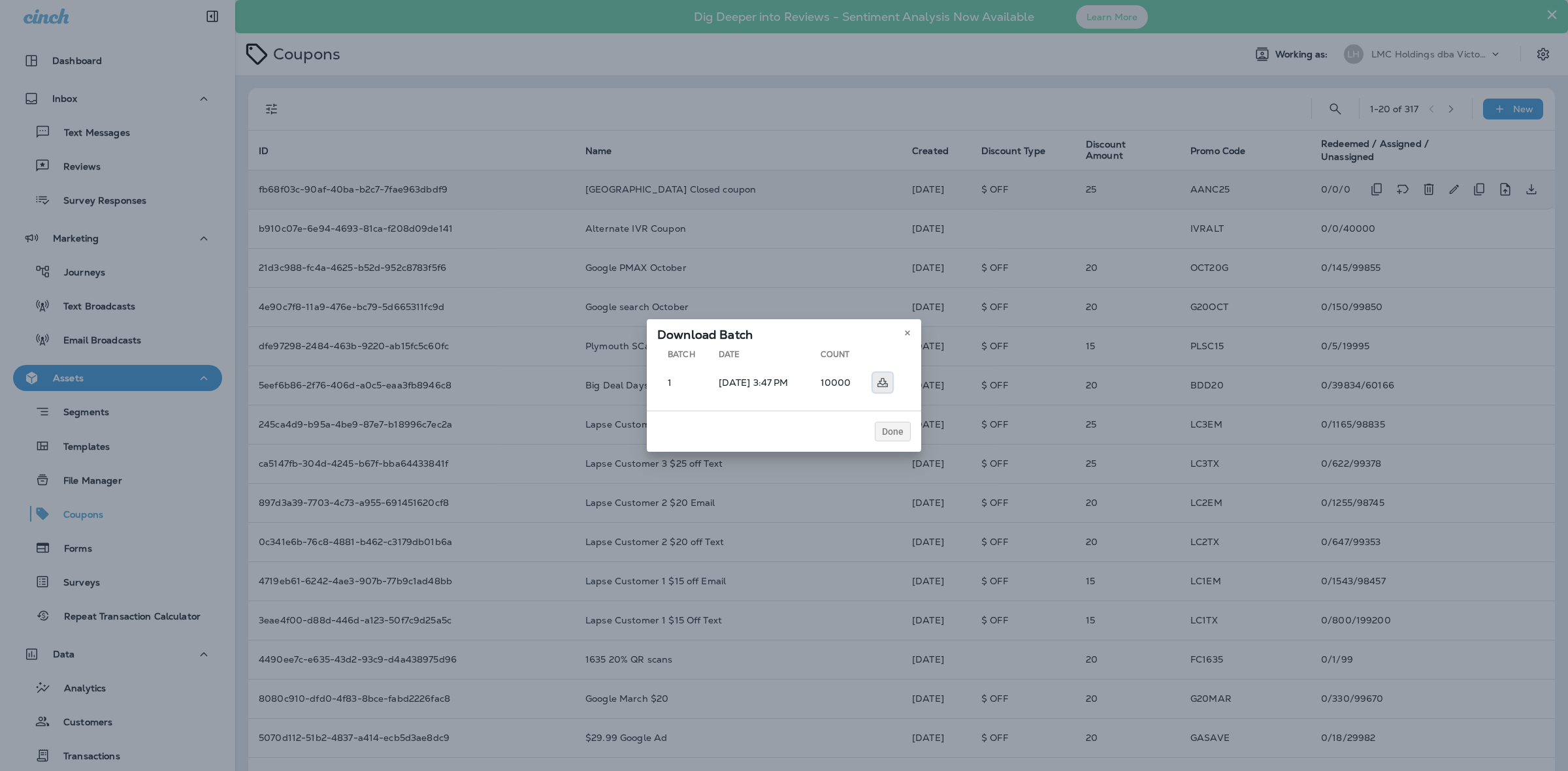
click at [885, 389] on button at bounding box center [883, 383] width 20 height 20
click at [900, 330] on button at bounding box center [907, 333] width 15 height 15
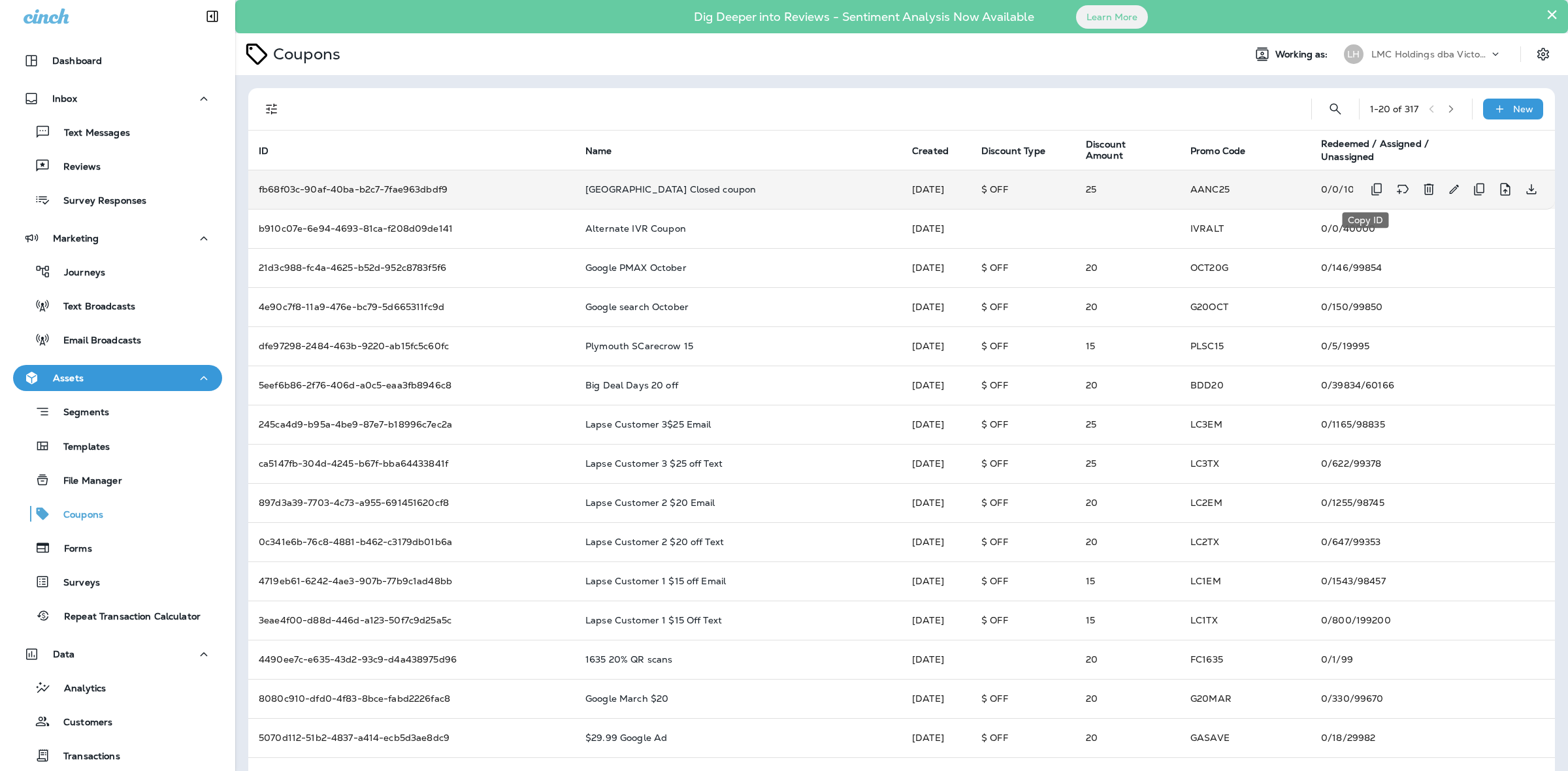
click at [1369, 188] on icon "Copy ID" at bounding box center [1376, 189] width 15 height 15
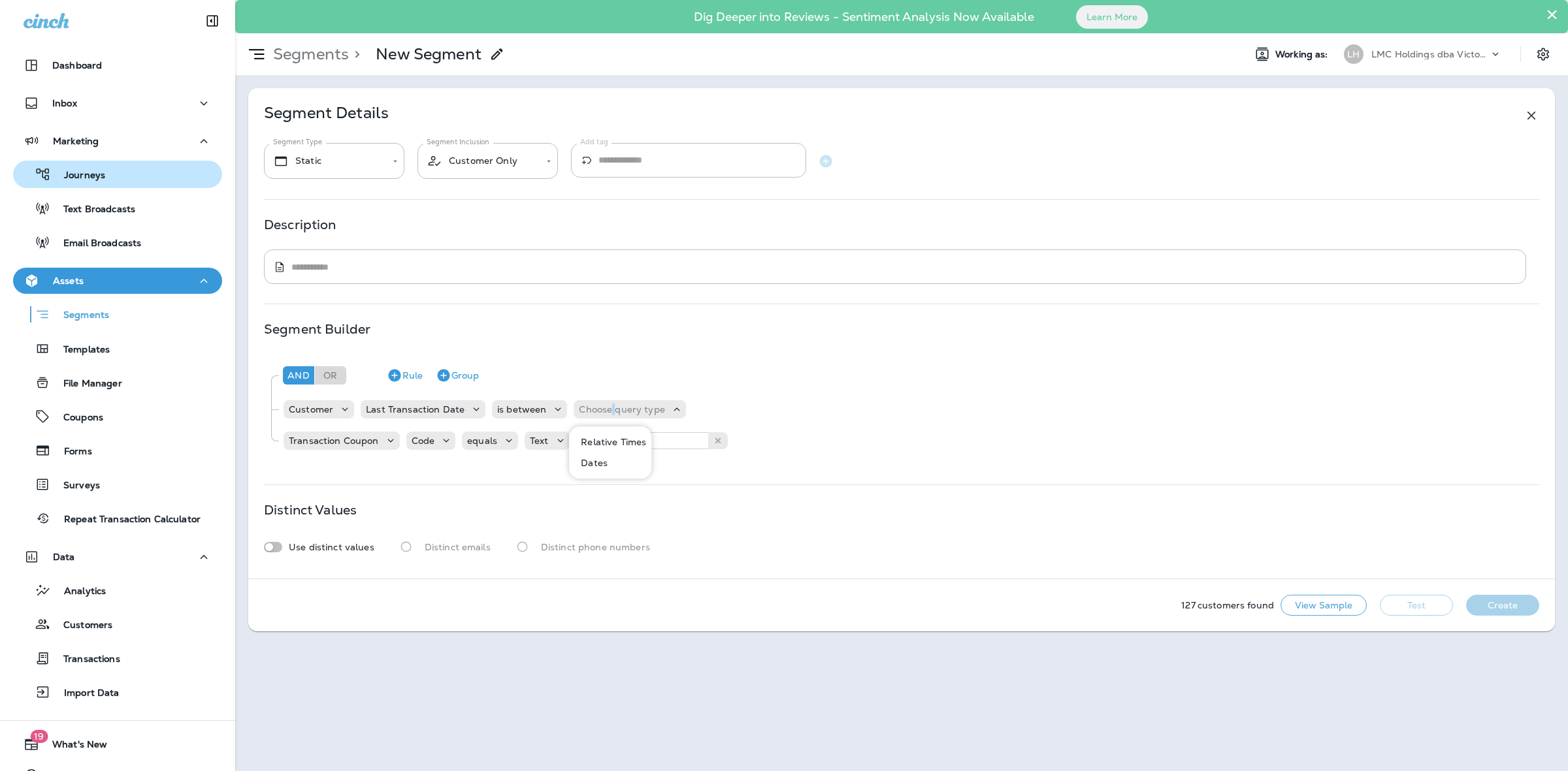
click at [106, 171] on div "Journeys" at bounding box center [117, 174] width 199 height 20
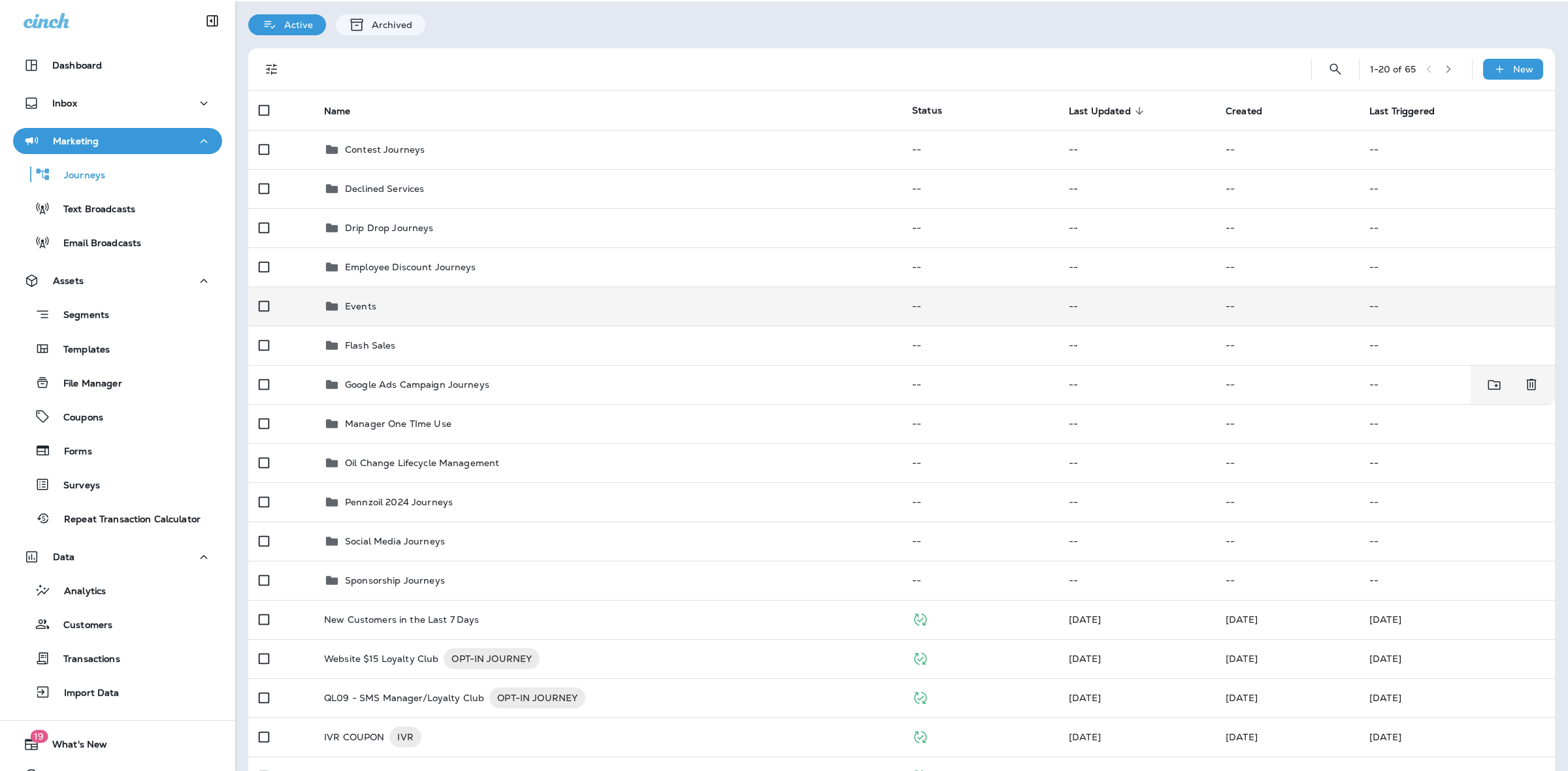
scroll to position [82, 0]
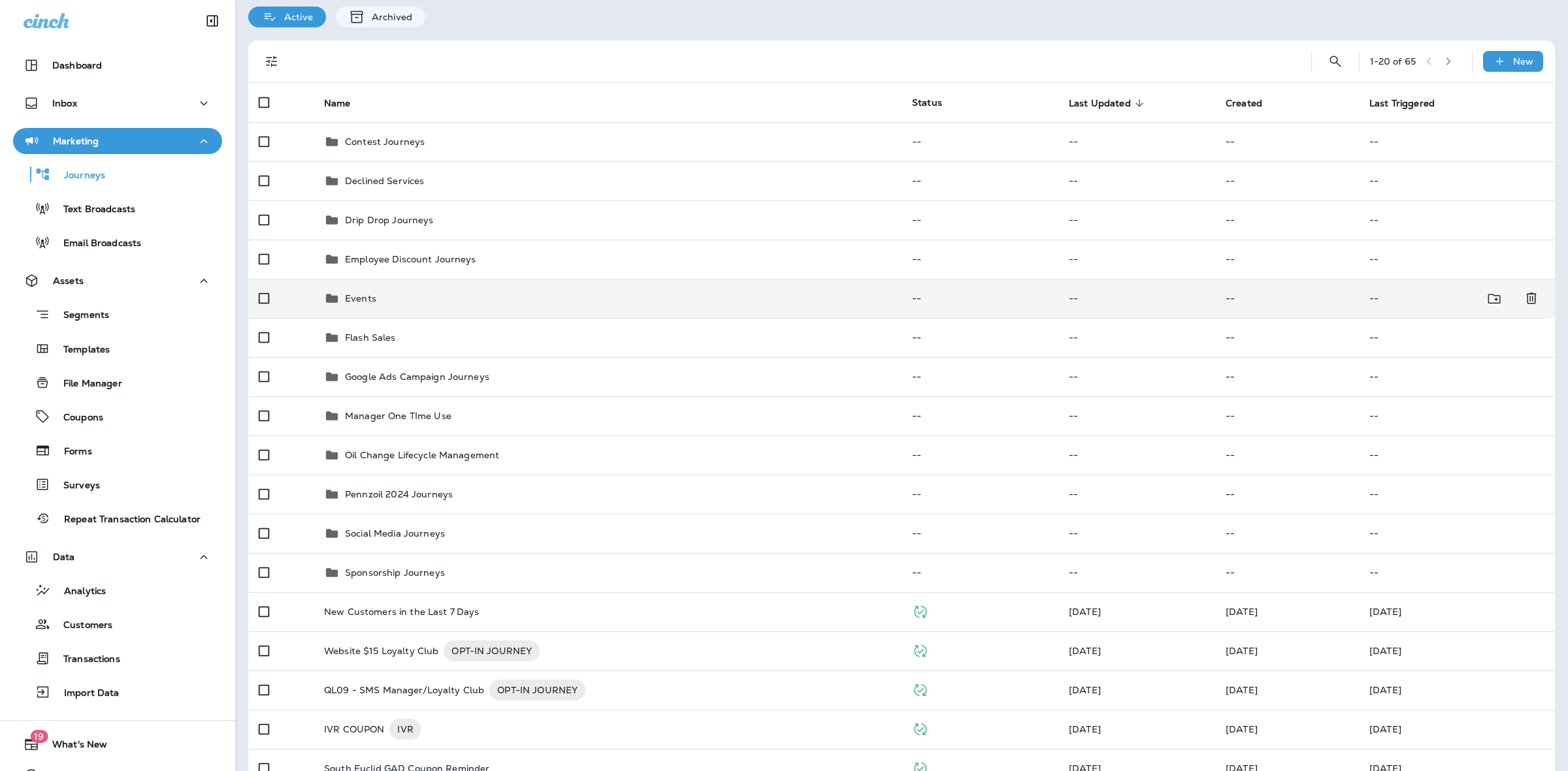
click at [484, 299] on div "Events" at bounding box center [607, 298] width 567 height 15
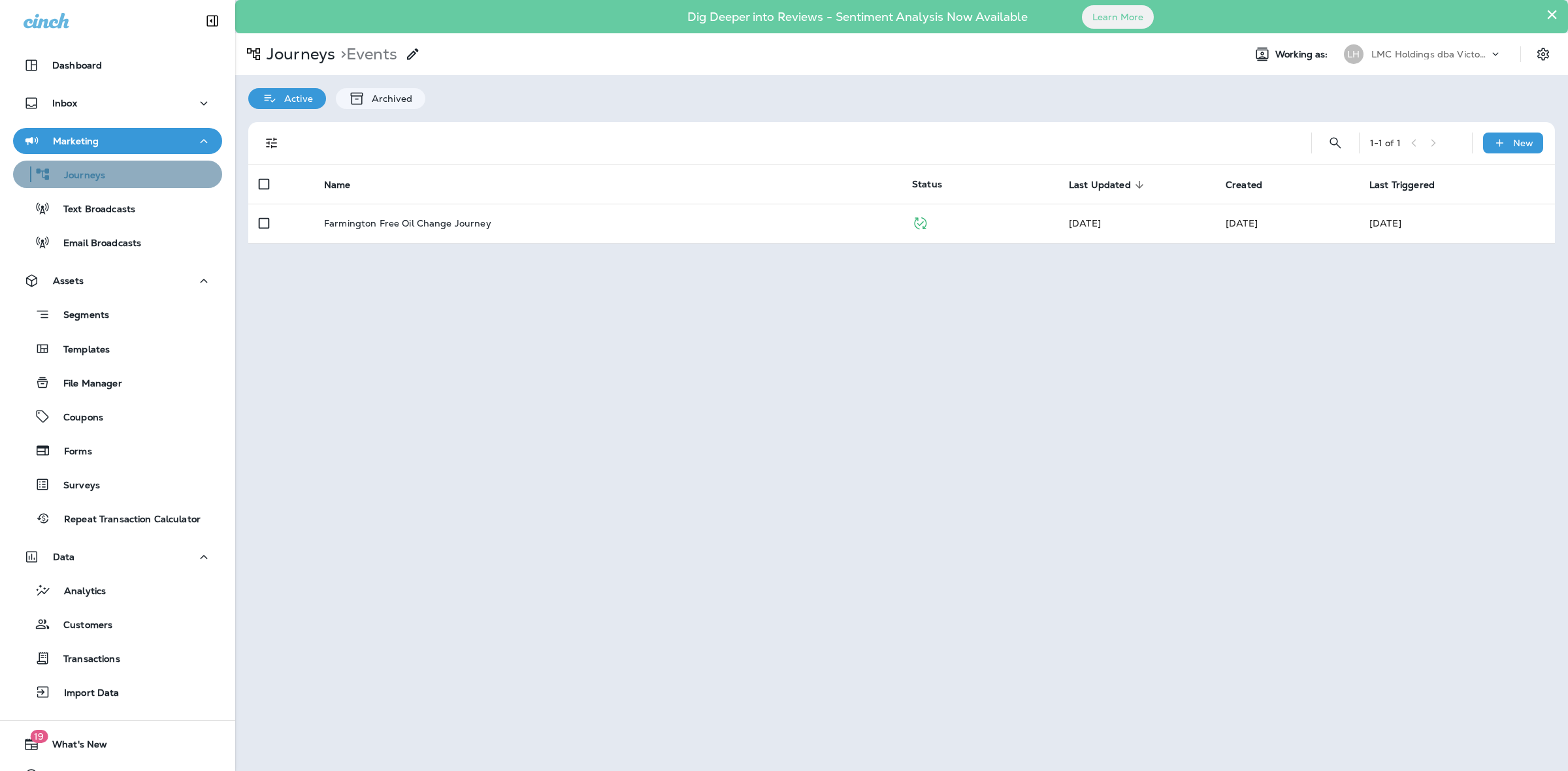
click at [122, 178] on div "Journeys" at bounding box center [117, 174] width 199 height 20
click at [106, 180] on div "Journeys" at bounding box center [117, 174] width 199 height 20
click at [105, 197] on button "Text Broadcasts" at bounding box center [118, 208] width 209 height 27
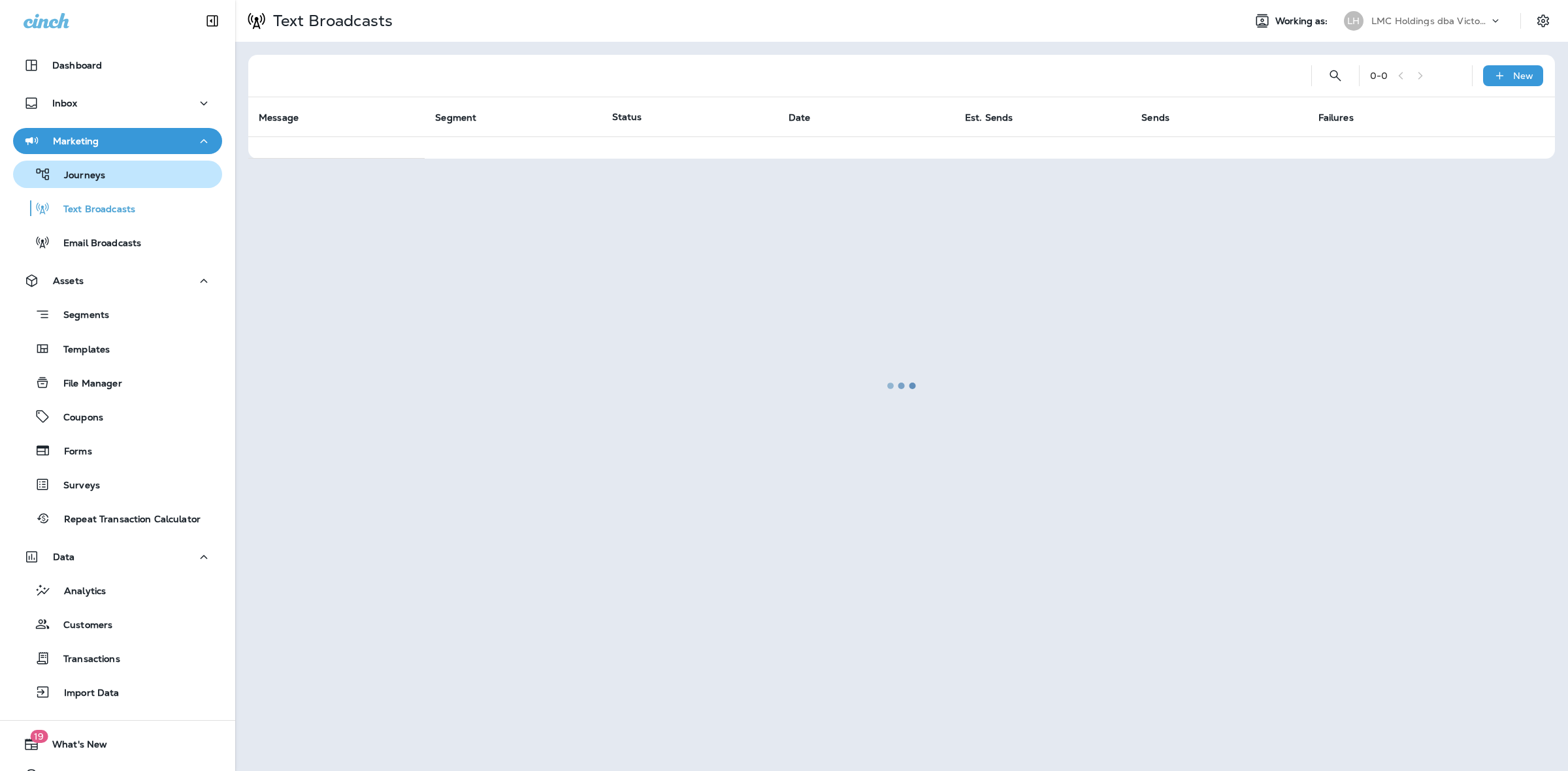
click at [105, 178] on div "Journeys" at bounding box center [117, 174] width 199 height 20
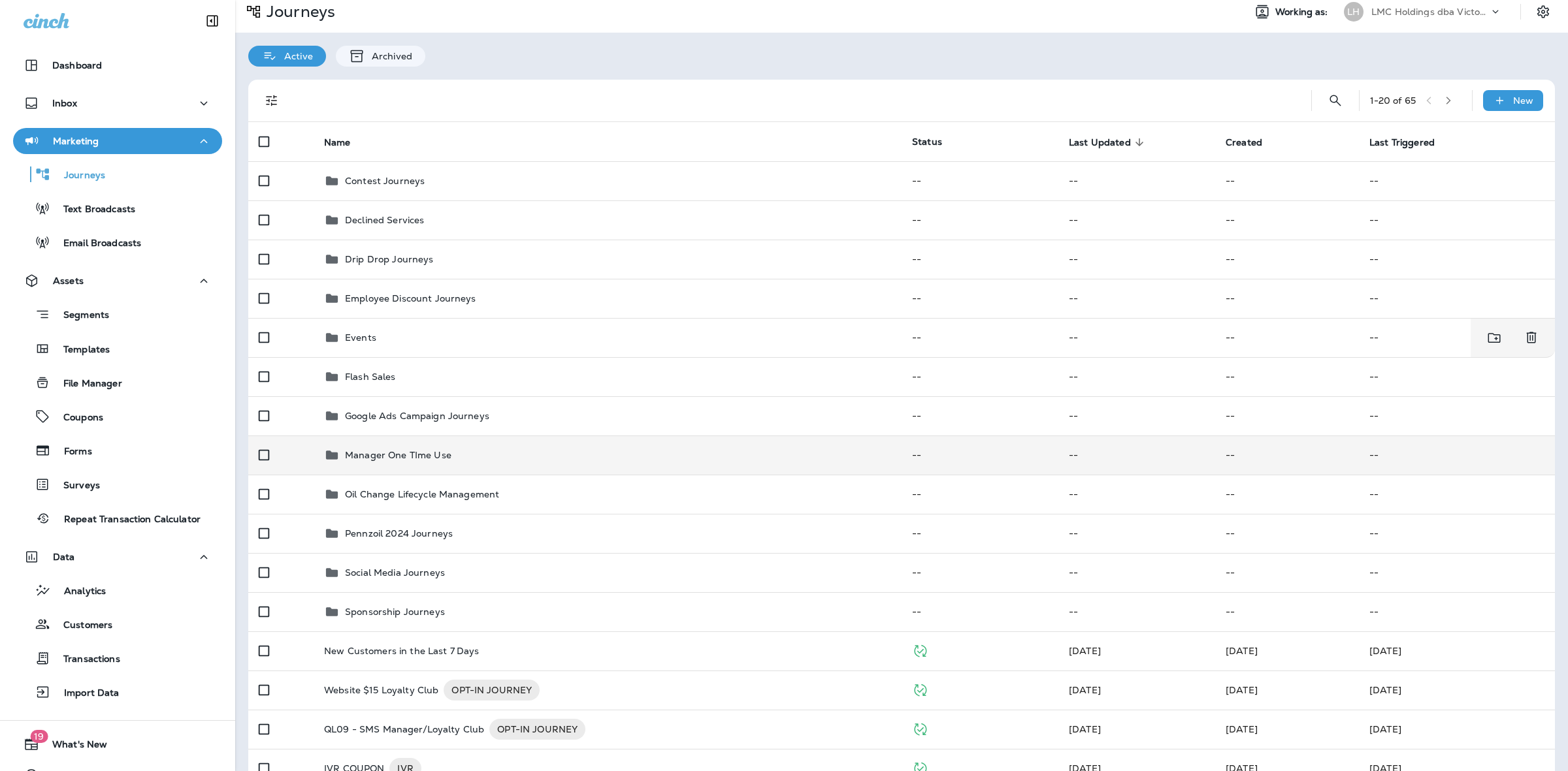
scroll to position [163, 0]
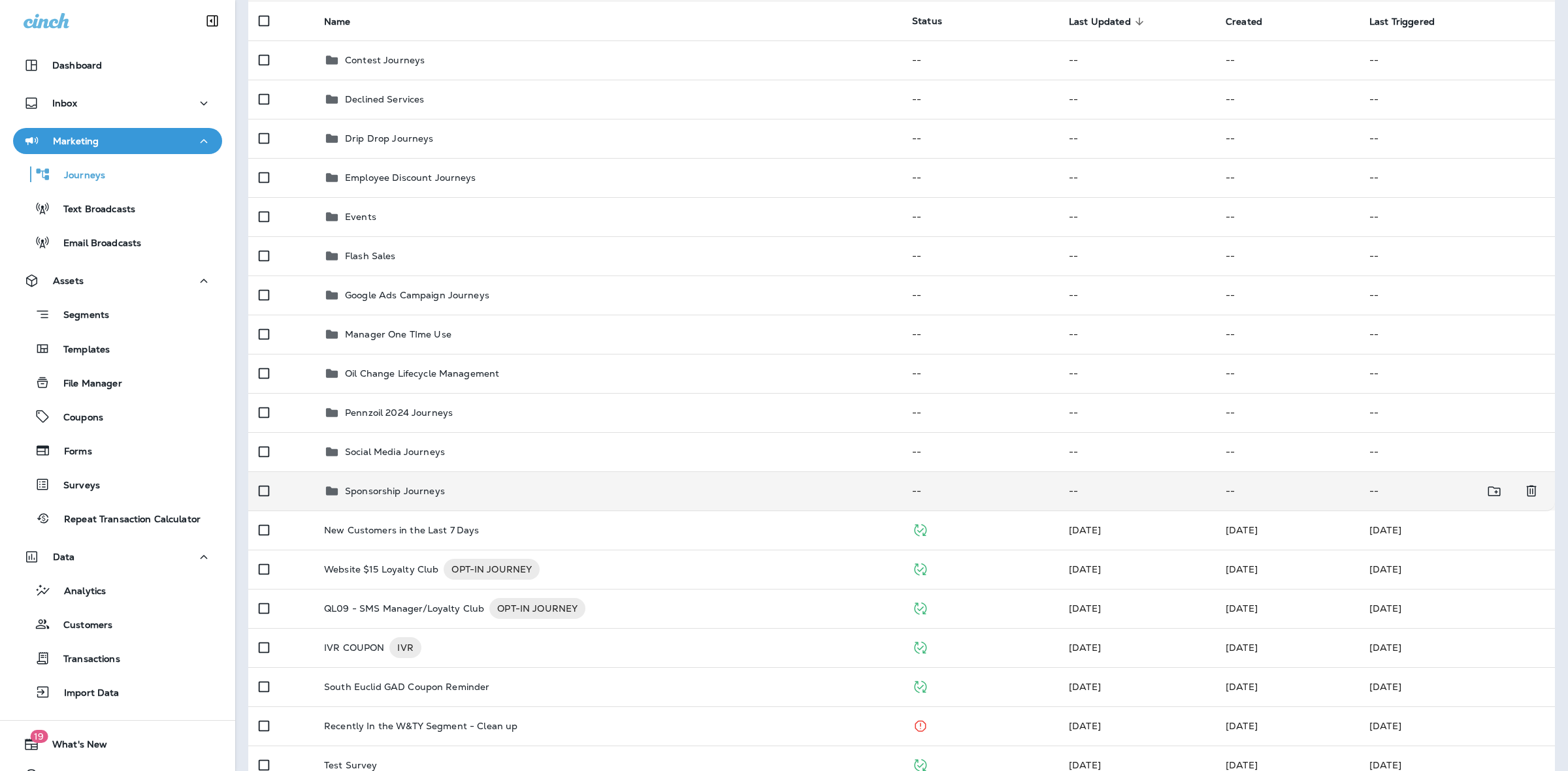
click at [501, 480] on td "Sponsorship Journeys" at bounding box center [607, 491] width 588 height 39
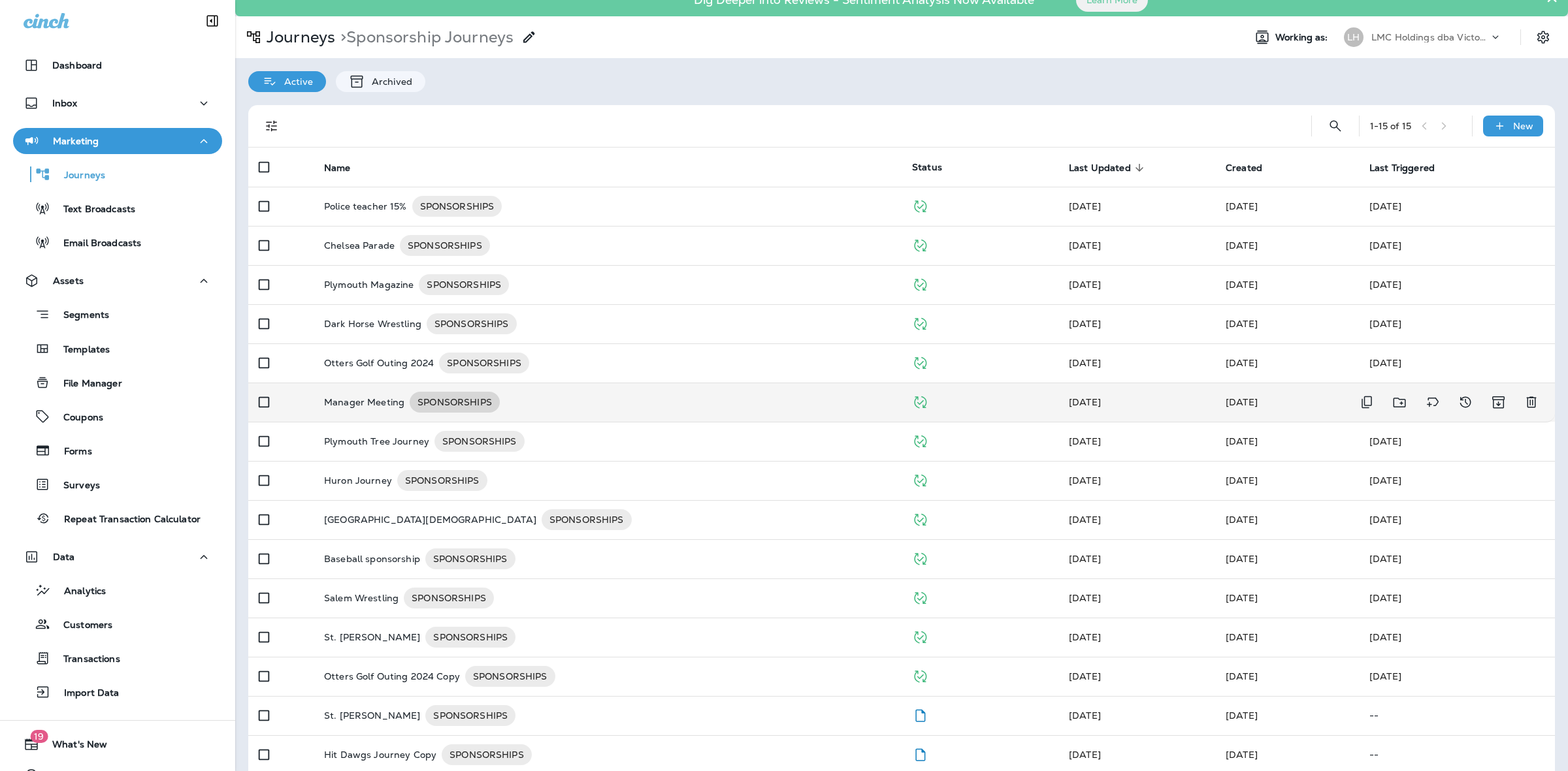
scroll to position [33, 0]
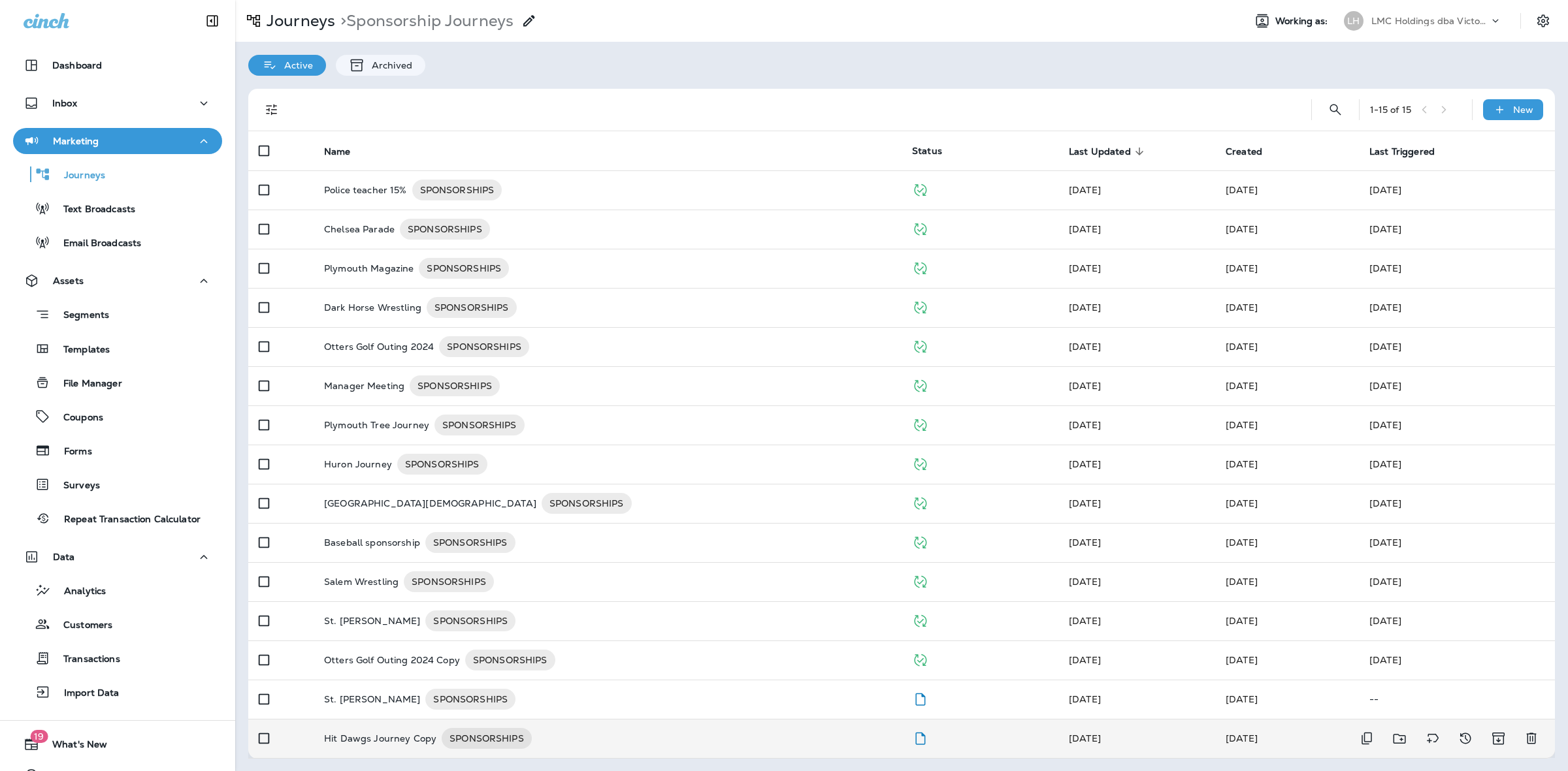
click at [784, 740] on div "Hit Dawgs Journey Copy SPONSORSHIPS" at bounding box center [607, 739] width 567 height 21
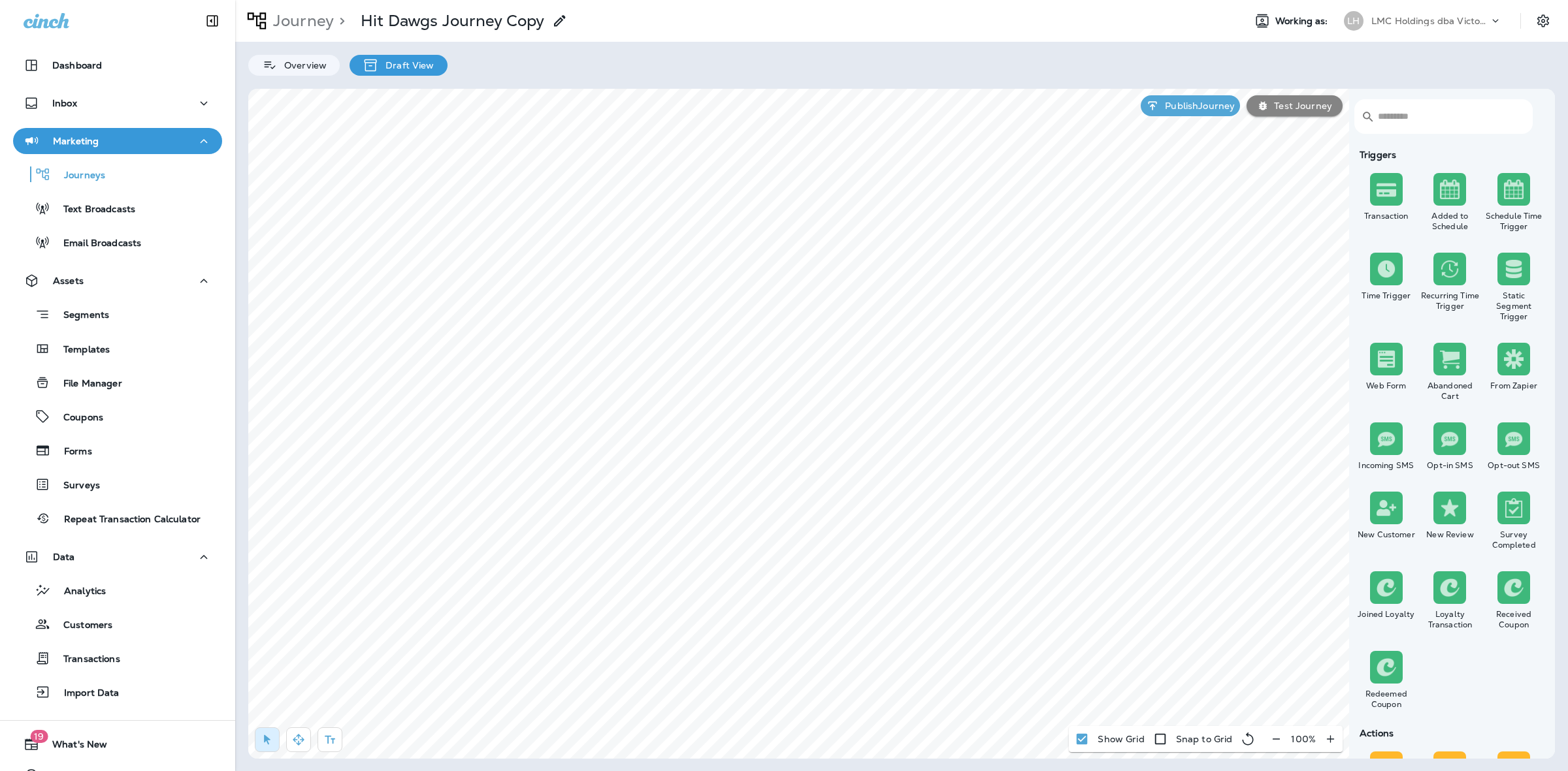
click at [409, 55] on div "Draft View" at bounding box center [398, 66] width 98 height 21
click at [830, 0] on body "Dashboard Inbox Marketing Journeys Text Broadcasts Email Broadcasts Assets Segm…" at bounding box center [784, 0] width 1568 height 0
type input "*******"
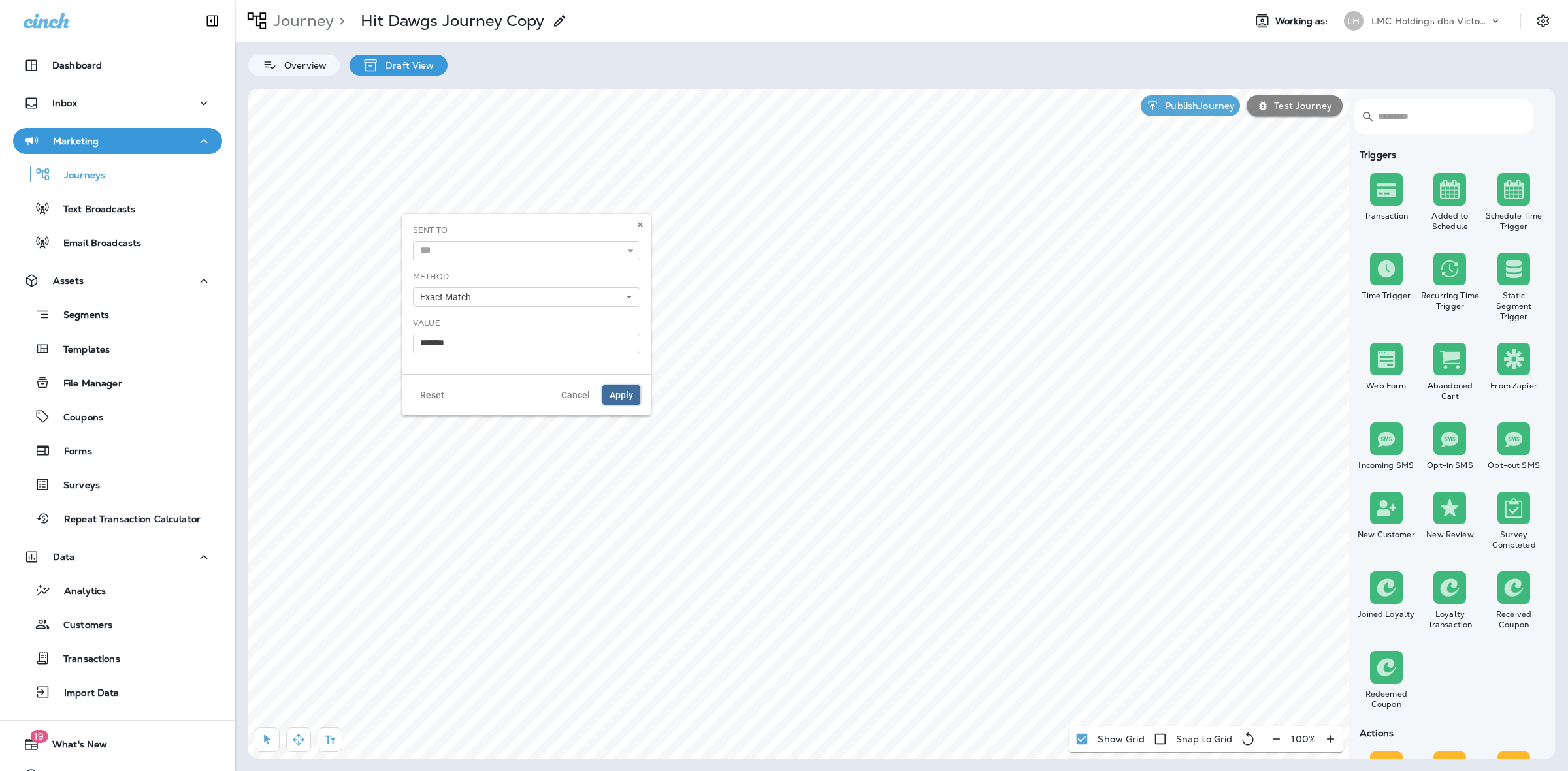
click at [627, 392] on span "Apply" at bounding box center [621, 395] width 24 height 9
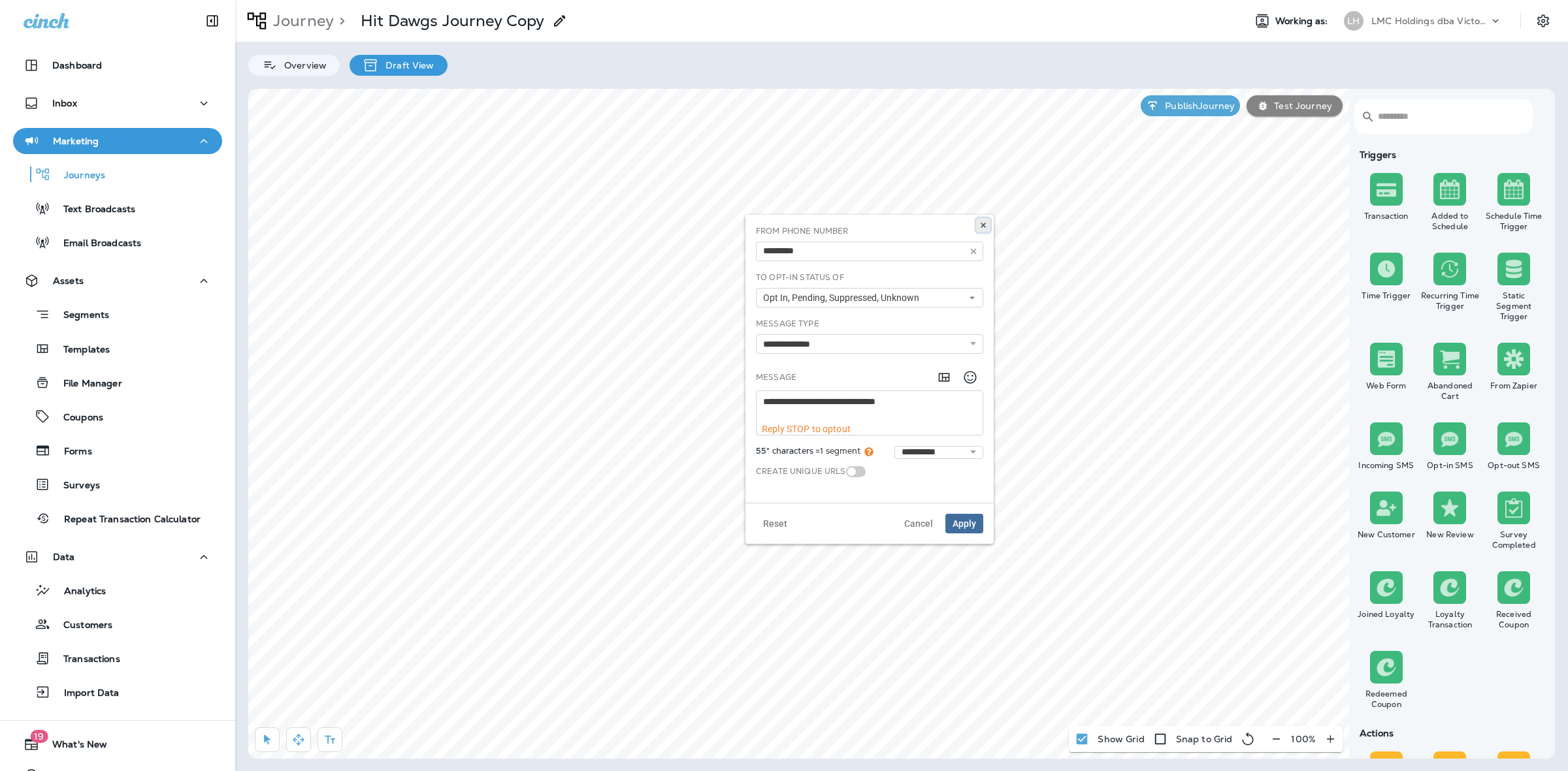
click at [984, 224] on icon at bounding box center [982, 225] width 8 height 8
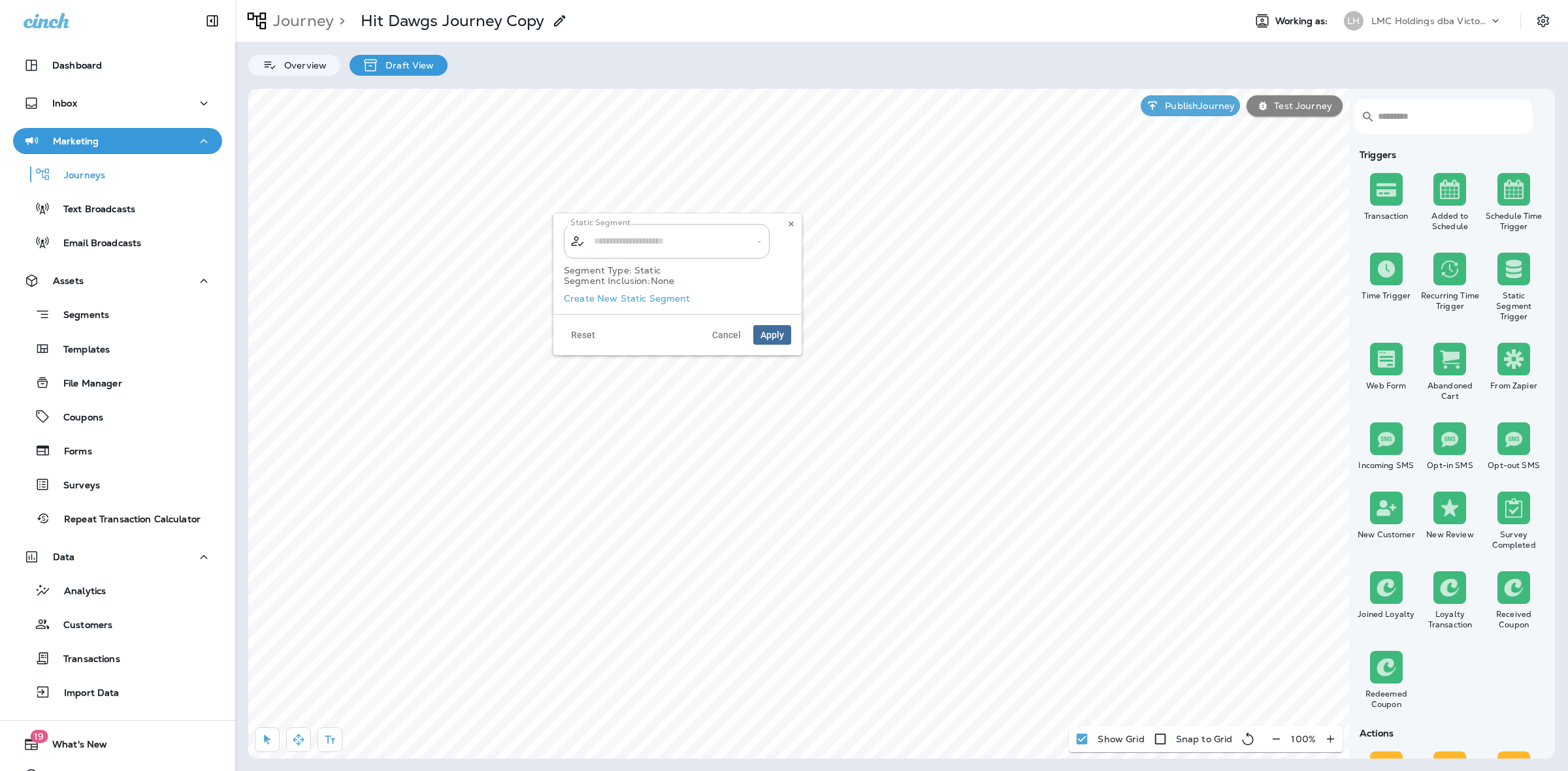
type input "**********"
click at [664, 295] on div "Segment Type: Static Segment Inclusion: None" at bounding box center [678, 279] width 227 height 40
click at [664, 302] on label "Create New Static Segment" at bounding box center [627, 298] width 127 height 10
click at [638, 334] on input "text" at bounding box center [623, 342] width 117 height 24
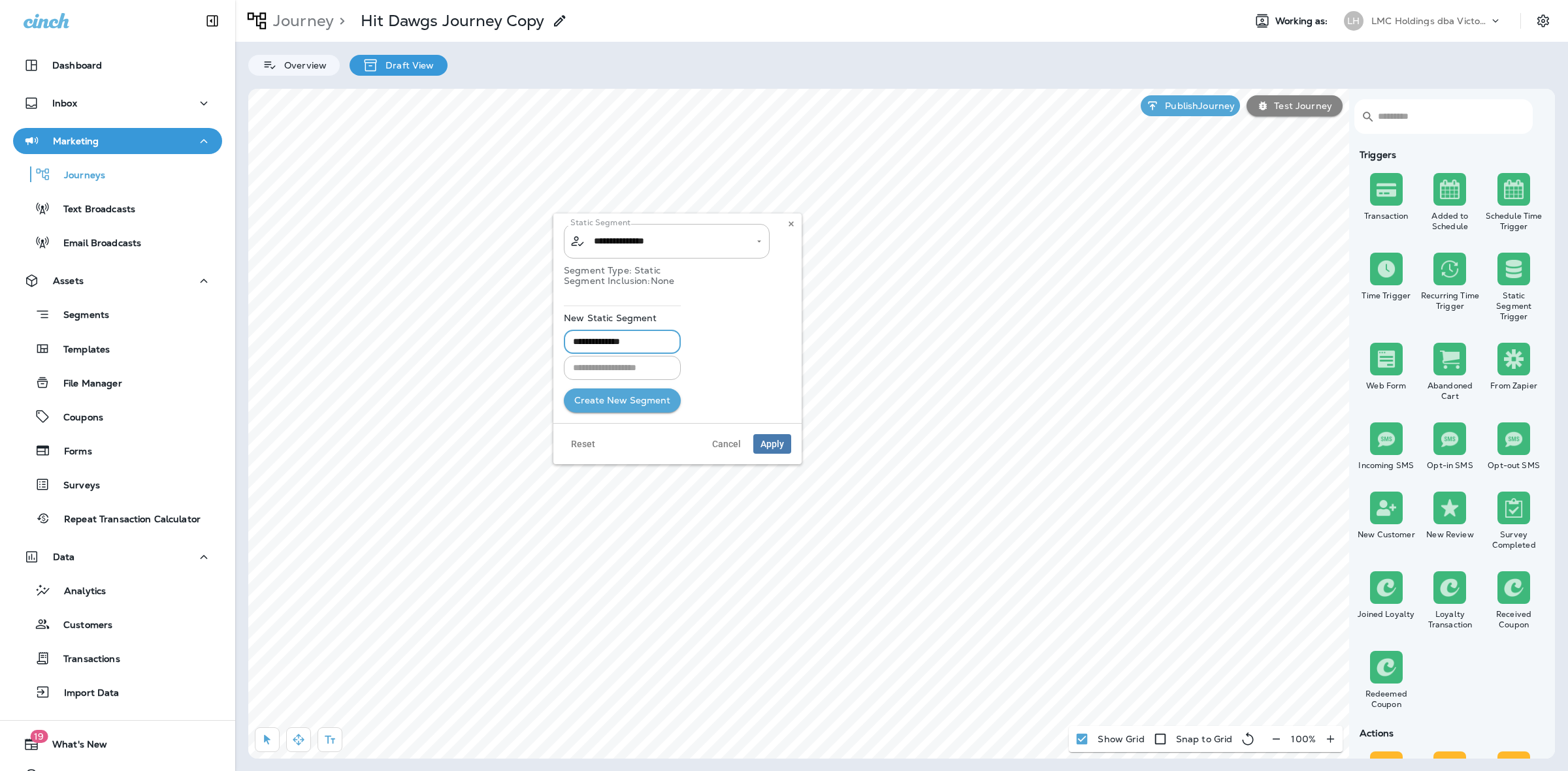
type input "**********"
click at [655, 404] on button "Create New Segment" at bounding box center [623, 400] width 117 height 24
type input "**********"
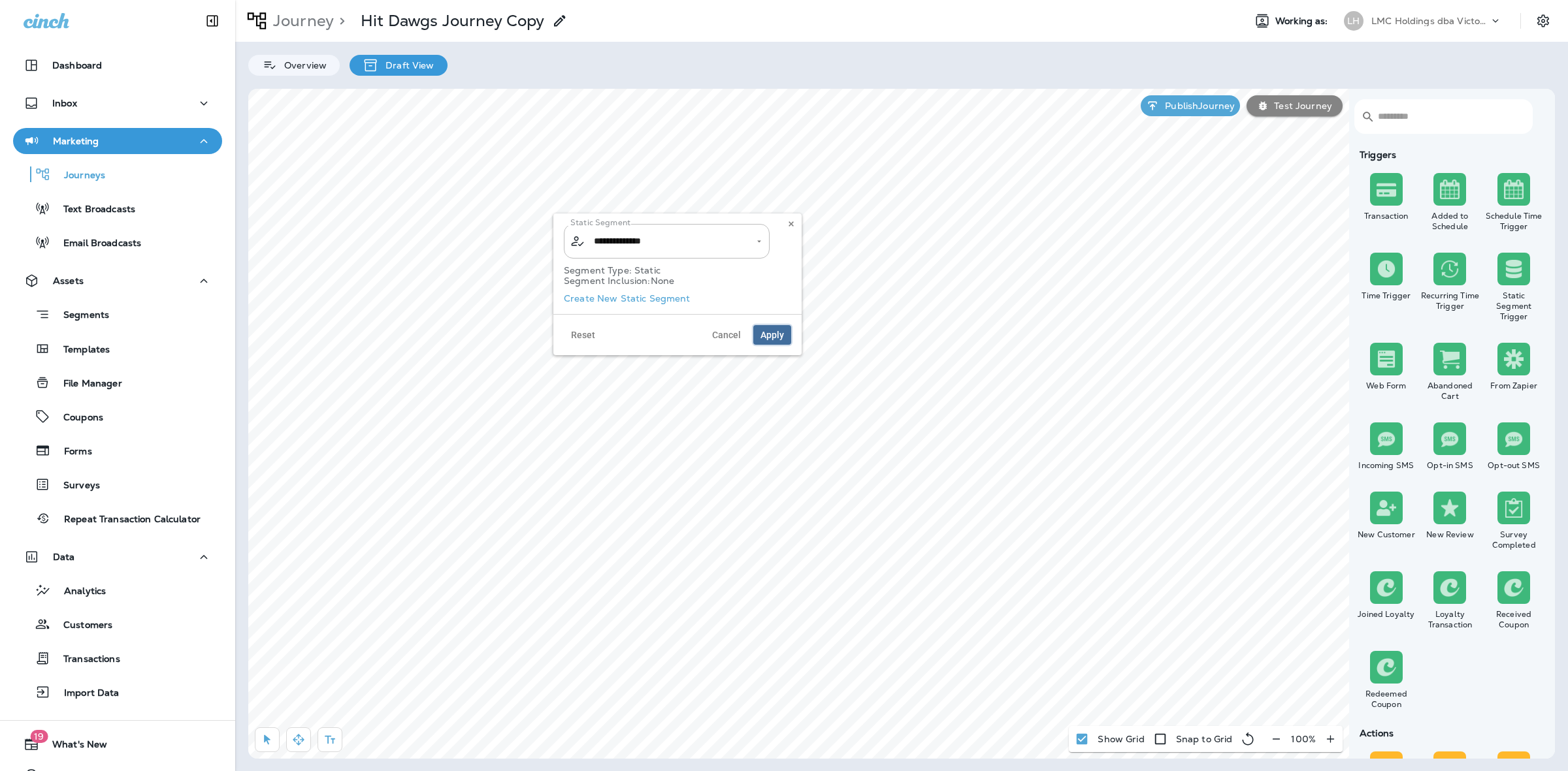
click at [769, 326] on button "Apply" at bounding box center [772, 335] width 38 height 20
click at [828, 445] on div "Segment Type: Static Segment Inclusion: None" at bounding box center [858, 427] width 227 height 40
type input "**********"
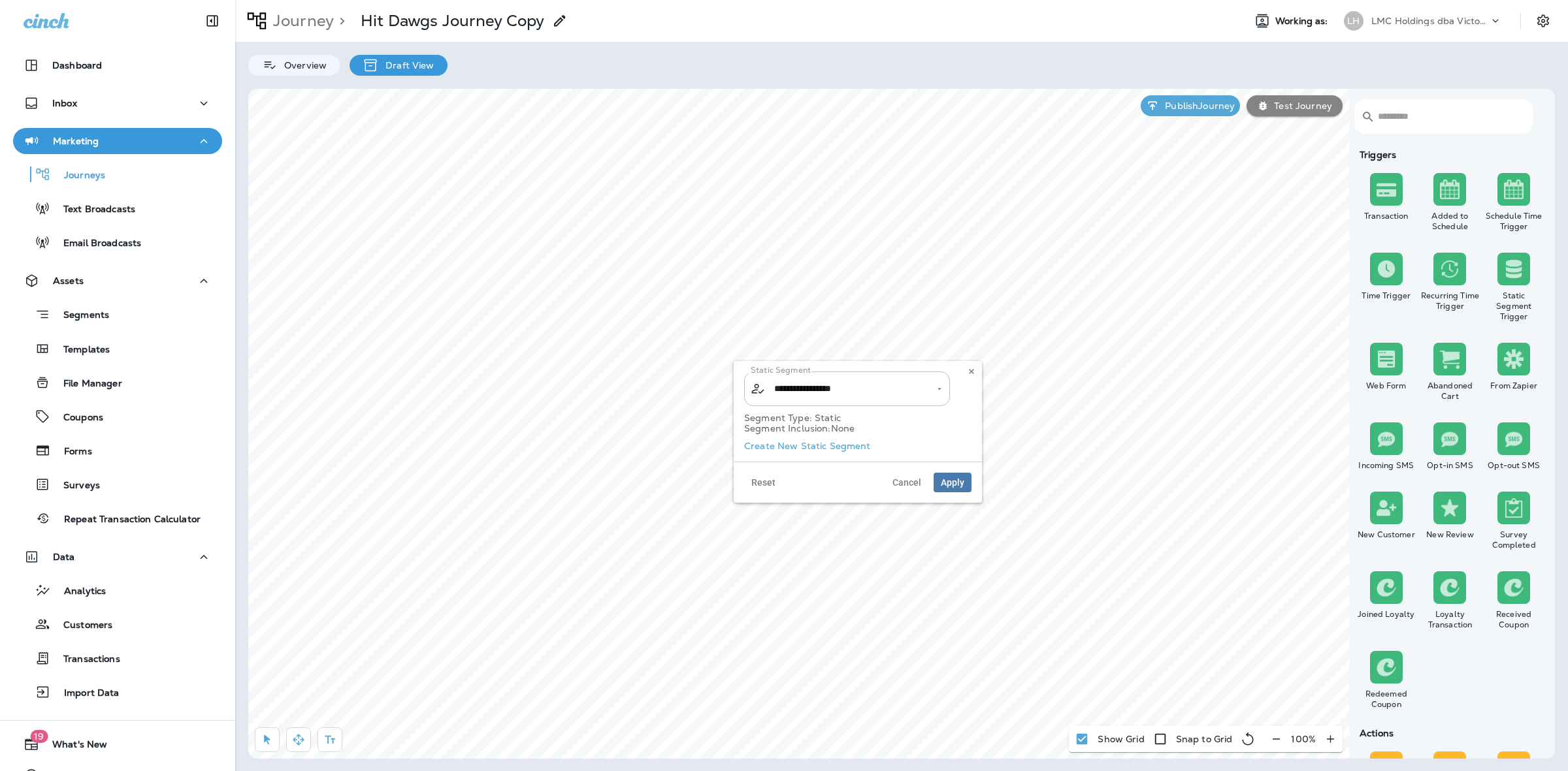
click at [822, 445] on div "Segment Type: Static Segment Inclusion: None" at bounding box center [858, 427] width 227 height 40
click at [819, 446] on div "Segment Type: Static Segment Inclusion: None" at bounding box center [858, 427] width 227 height 40
click at [820, 450] on label "Create New Static Segment" at bounding box center [807, 445] width 127 height 10
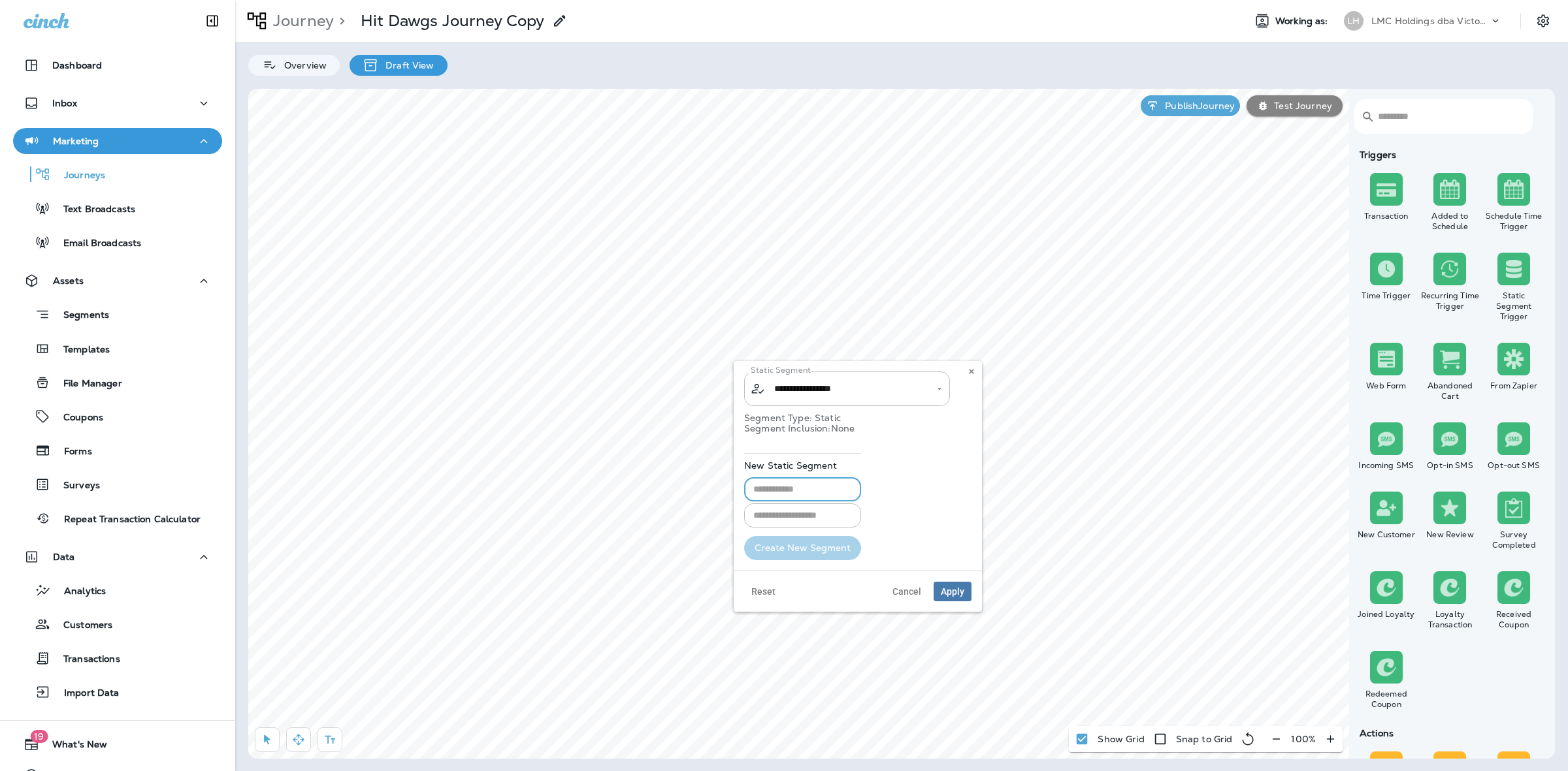
click at [800, 488] on input "text" at bounding box center [802, 489] width 117 height 24
type input "**********"
click at [805, 549] on button "Create New Segment" at bounding box center [802, 548] width 117 height 24
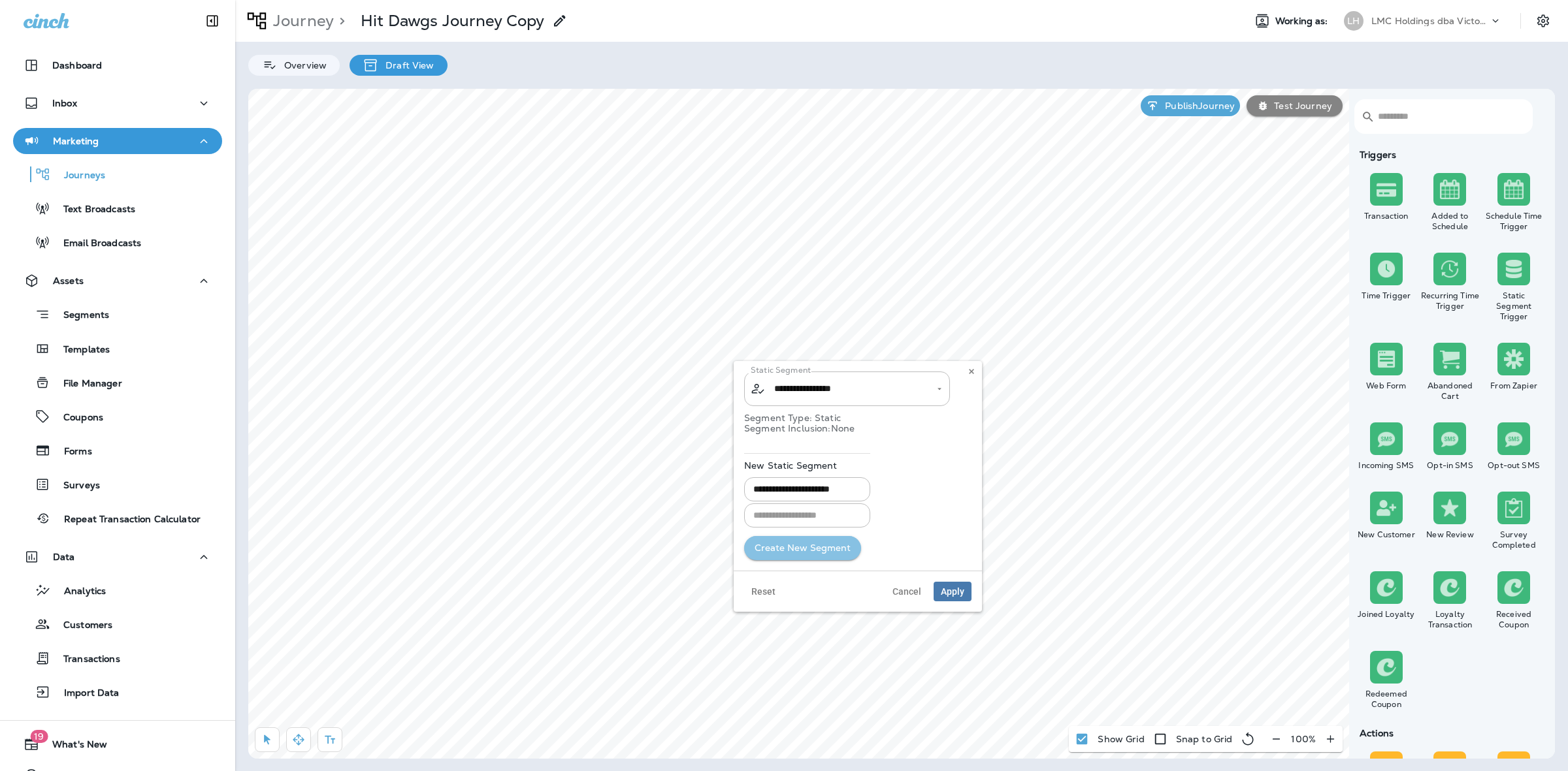
type input "**********"
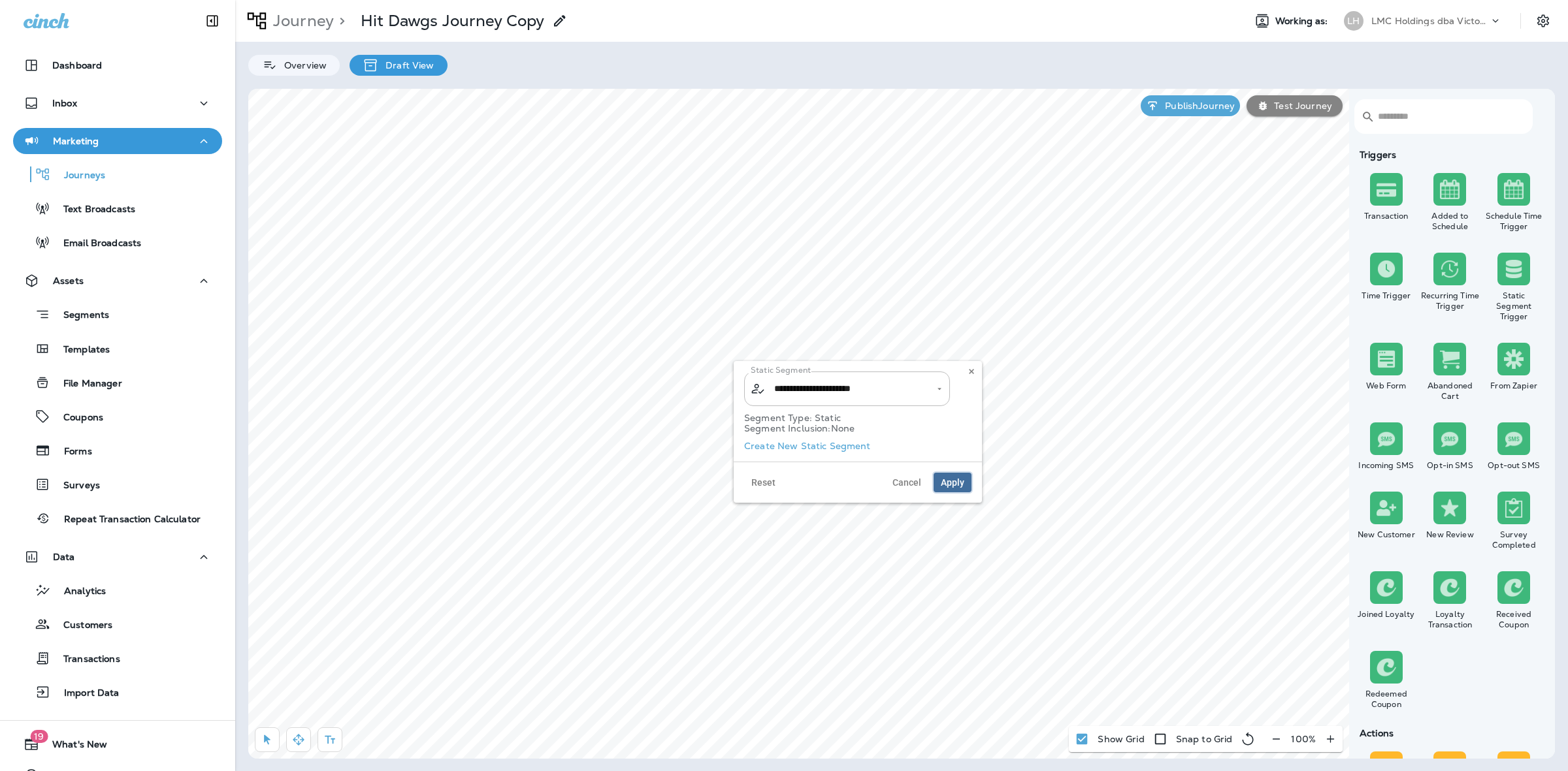
click at [962, 481] on span "Apply" at bounding box center [952, 482] width 24 height 9
click at [821, 383] on input "text" at bounding box center [861, 389] width 153 height 23
click at [846, 438] on li "Data for Campus Remodel" at bounding box center [860, 448] width 206 height 24
type input "**********"
click at [846, 438] on p "Segment Inclusion: Customer Only" at bounding box center [871, 438] width 227 height 10
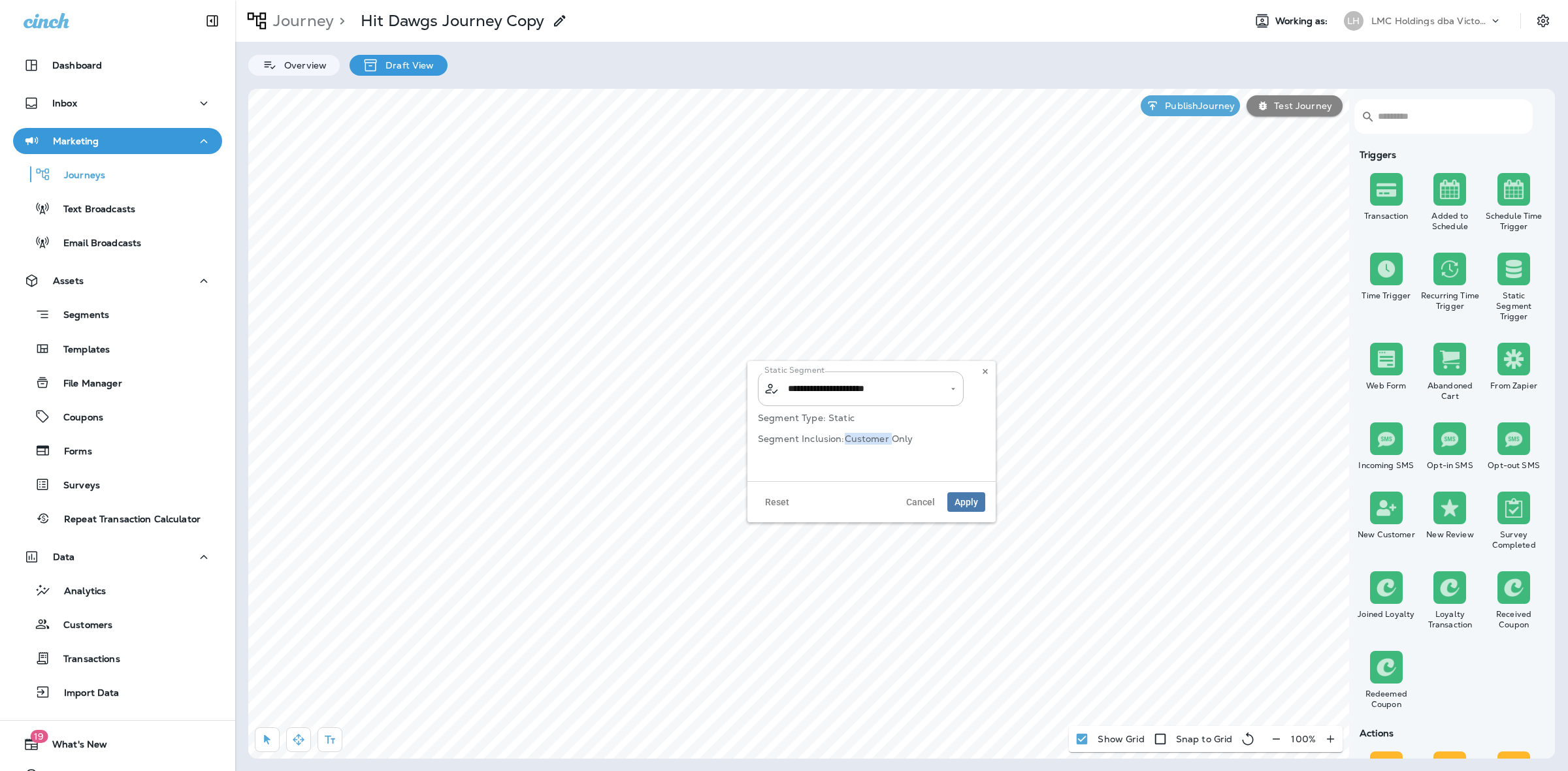
click at [968, 491] on div "Reset Cancel Apply" at bounding box center [871, 502] width 248 height 41
click at [962, 494] on button "Apply" at bounding box center [966, 502] width 38 height 20
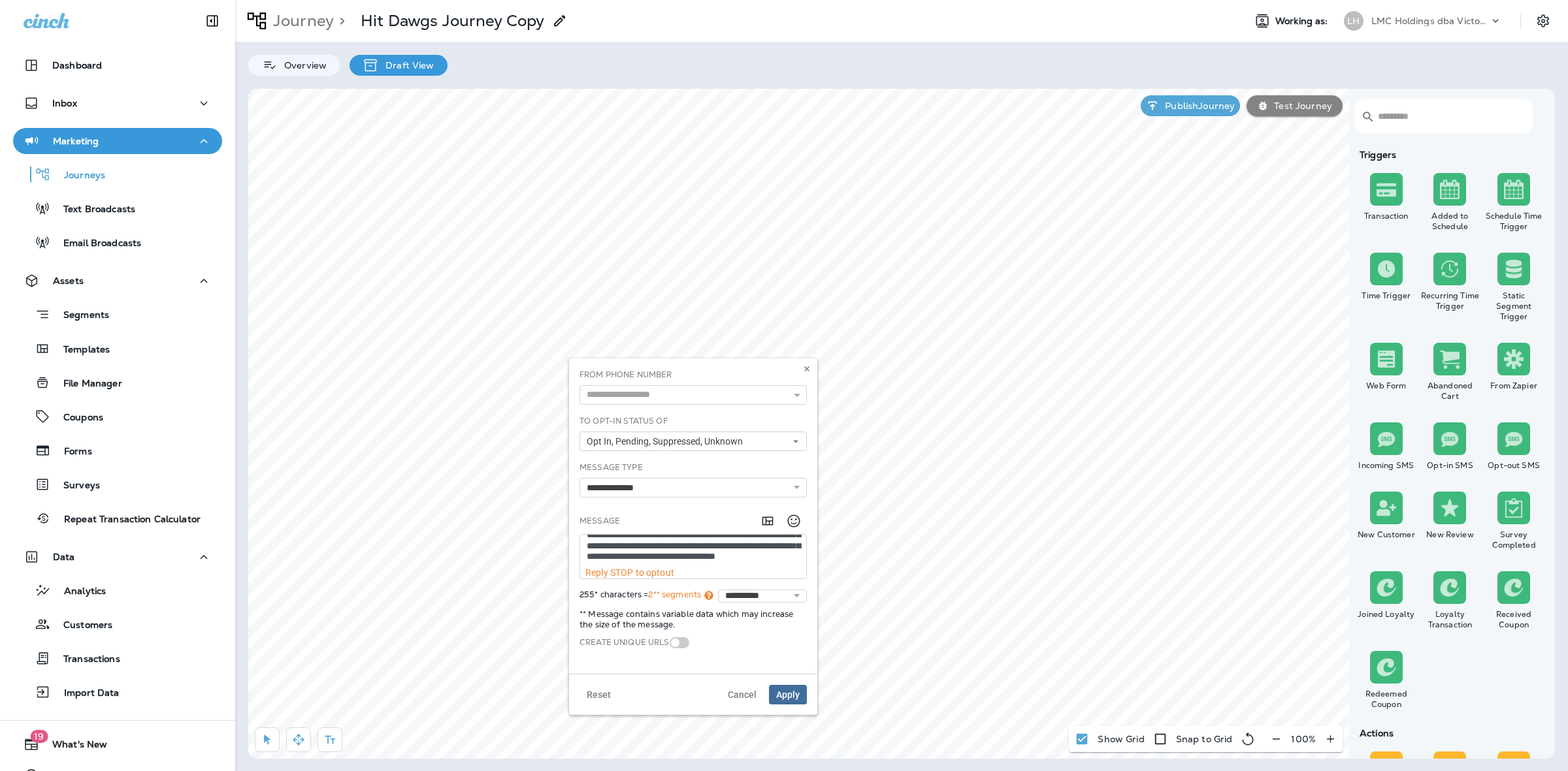
drag, startPoint x: 619, startPoint y: 555, endPoint x: 604, endPoint y: 555, distance: 15.0
click at [604, 555] on textarea "**********" at bounding box center [693, 551] width 226 height 33
click at [619, 556] on textarea "**********" at bounding box center [693, 551] width 226 height 33
click at [619, 554] on textarea "**********" at bounding box center [693, 551] width 226 height 33
click at [612, 557] on textarea "**********" at bounding box center [693, 551] width 226 height 33
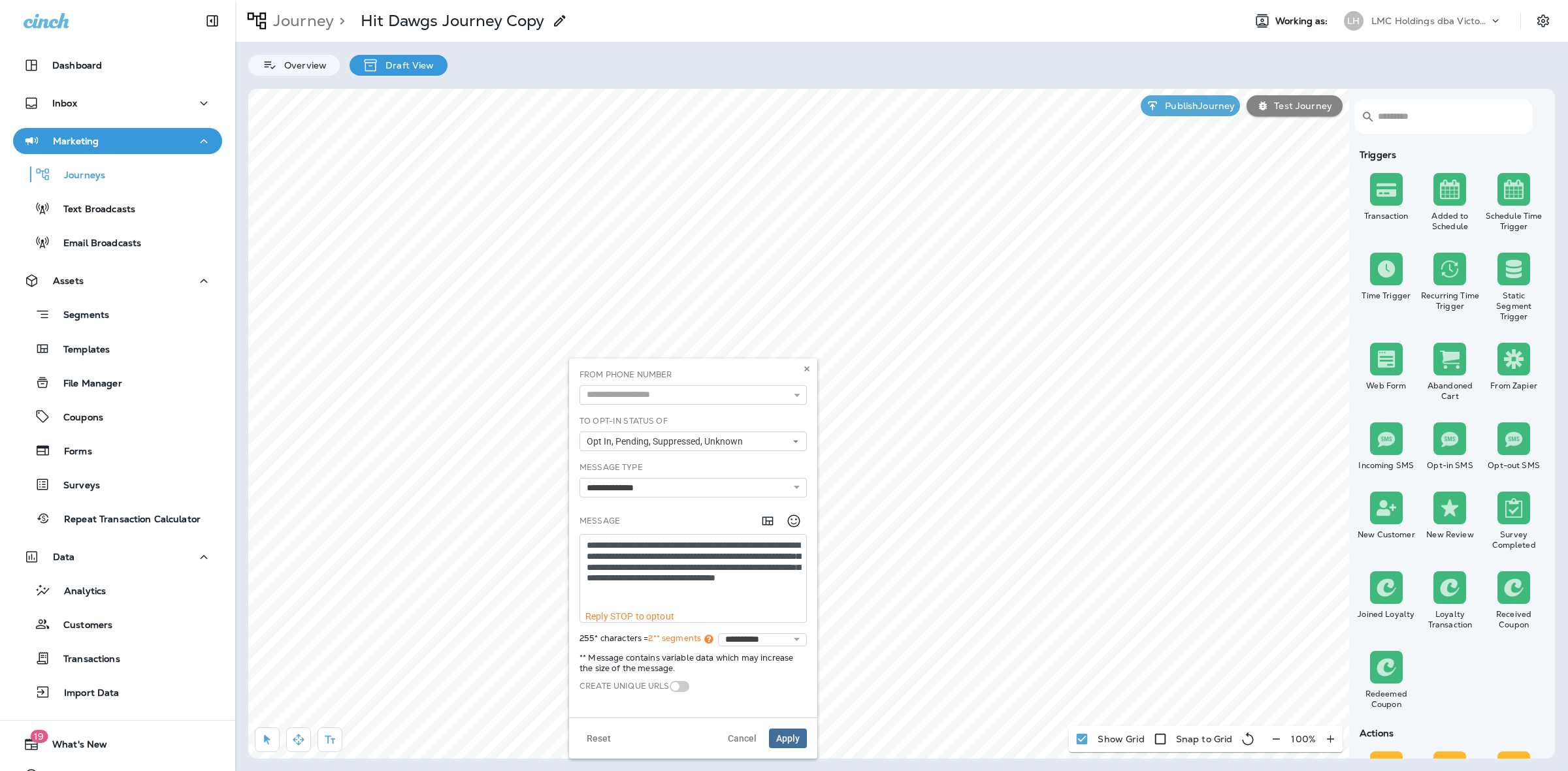
drag, startPoint x: 713, startPoint y: 565, endPoint x: 730, endPoint y: 557, distance: 18.8
click at [730, 557] on textarea "**********" at bounding box center [693, 573] width 226 height 77
paste textarea
click at [774, 564] on textarea "**********" at bounding box center [693, 573] width 226 height 77
type textarea "**********"
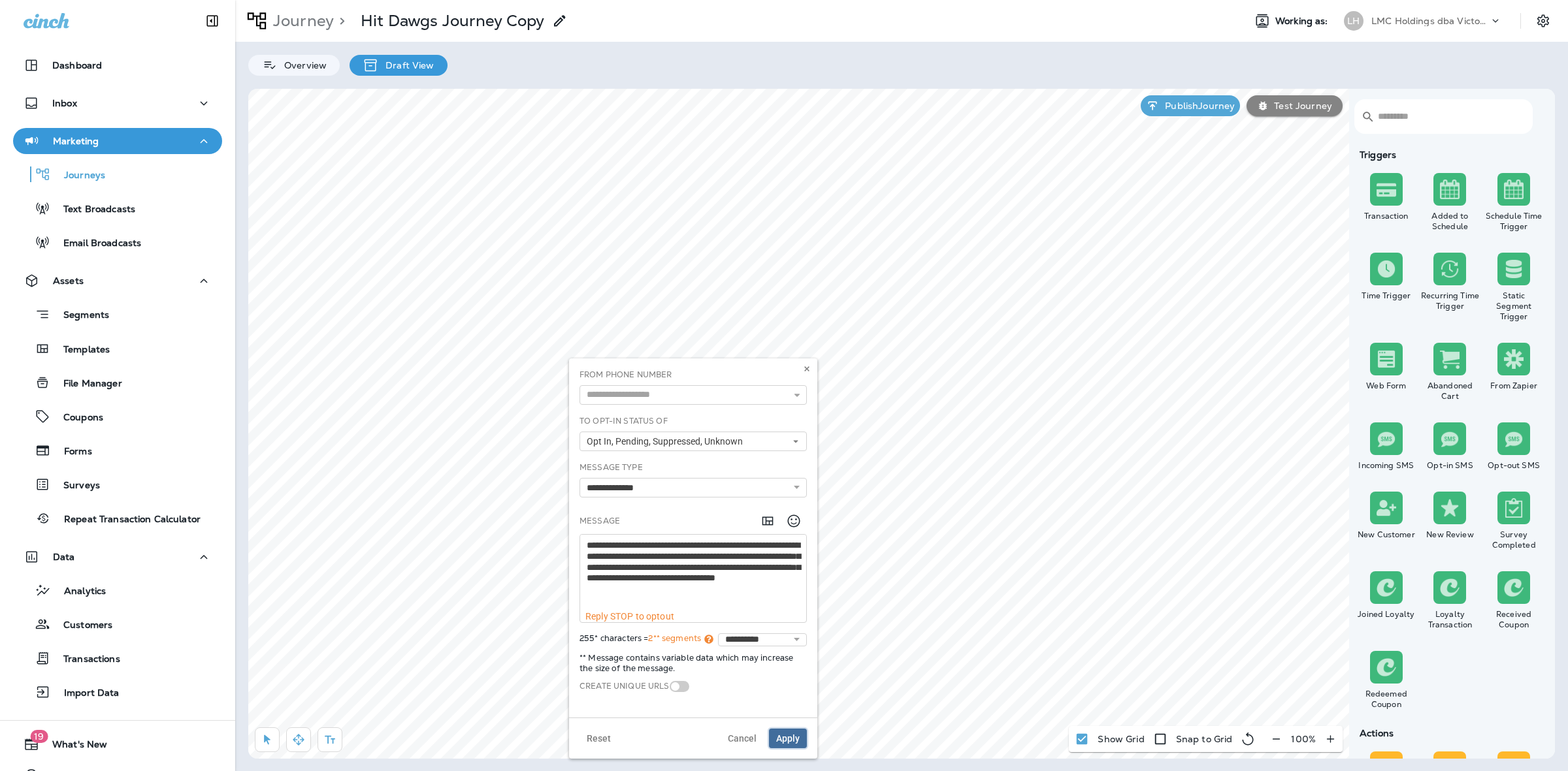
click at [788, 735] on span "Apply" at bounding box center [788, 738] width 24 height 9
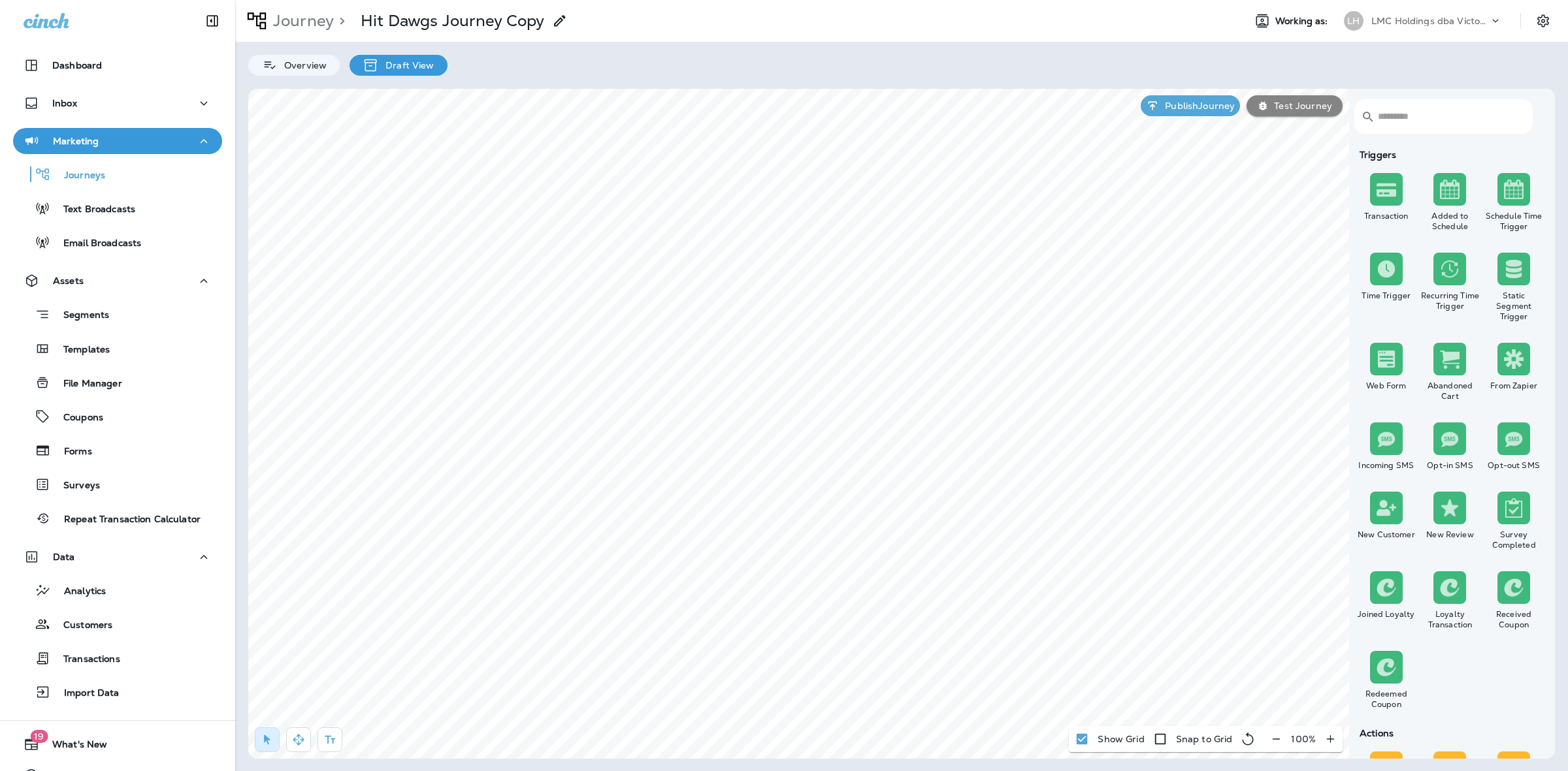
click at [556, 20] on icon at bounding box center [560, 21] width 15 height 15
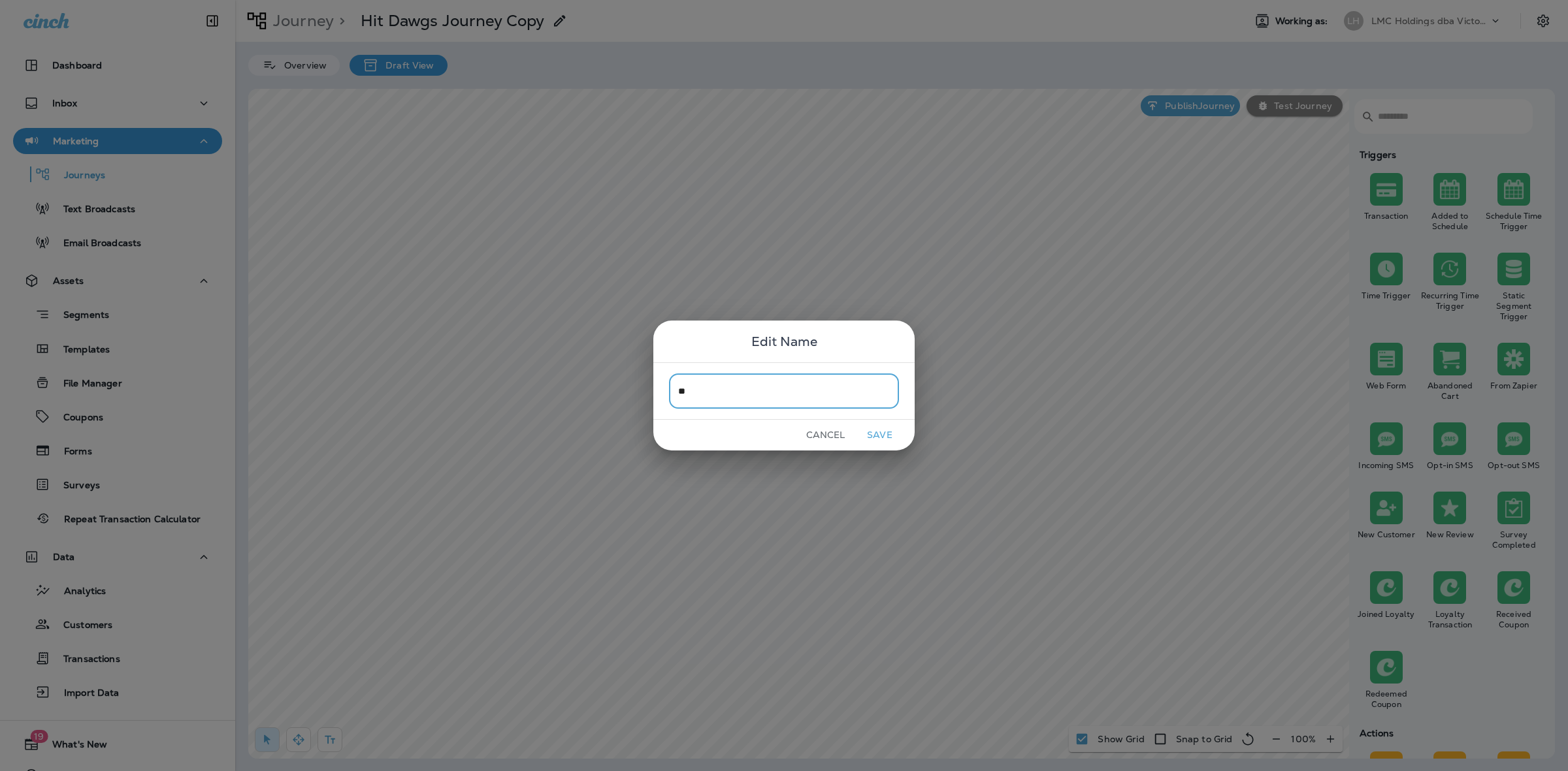
type input "*"
type input "**********"
click at [888, 431] on button "Save" at bounding box center [879, 435] width 49 height 20
